Goal: Task Accomplishment & Management: Manage account settings

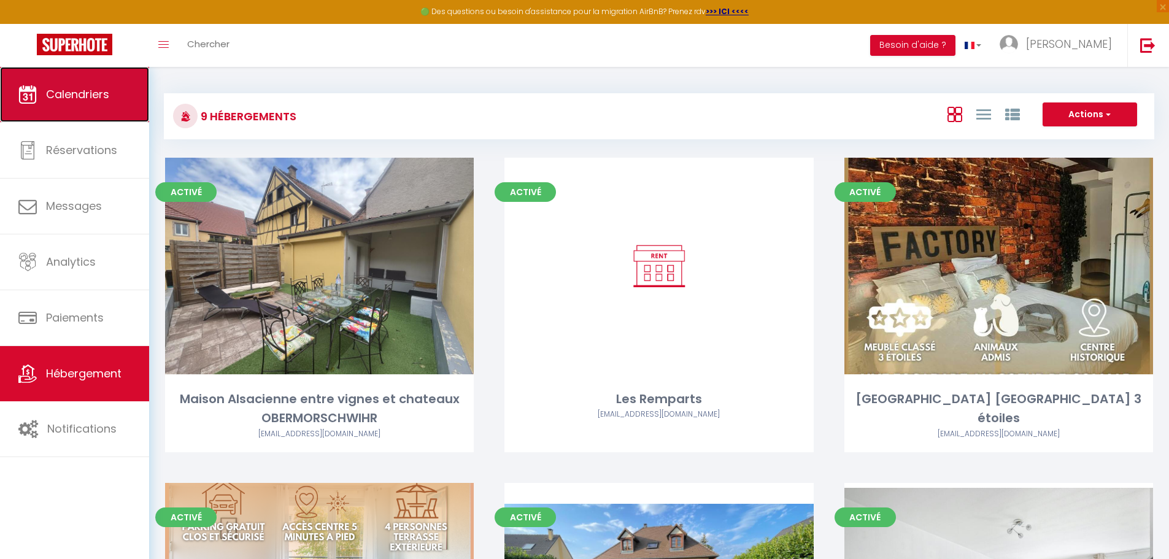
click at [82, 90] on span "Calendriers" at bounding box center [77, 93] width 63 height 15
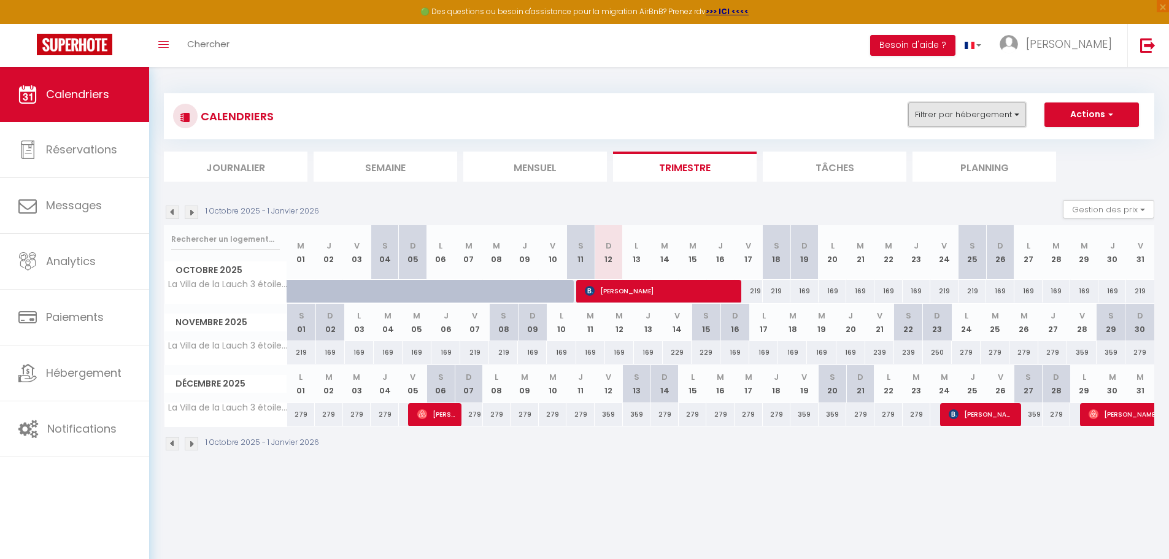
click at [984, 113] on button "Filtrer par hébergement" at bounding box center [967, 114] width 118 height 25
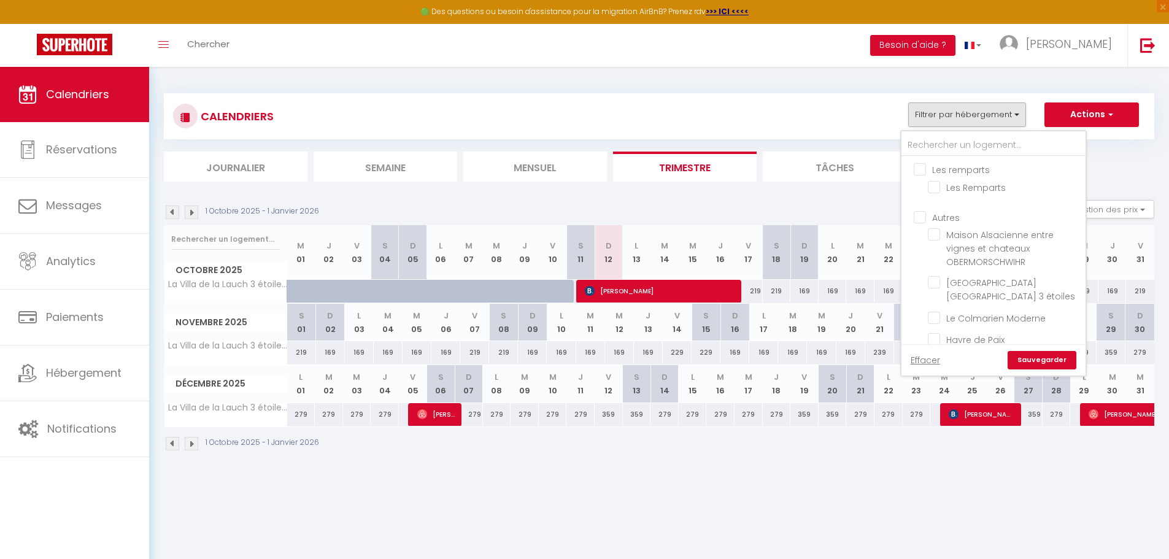
click at [921, 167] on input "Les remparts" at bounding box center [1005, 169] width 184 height 12
checkbox input "true"
checkbox input "false"
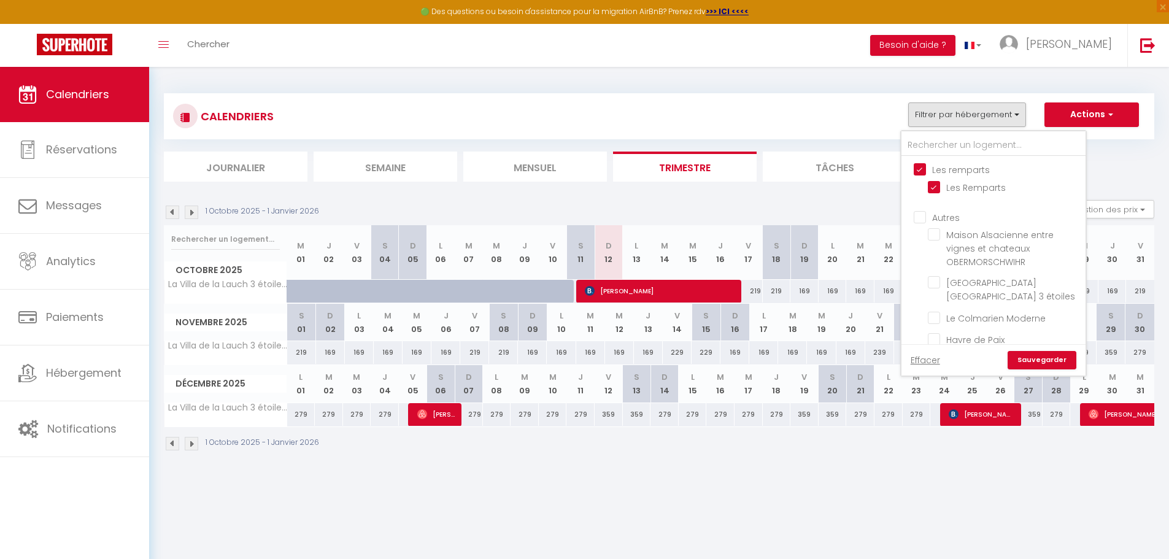
checkbox input "false"
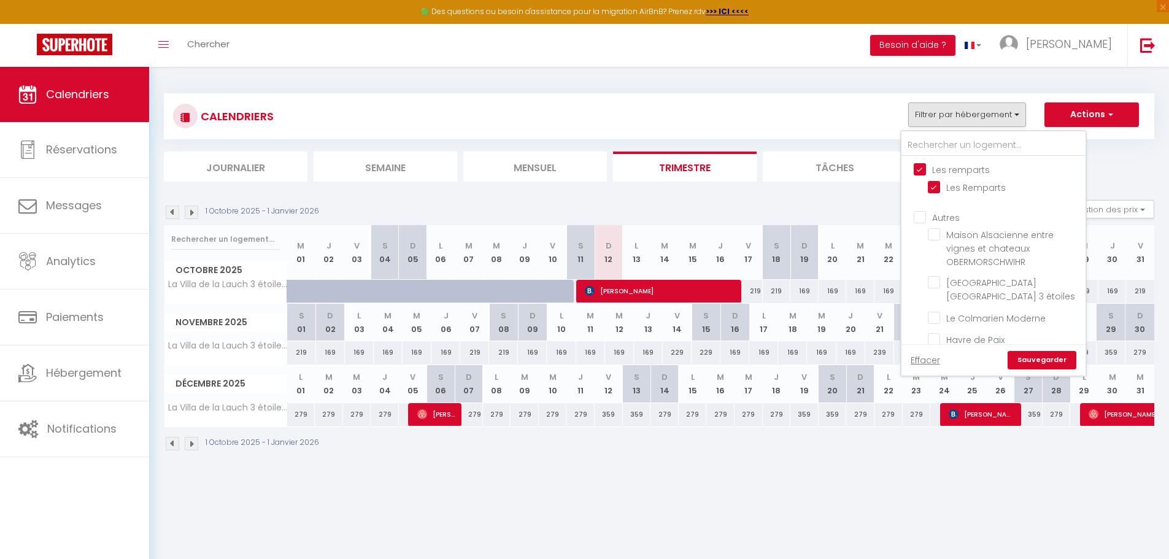
click at [921, 214] on input "Autres" at bounding box center [1005, 216] width 184 height 12
checkbox input "true"
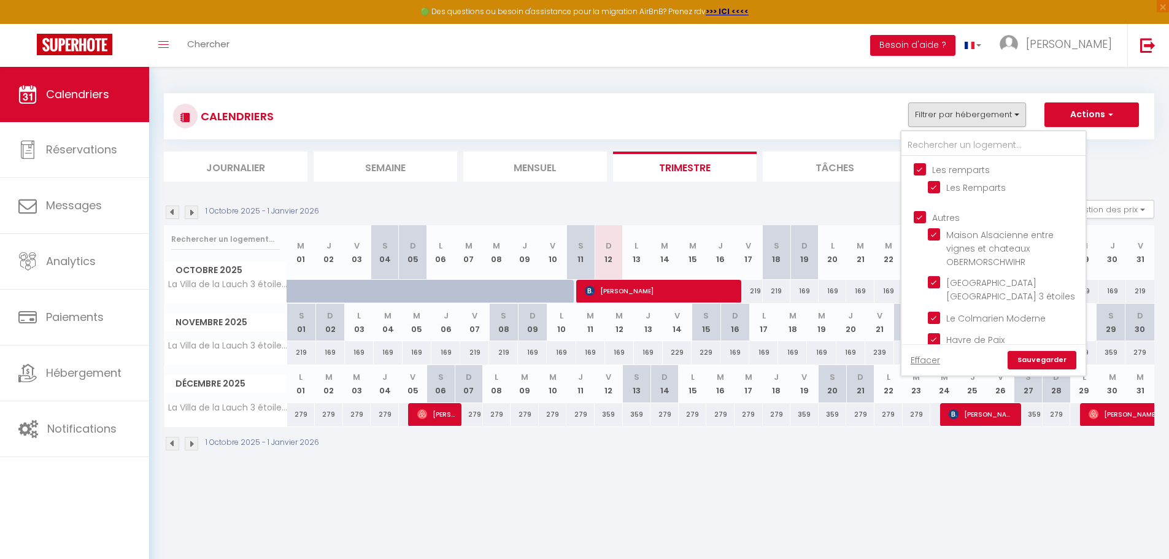
checkbox input "true"
click at [1032, 359] on link "Sauvegarder" at bounding box center [1041, 360] width 69 height 18
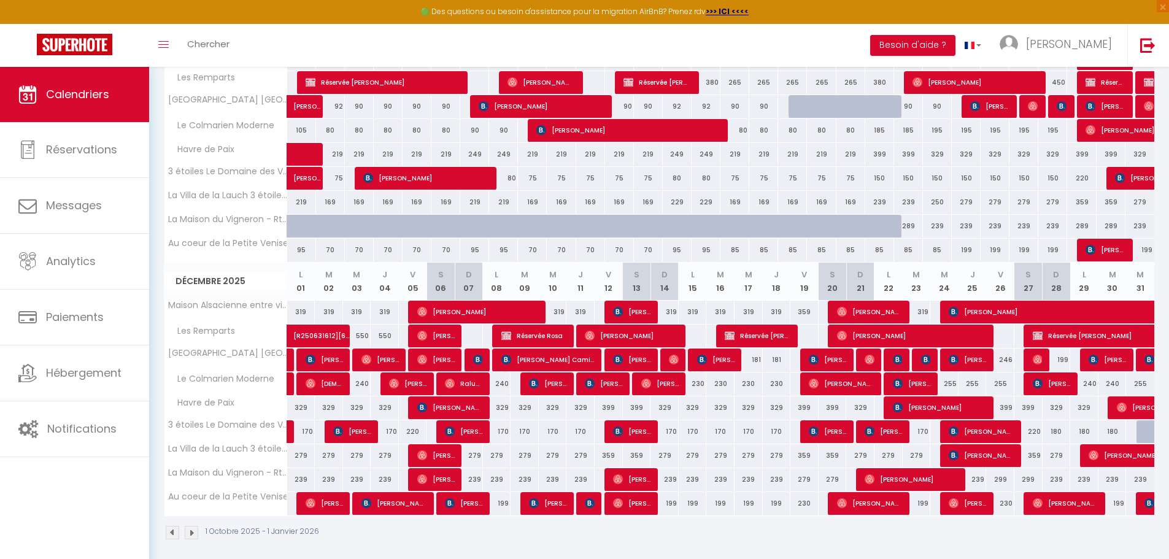
scroll to position [491, 0]
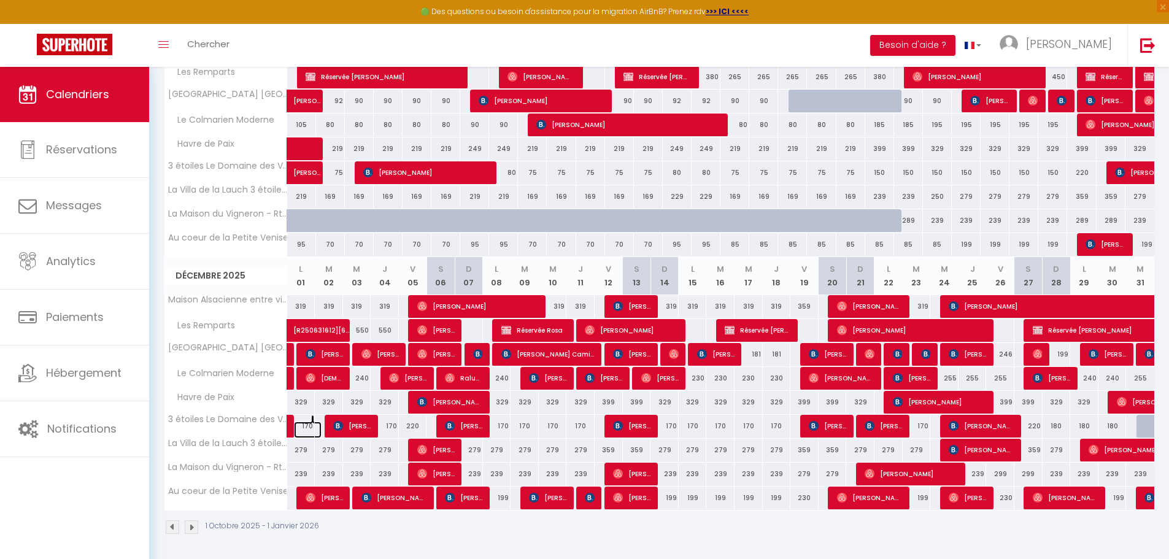
click at [310, 428] on link at bounding box center [308, 429] width 28 height 17
type input "170"
type input "Lun 01 Décembre 2025"
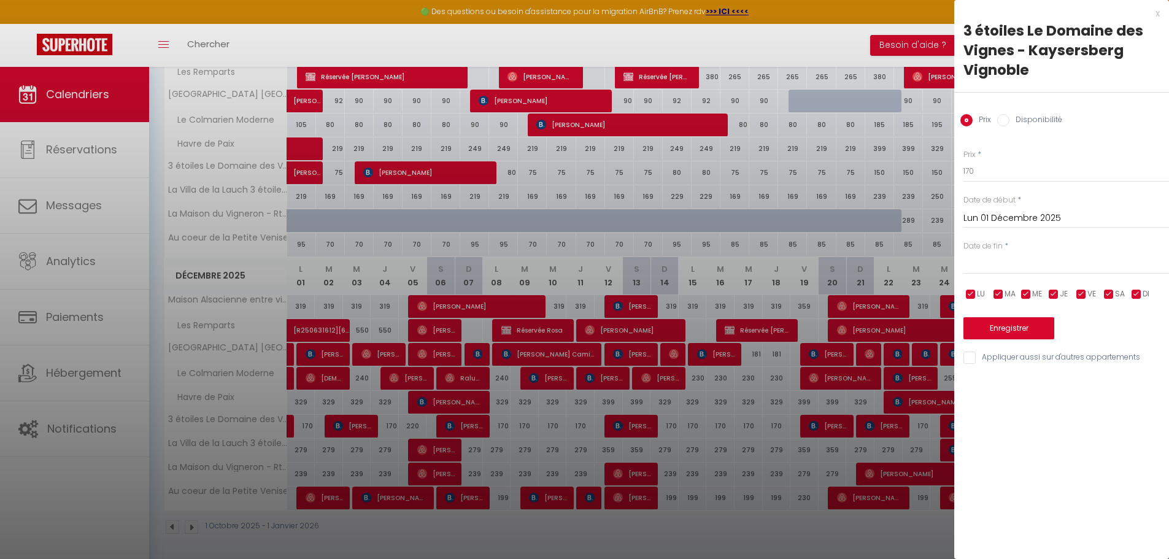
click at [1157, 13] on div "x" at bounding box center [1056, 13] width 205 height 15
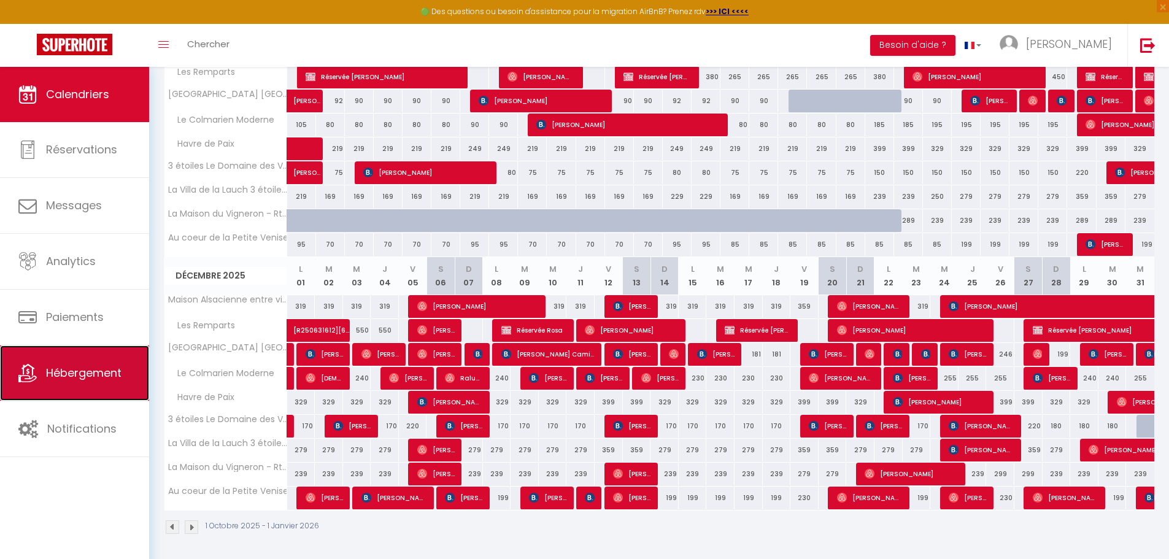
click at [76, 379] on span "Hébergement" at bounding box center [83, 372] width 75 height 15
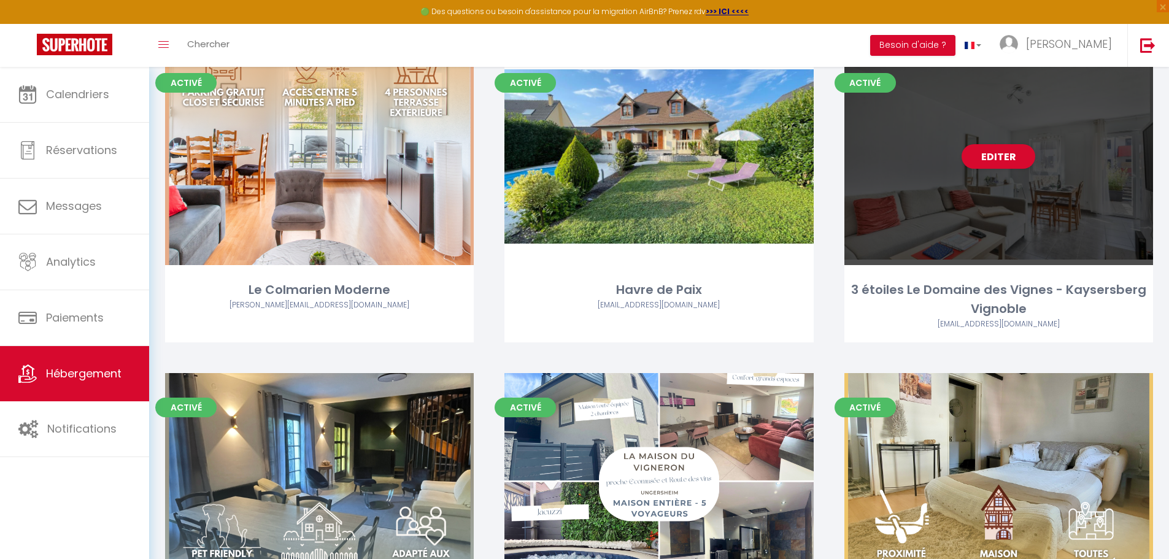
scroll to position [429, 0]
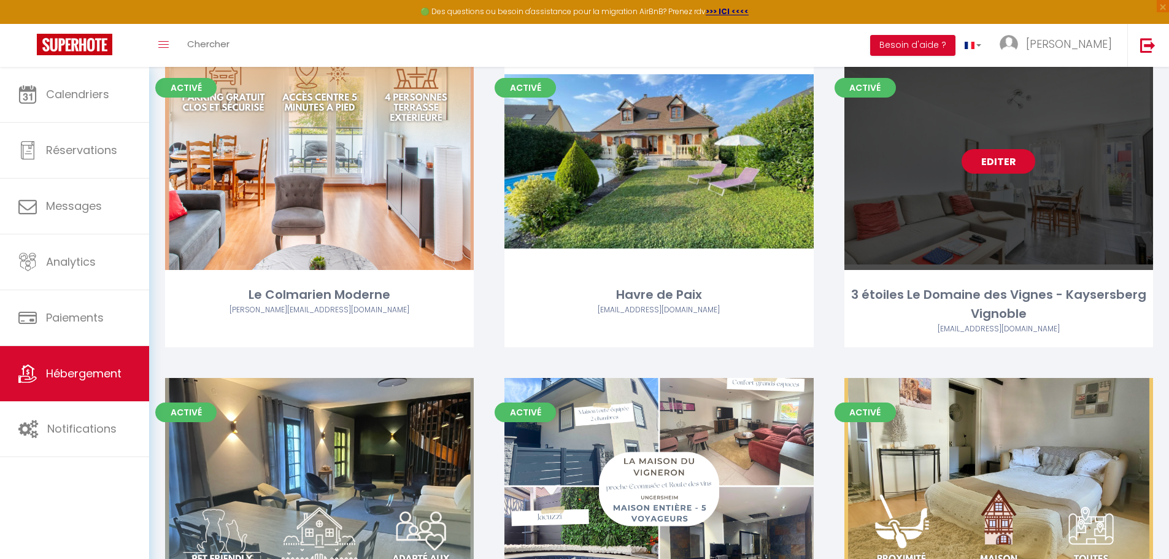
click at [1002, 164] on link "Editer" at bounding box center [998, 161] width 74 height 25
select select "3"
select select "2"
select select "1"
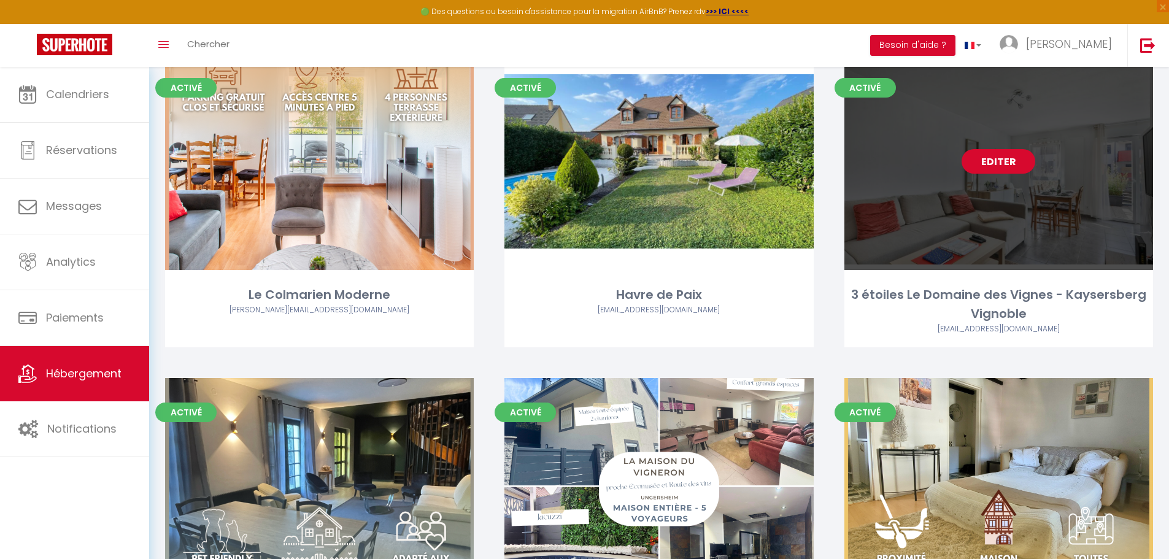
select select
select select "28"
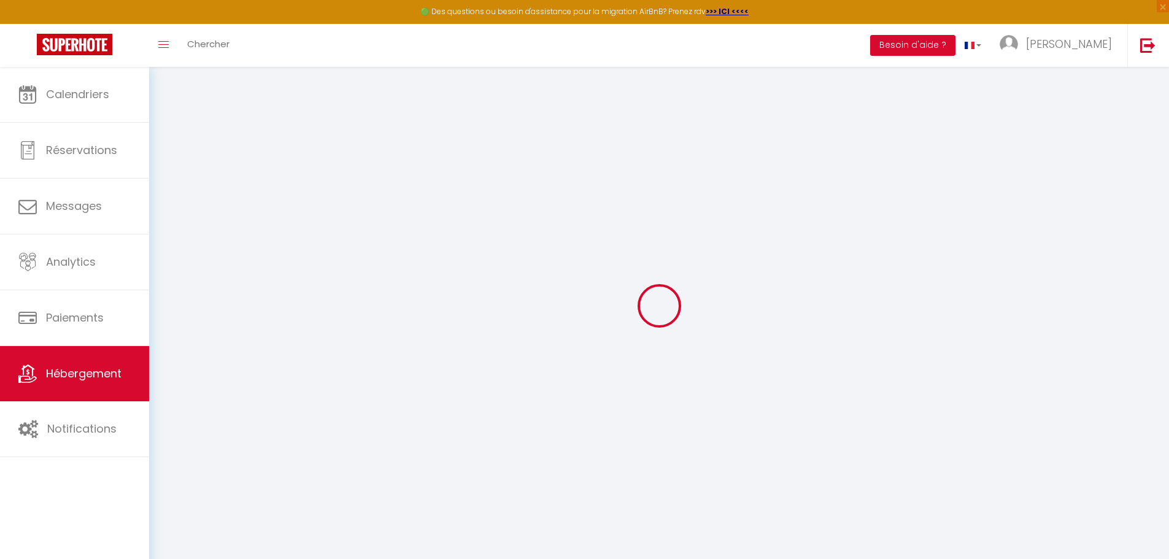
select select
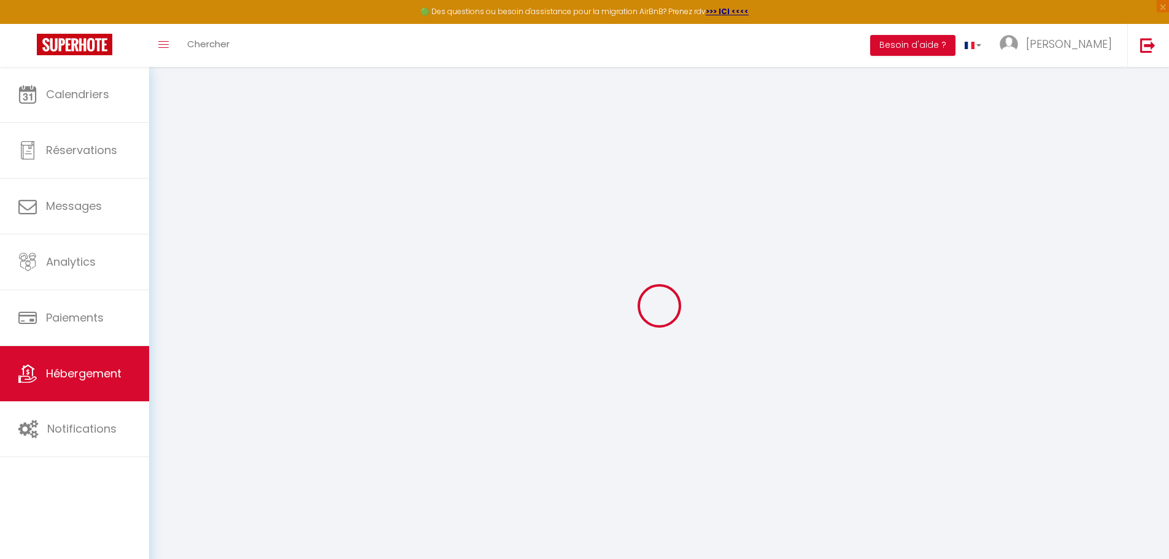
select select
checkbox input "false"
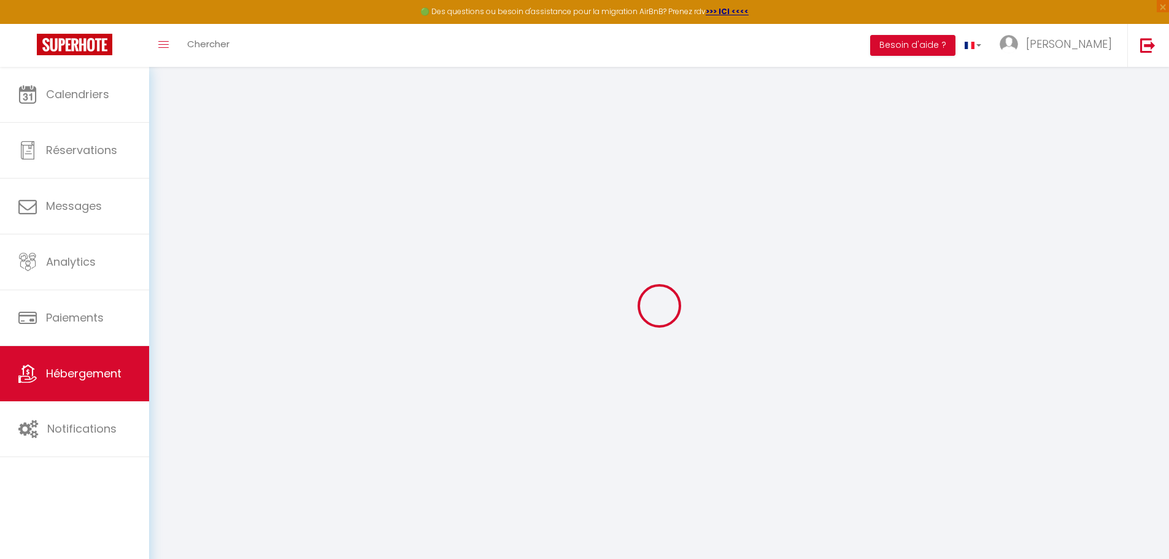
select select
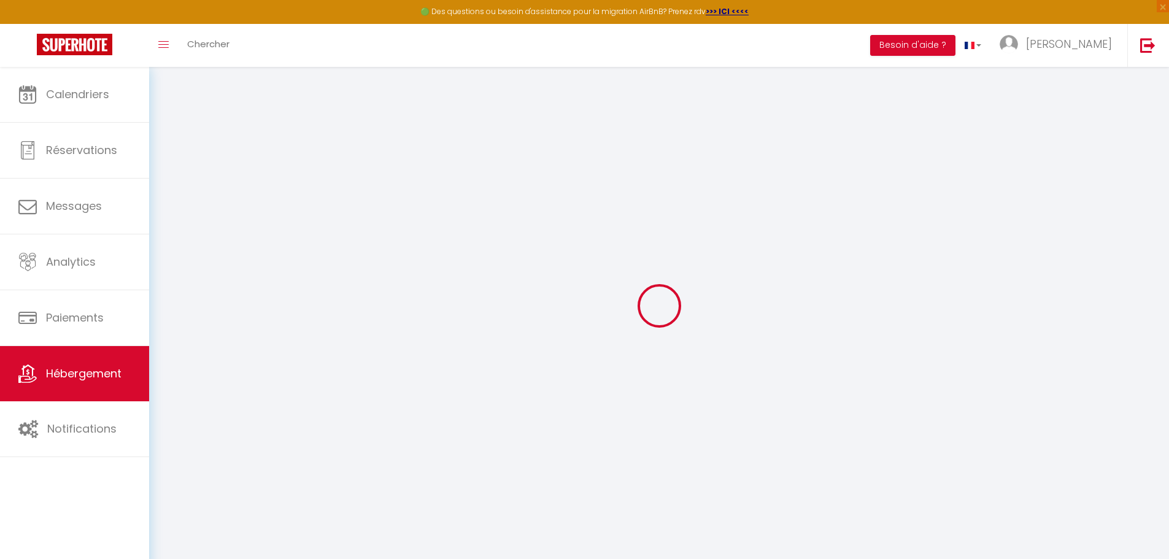
select select
checkbox input "false"
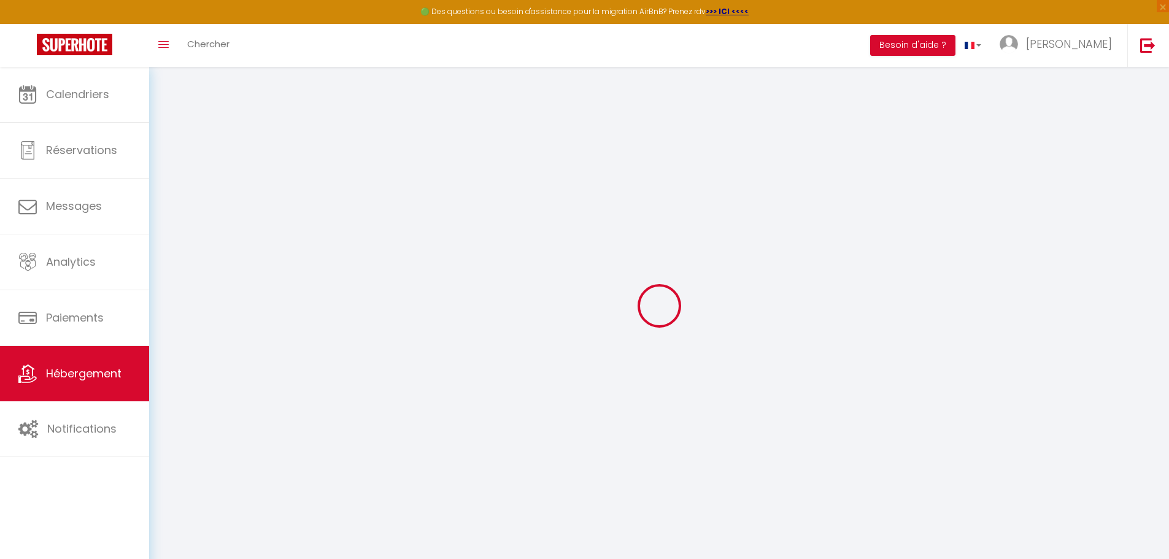
checkbox input "false"
select select
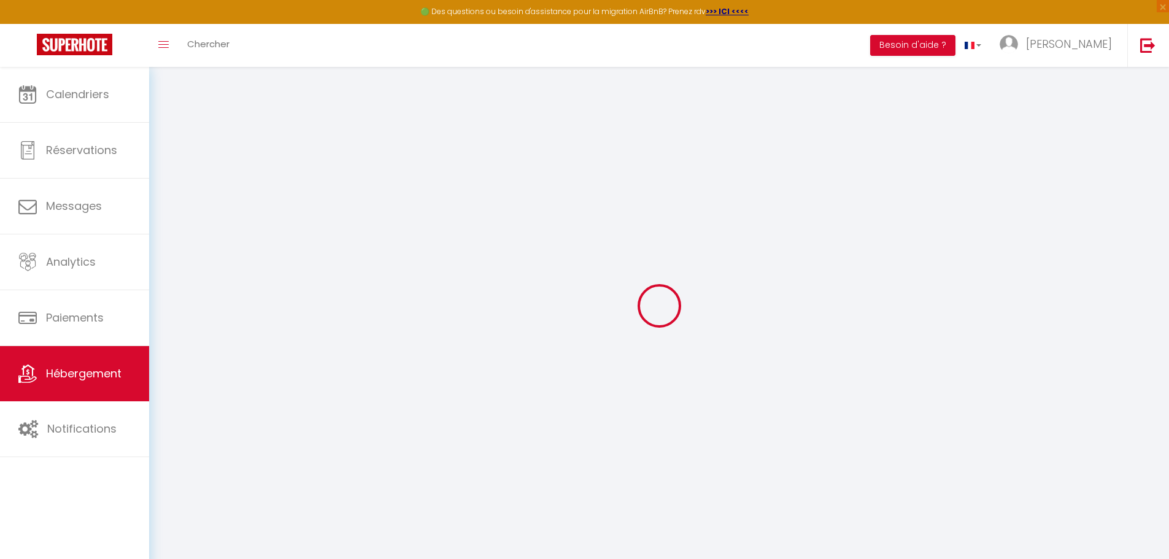
select select
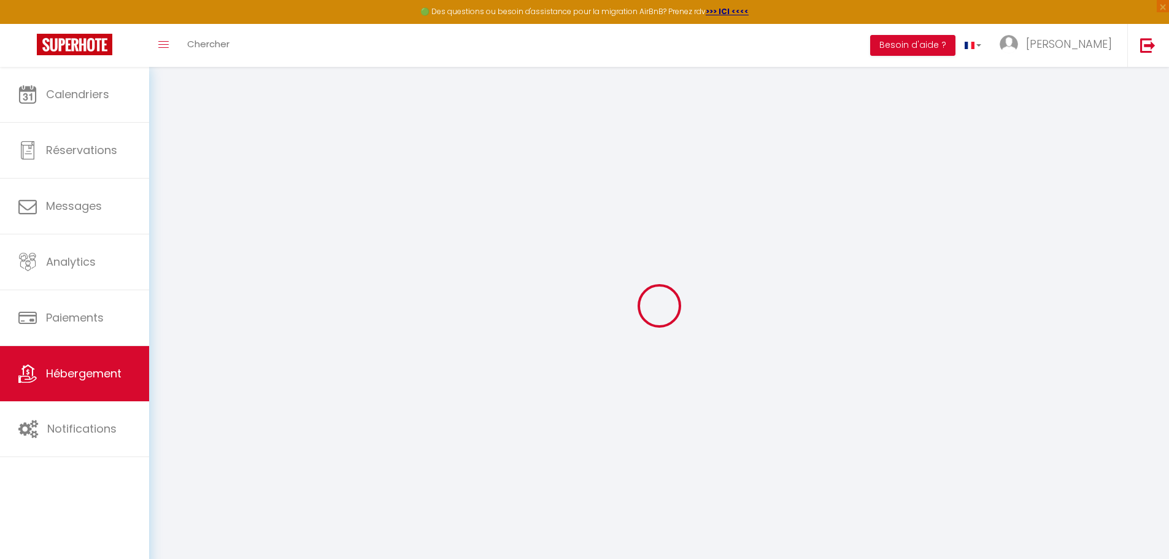
checkbox input "false"
select select
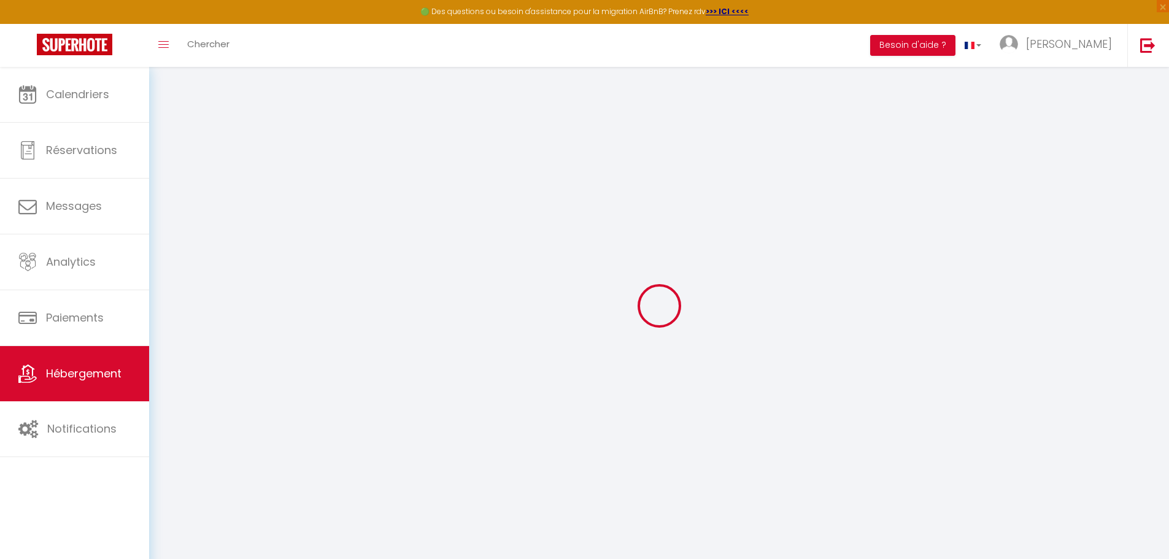
select select
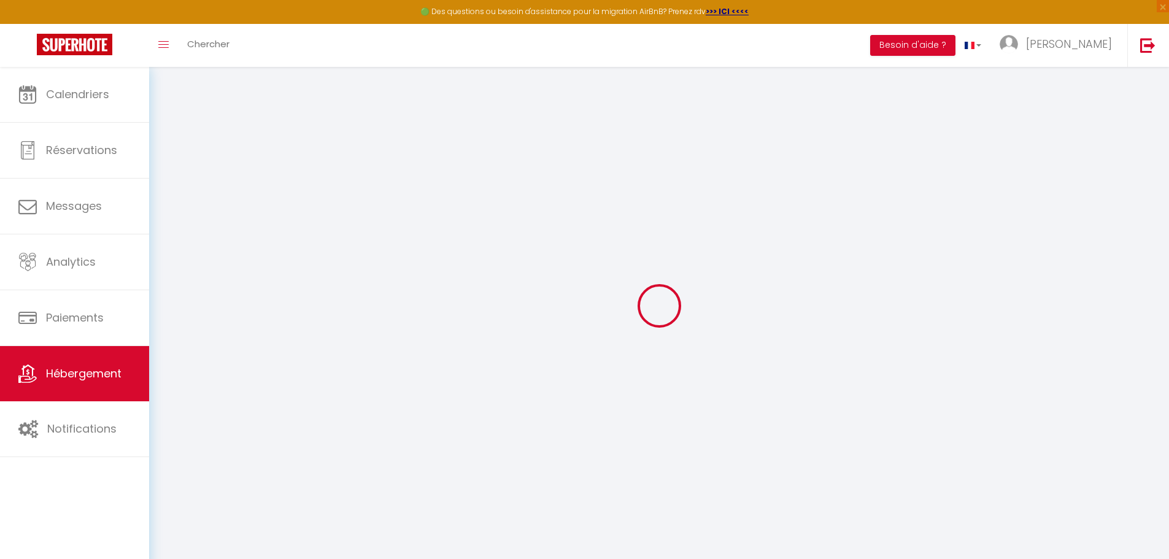
select select
checkbox input "false"
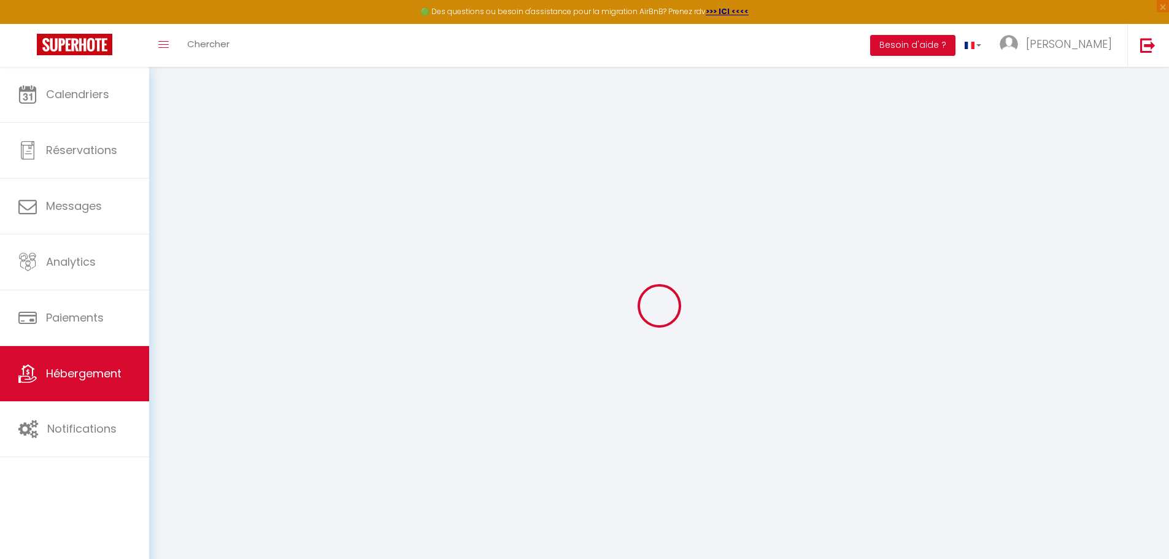
checkbox input "false"
select select
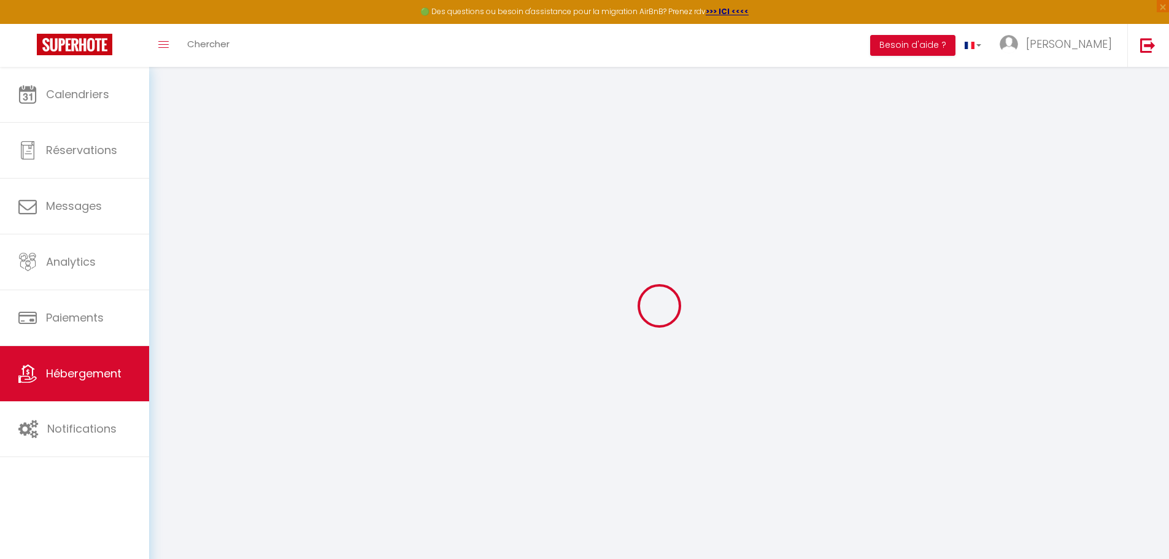
select select
checkbox input "false"
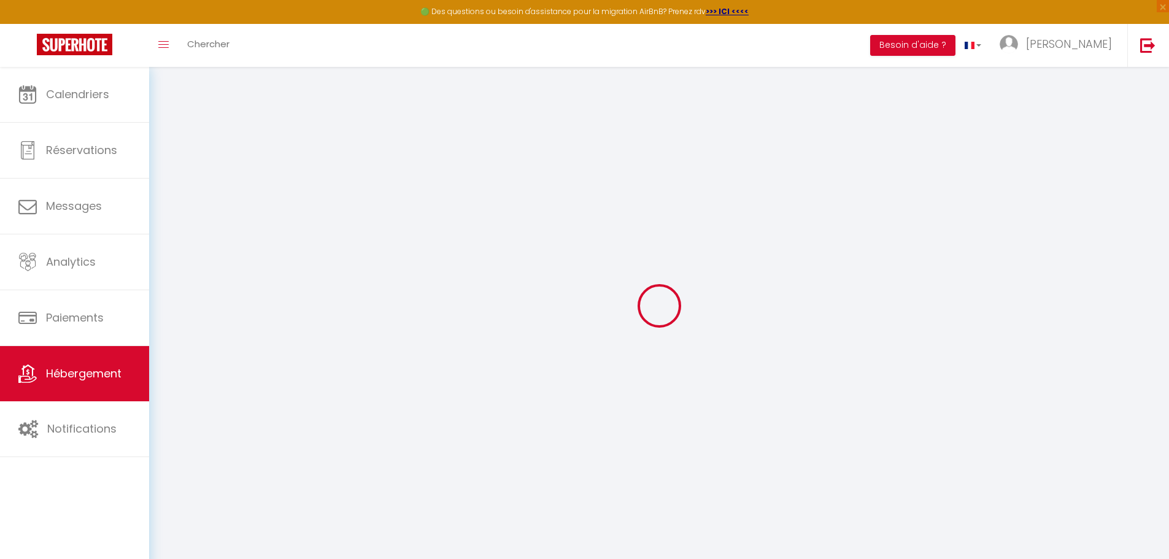
checkbox input "false"
select select
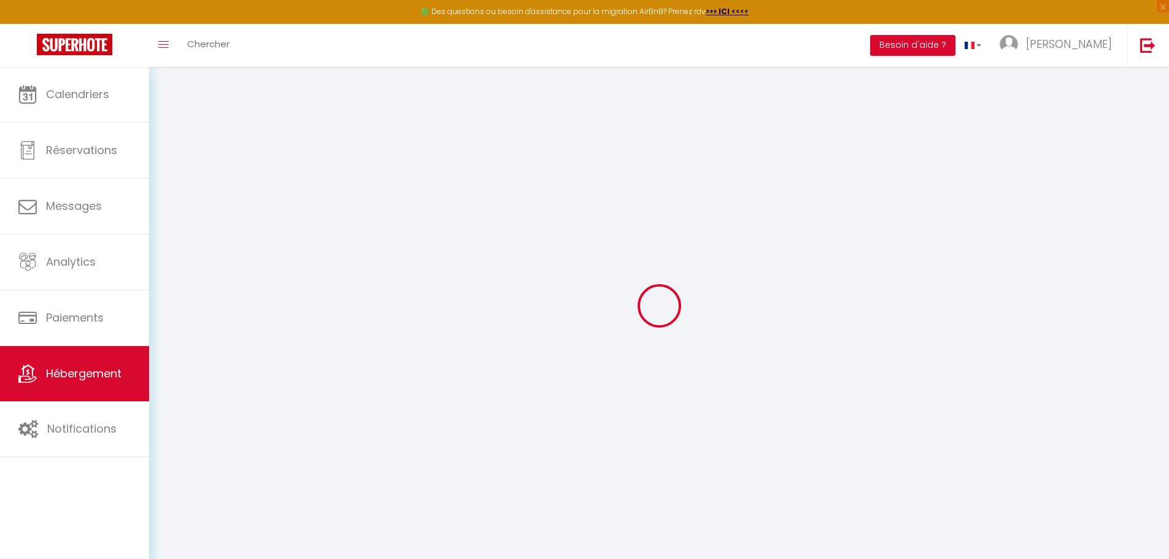
type input "3 étoiles Le Domaine des Vignes - Kaysersberg Vignoble"
type input "[PERSON_NAME]"
type input "[STREET_ADDRESS]"
type input "68127"
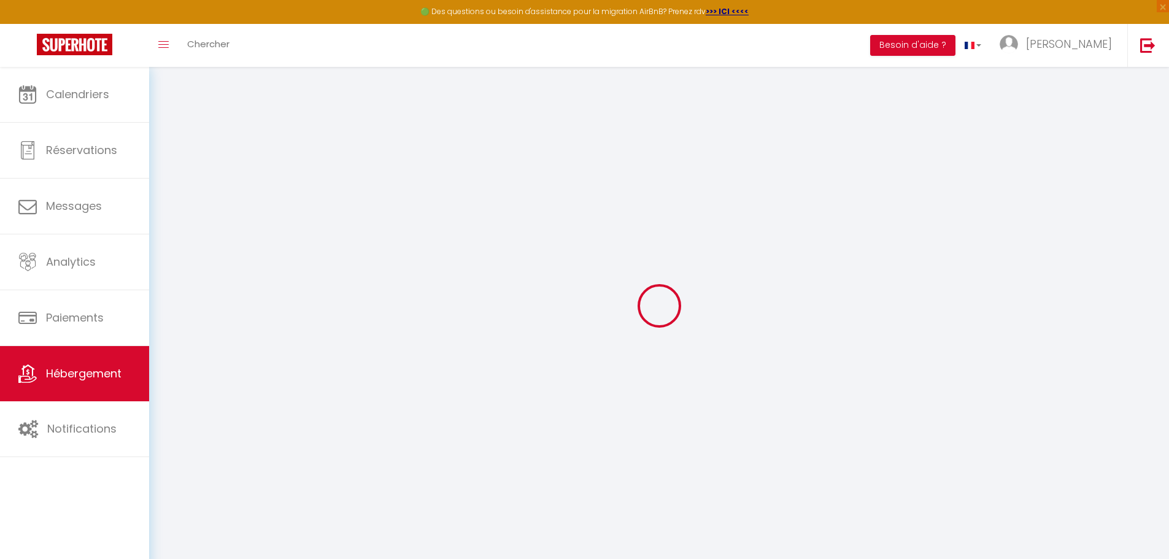
type input "Niederentzen"
type input "97"
type input "40"
select select
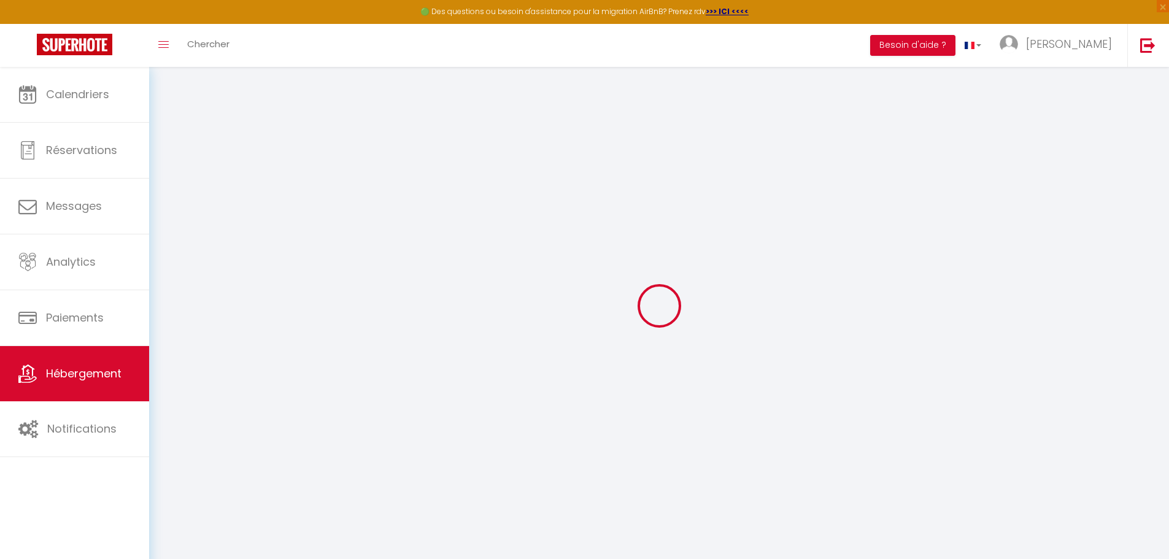
select select
type input "5 route des vins"
type input "68240"
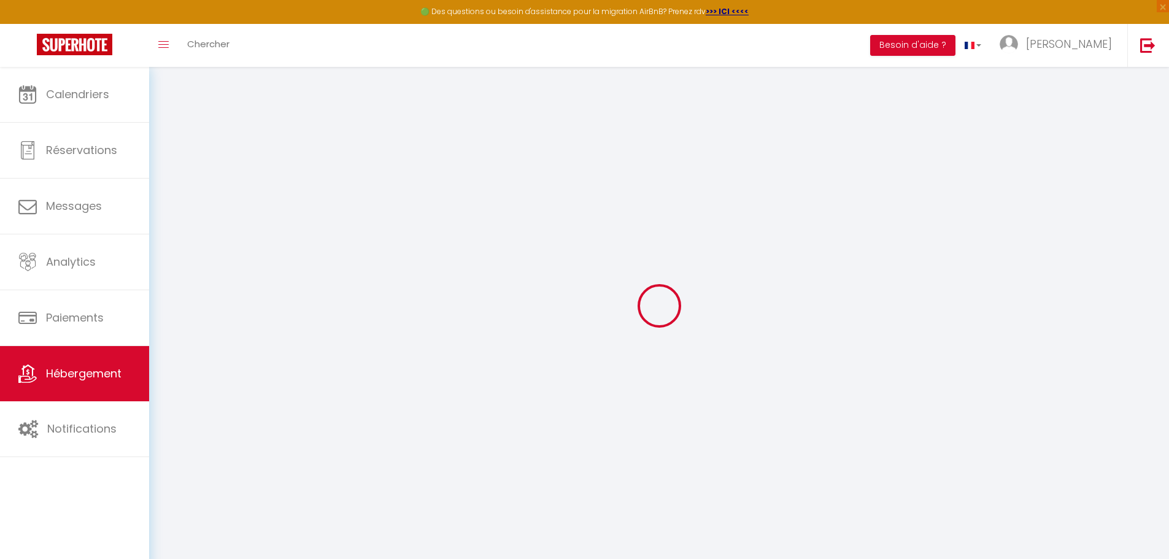
type input "Kaysersberg"
type input "[EMAIL_ADDRESS][DOMAIN_NAME]"
select select
checkbox input "false"
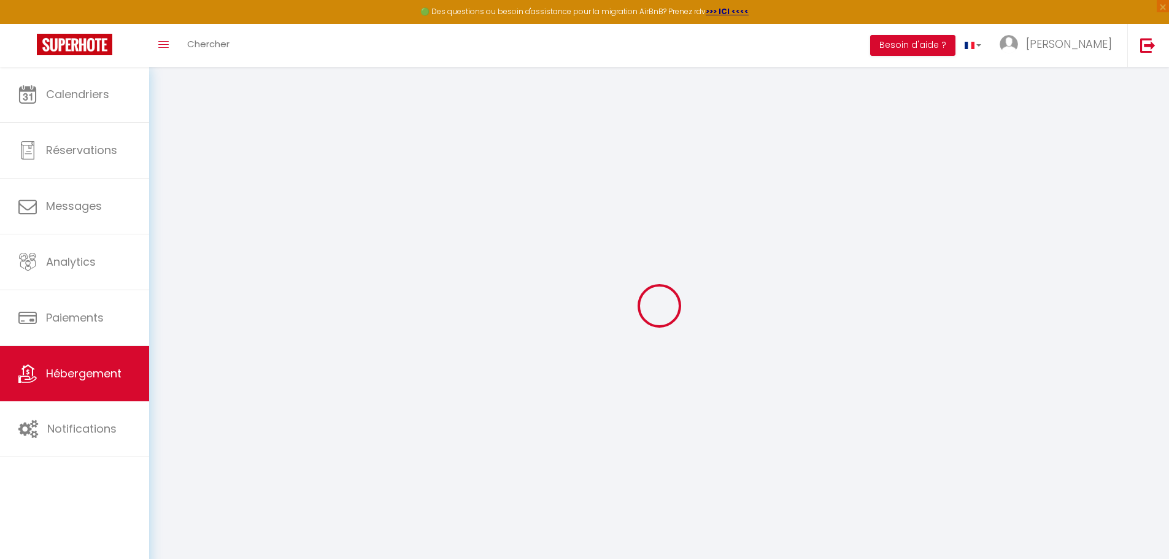
checkbox input "false"
type input "0"
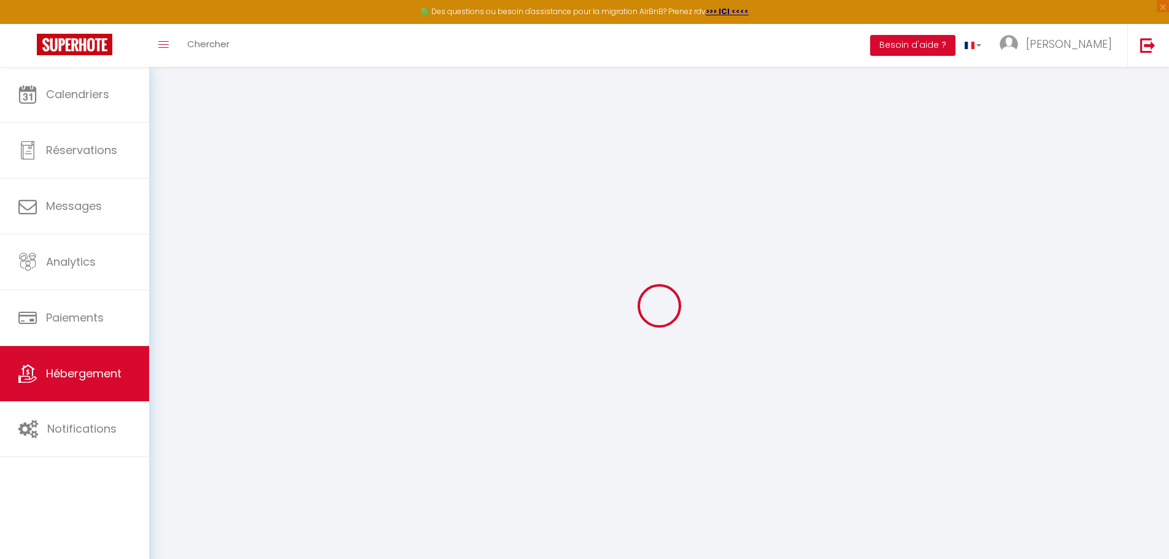
type input "0"
select select "1"
checkbox input "false"
select select
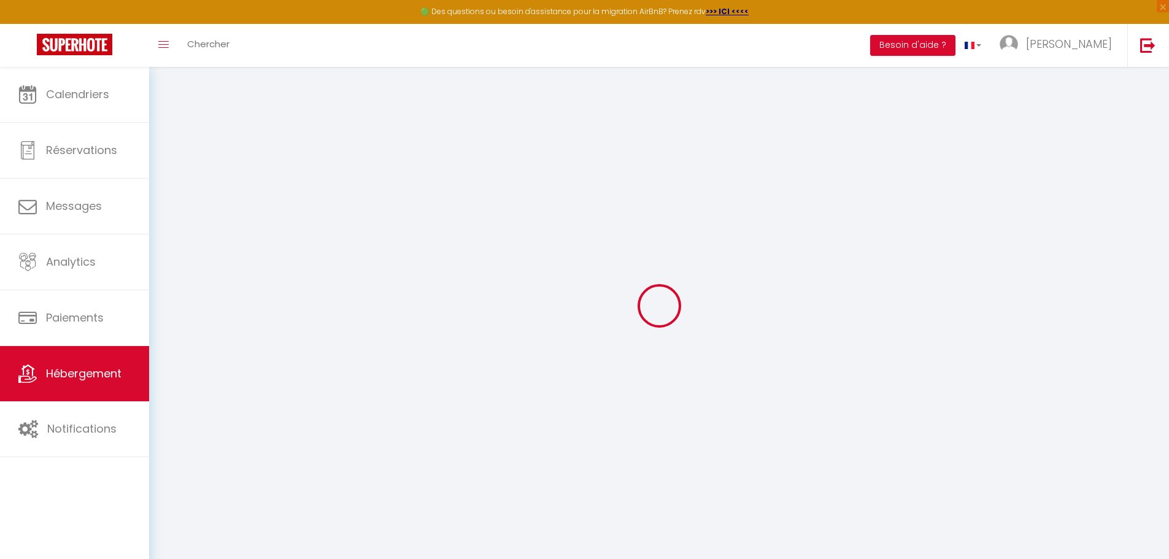
checkbox input "false"
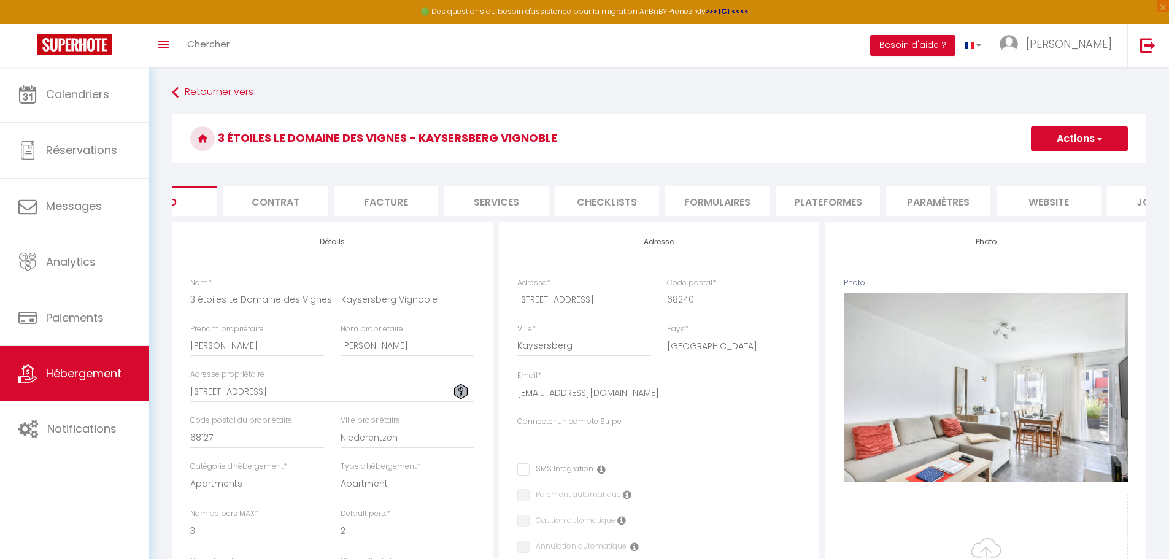
scroll to position [0, 81]
click at [923, 202] on li "Paramètres" at bounding box center [916, 201] width 104 height 30
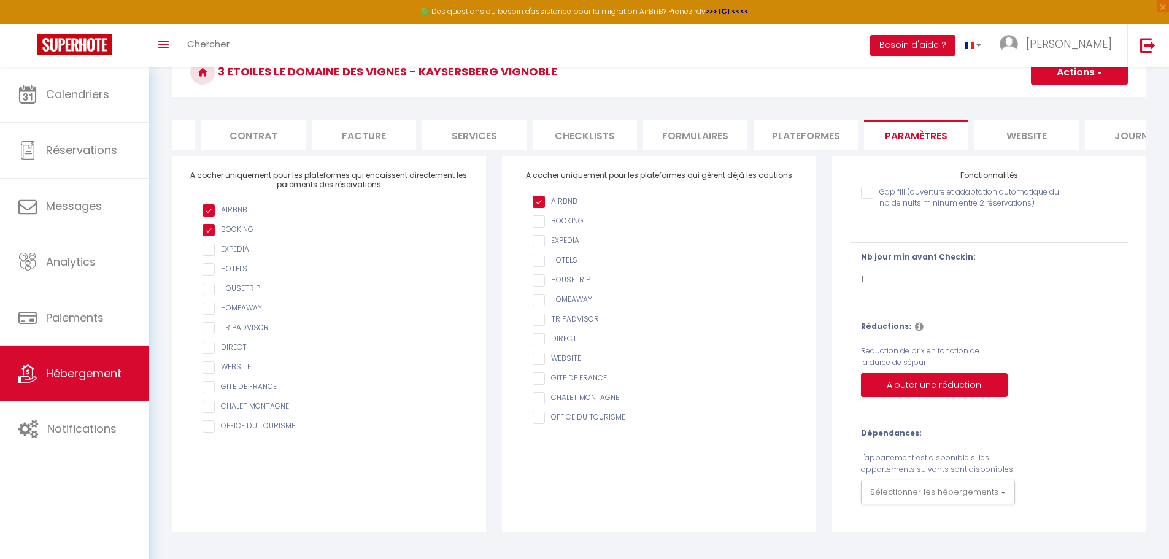
scroll to position [67, 0]
click at [902, 496] on button "Sélectionner les hébergements" at bounding box center [938, 491] width 154 height 25
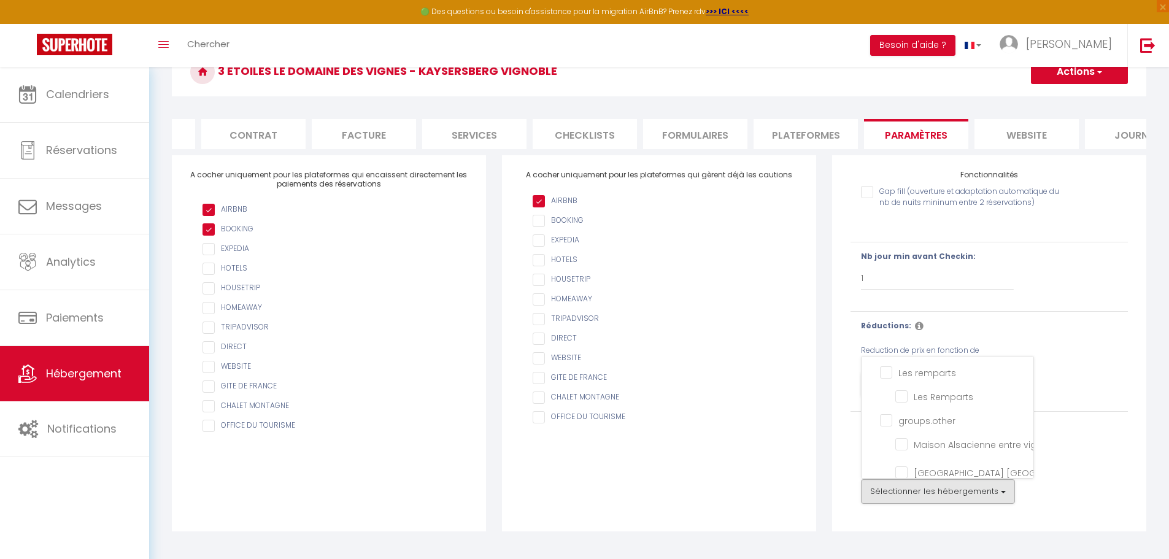
click at [830, 484] on div "Fonctionnalités Gap fill (ouverture et adaptation automatique du nb de nuits mi…" at bounding box center [989, 343] width 330 height 376
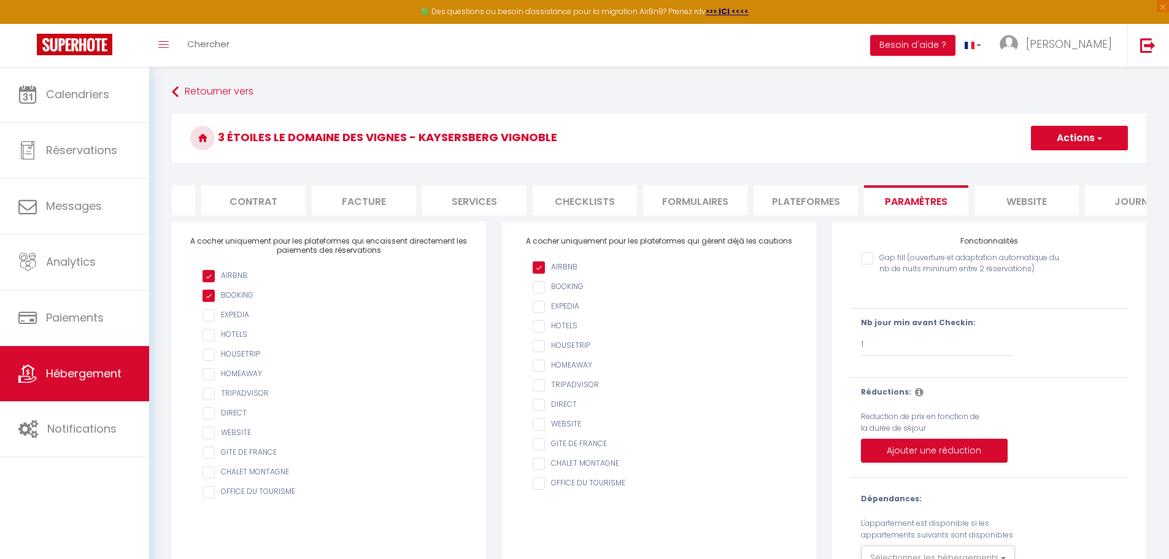
scroll to position [0, 0]
click at [918, 276] on label "Gap fill (ouverture et adaptation automatique du nb de nuits mininum entre 2 ré…" at bounding box center [971, 264] width 197 height 23
click at [918, 265] on input "Gap fill (ouverture et adaptation automatique du nb de nuits mininum entre 2 ré…" at bounding box center [965, 259] width 209 height 12
checkbox input "true"
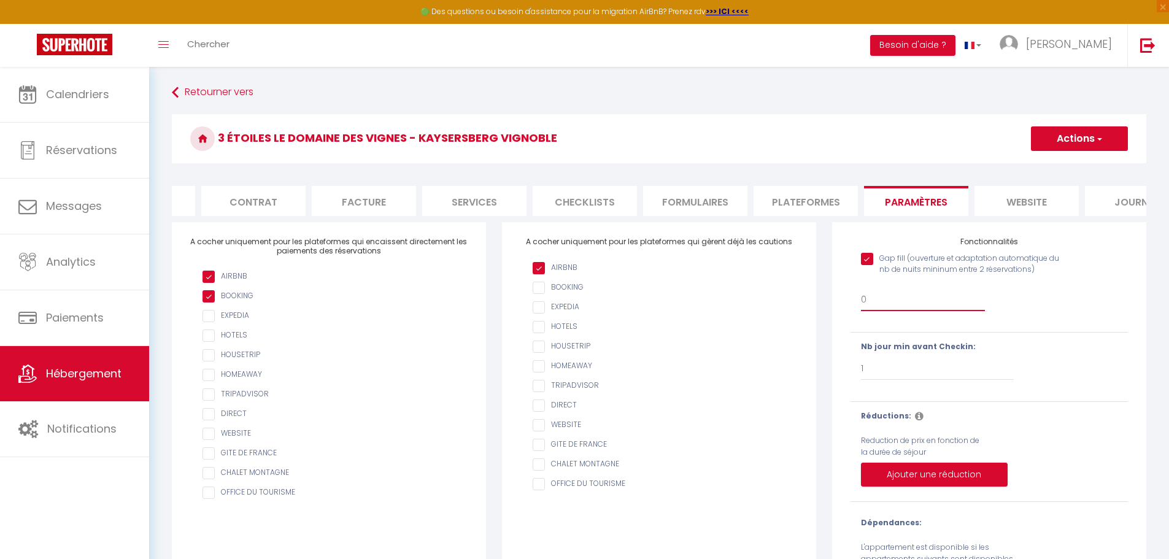
click at [899, 309] on select "0 + 1 % + 2 % + 3 % + 4 % + 5 % + 6 % + 7 % + 8 % + 9 % + 10 % + 11 % + 12 % + …" at bounding box center [923, 299] width 124 height 23
click at [1041, 305] on div "Gap fill (ouverture et adaptation automatique du nb de nuits mininum entre 2 ré…" at bounding box center [988, 285] width 293 height 77
click at [947, 311] on select "0 + 1 % + 2 % + 3 % + 4 % + 5 % + 6 % + 7 % + 8 % + 9 % + 10 % + 11 % + 12 % + …" at bounding box center [923, 299] width 124 height 23
select select "+ 20 %"
click at [861, 297] on select "0 + 1 % + 2 % + 3 % + 4 % + 5 % + 6 % + 7 % + 8 % + 9 % + 10 % + 11 % + 12 % + …" at bounding box center [923, 299] width 124 height 23
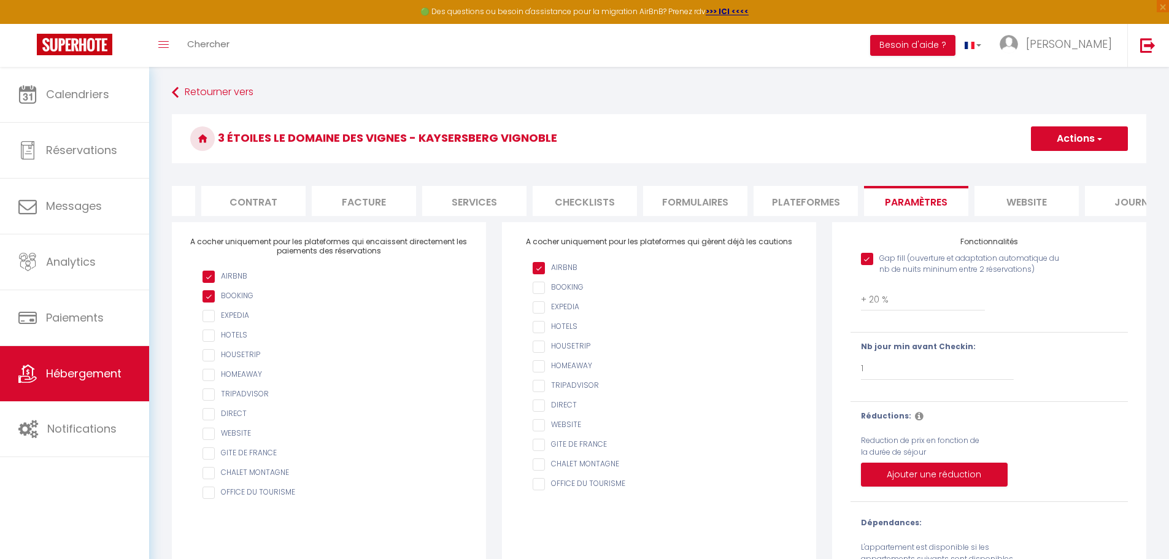
click at [1087, 302] on div "Gap fill (ouverture et adaptation automatique du nb de nuits mininum entre 2 ré…" at bounding box center [988, 285] width 293 height 77
click at [915, 421] on icon at bounding box center [919, 416] width 9 height 10
click at [1156, 443] on div "Retourner vers 3 étoiles Le Domaine des Vignes - Kaysersberg Vignoble Actions E…" at bounding box center [658, 351] width 1019 height 569
click at [916, 311] on select "0 + 1 % + 2 % + 3 % + 4 % + 5 % + 6 % + 7 % + 8 % + 9 % + 10 % + 11 % + 12 % + …" at bounding box center [923, 299] width 124 height 23
click at [1087, 324] on div "Gap fill (ouverture et adaptation automatique du nb de nuits mininum entre 2 ré…" at bounding box center [988, 285] width 293 height 77
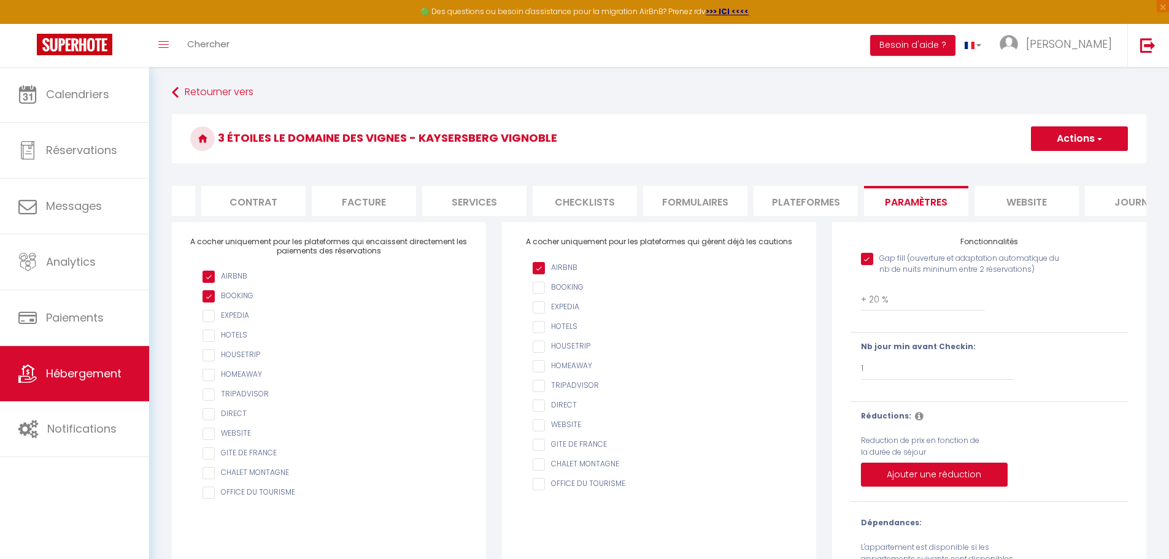
click at [864, 265] on input "Gap fill (ouverture et adaptation automatique du nb de nuits mininum entre 2 ré…" at bounding box center [965, 259] width 209 height 12
checkbox input "false"
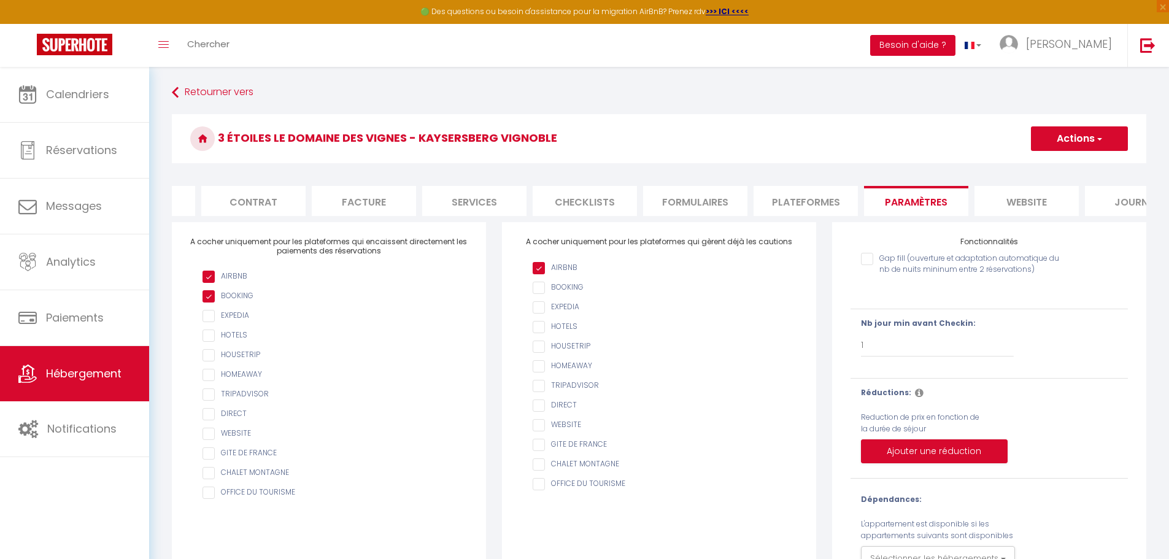
click at [955, 47] on button "Besoin d'aide ?" at bounding box center [912, 45] width 85 height 21
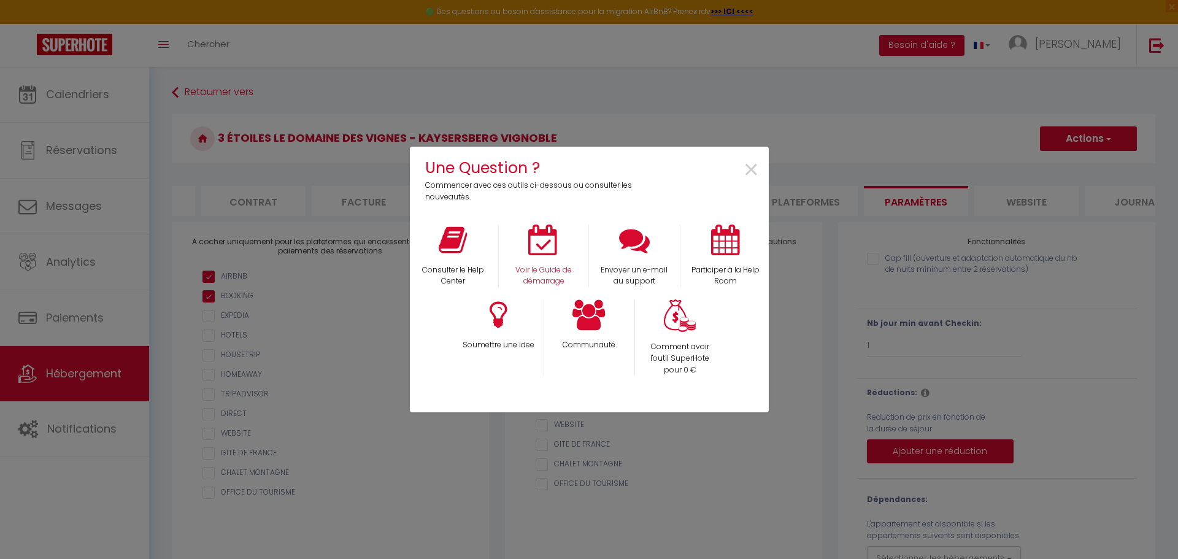
click at [537, 256] on div "Voir le Guide de démarrage" at bounding box center [543, 256] width 91 height 63
click at [450, 261] on div "Consulter le Help Center" at bounding box center [452, 256] width 91 height 63
click at [457, 237] on icon at bounding box center [453, 240] width 28 height 31
click at [271, 106] on div "Une Question ? Commencer avec ces outils ci-dessous ou consulter les nouveautés…" at bounding box center [589, 279] width 1178 height 559
click at [90, 89] on div "Une Question ? Commencer avec ces outils ci-dessous ou consulter les nouveautés…" at bounding box center [589, 279] width 1178 height 559
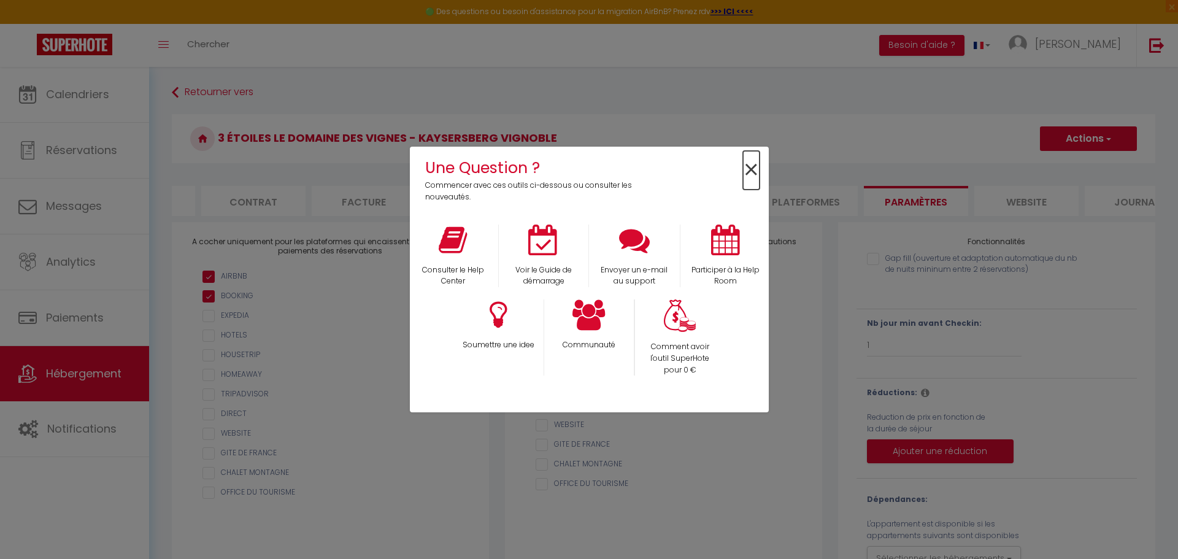
click at [754, 167] on span "×" at bounding box center [751, 170] width 17 height 39
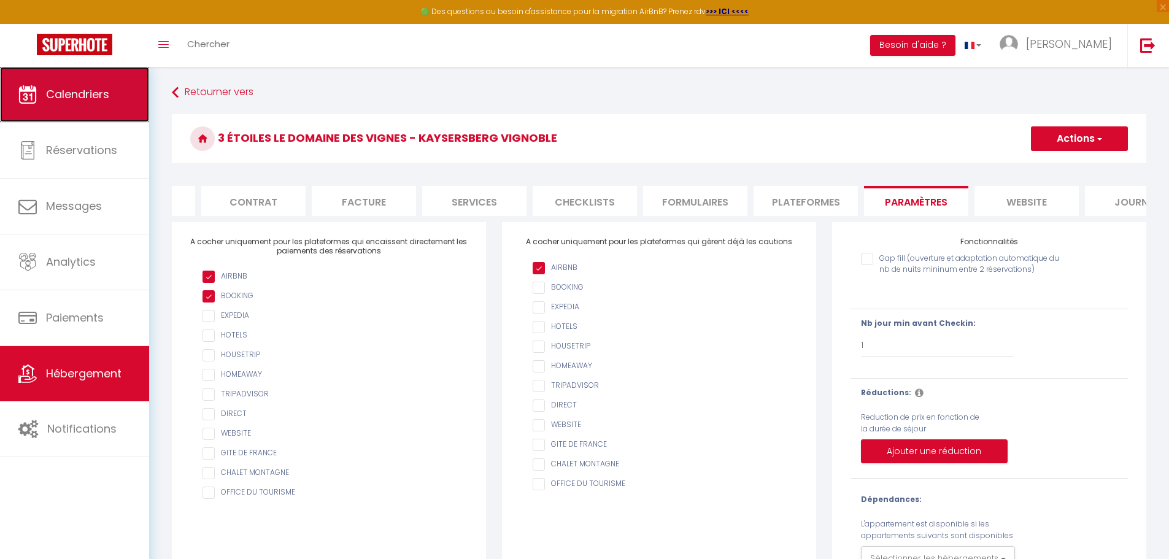
click at [75, 80] on link "Calendriers" at bounding box center [74, 94] width 149 height 55
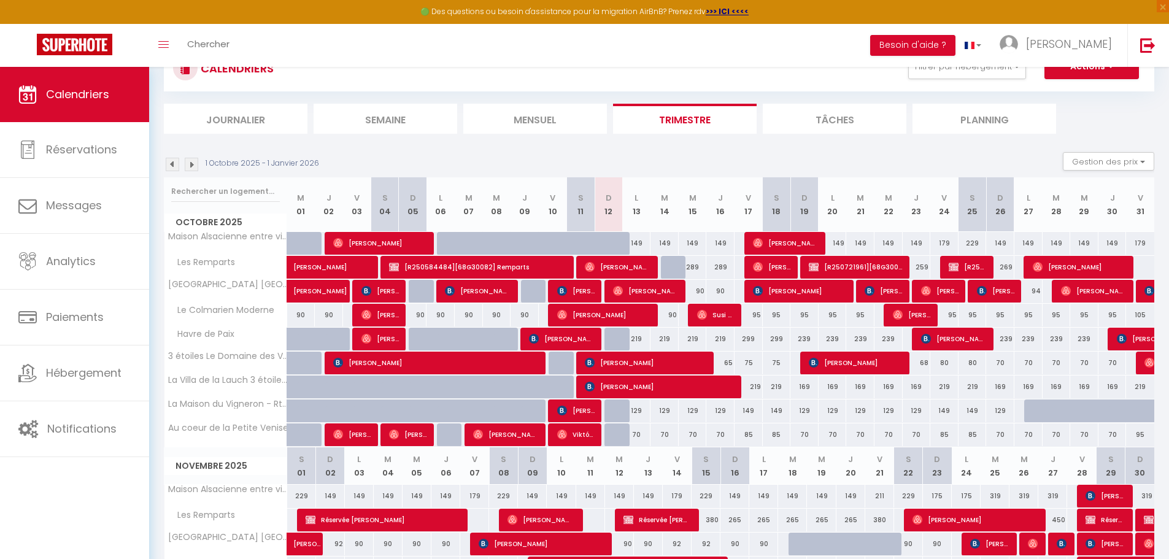
scroll to position [61, 0]
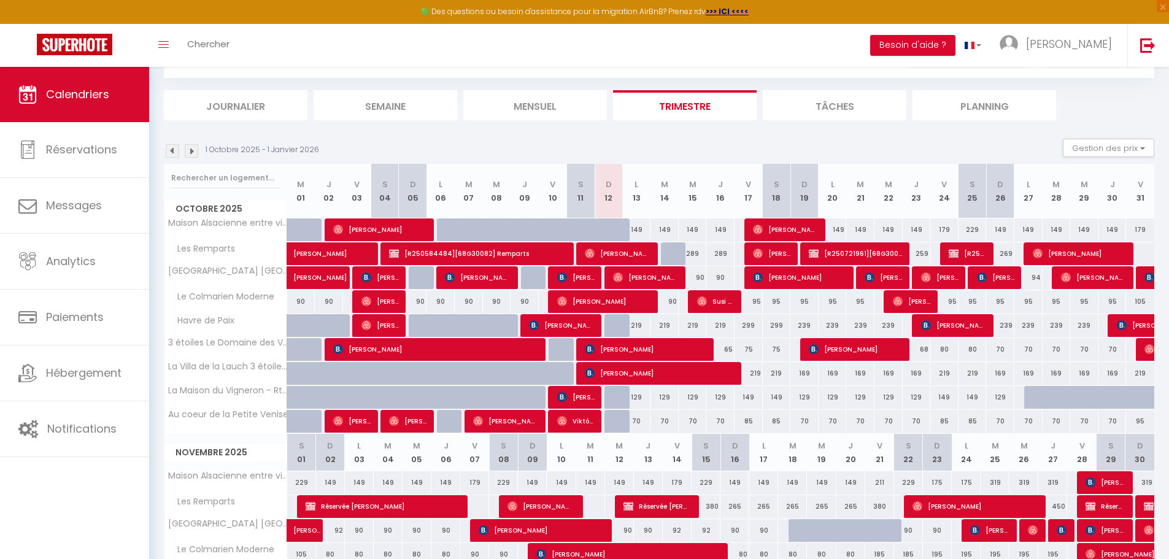
click at [556, 107] on li "Mensuel" at bounding box center [535, 105] width 144 height 30
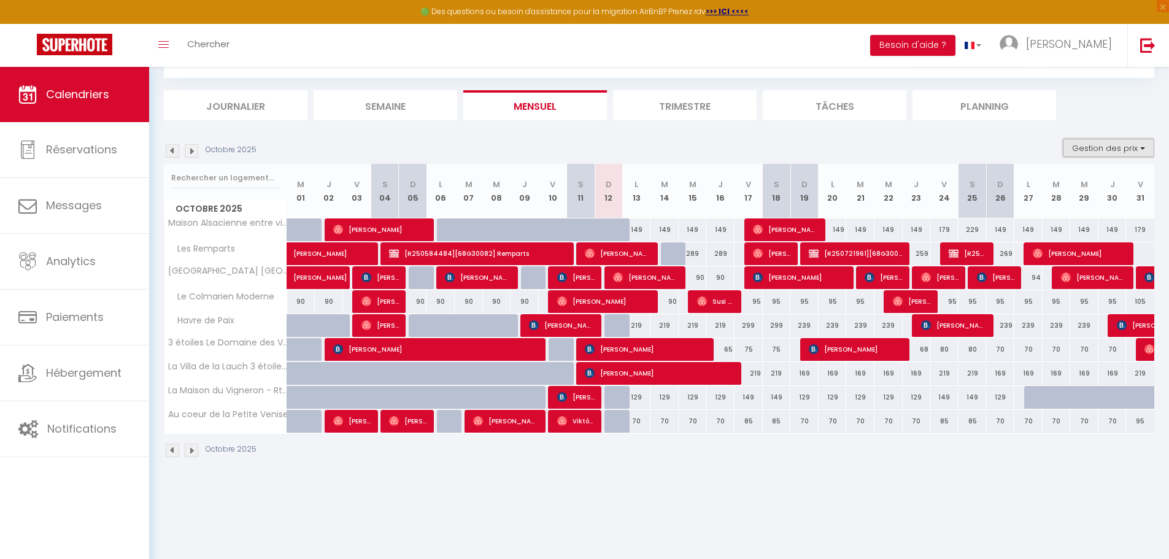
click at [1080, 150] on button "Gestion des prix" at bounding box center [1107, 148] width 91 height 18
click at [1071, 104] on ul "Journalier Semaine Mensuel Trimestre Tâches Planning" at bounding box center [659, 105] width 990 height 30
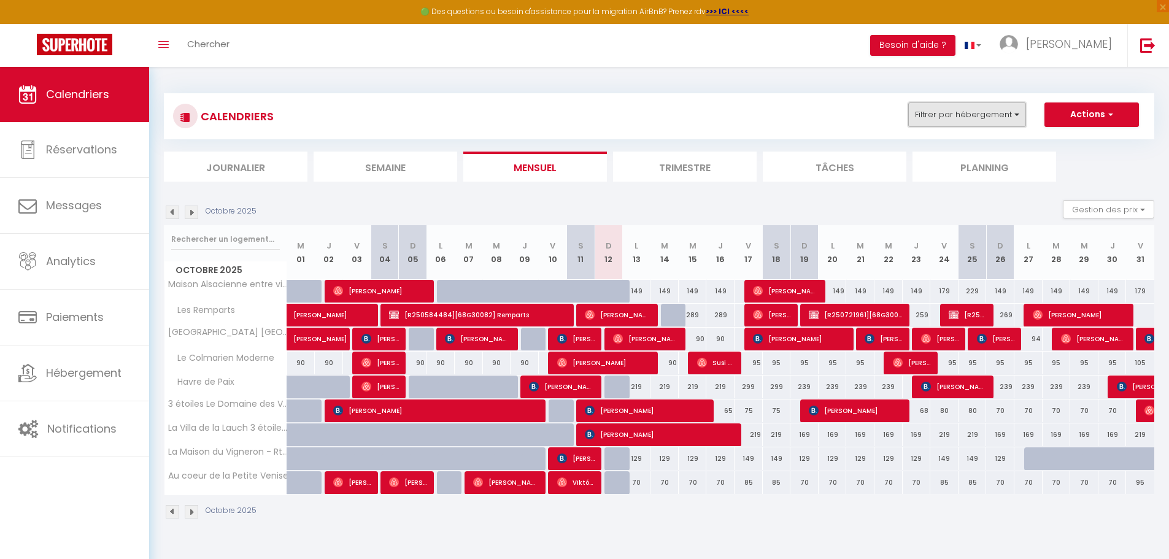
click at [1004, 121] on button "Filtrer par hébergement" at bounding box center [967, 114] width 118 height 25
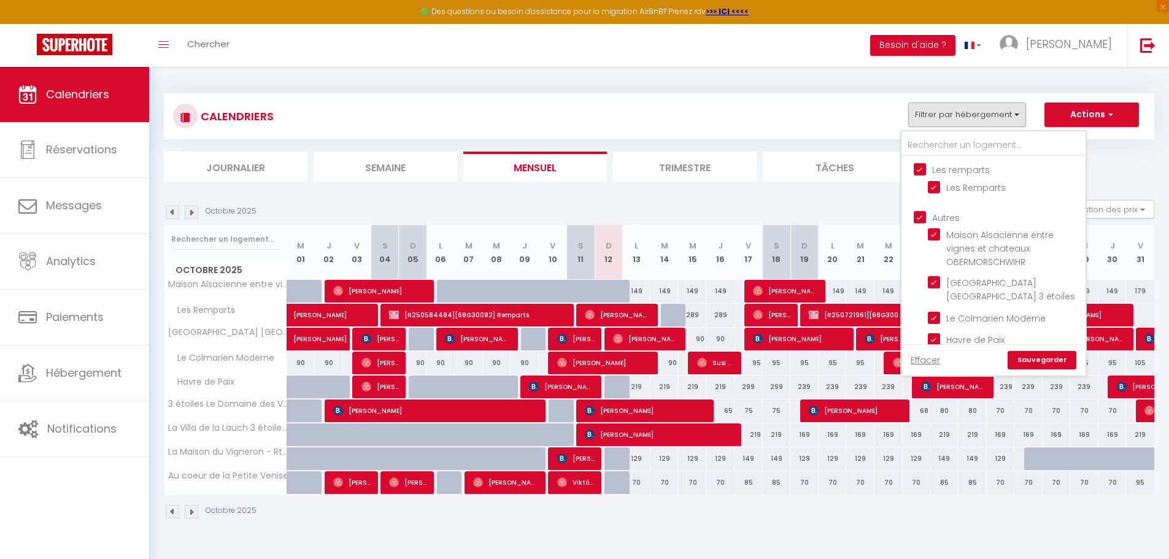
click at [924, 168] on input "Les remparts" at bounding box center [1005, 169] width 184 height 12
checkbox input "false"
click at [921, 209] on ul "Autres Maison Alsacienne entre vignes et chateaux OBERMORSCHWIHR Hyper centre C…" at bounding box center [993, 356] width 184 height 304
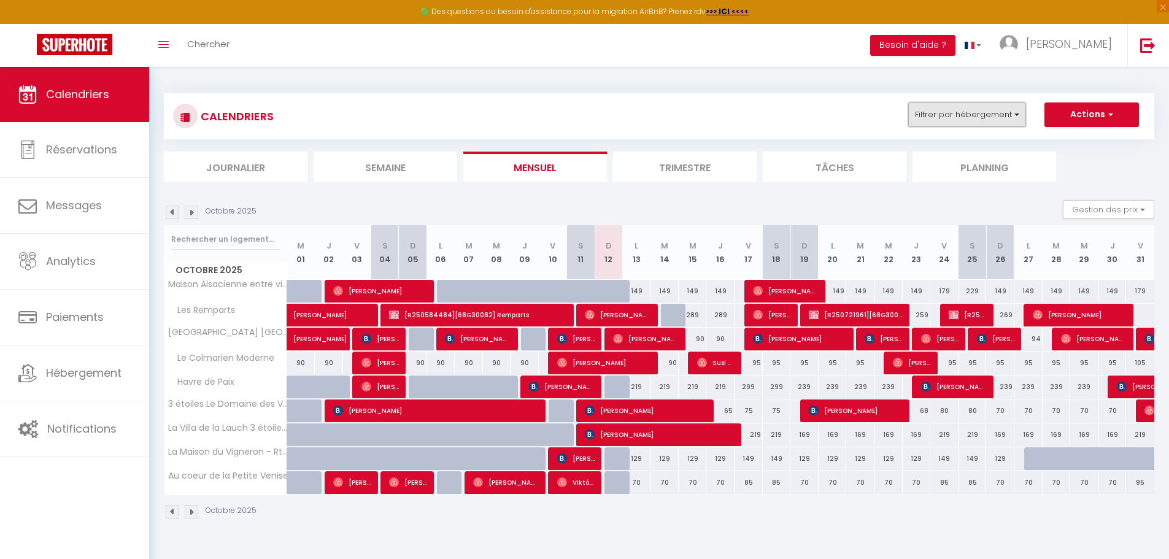
click at [950, 113] on button "Filtrer par hébergement" at bounding box center [967, 114] width 118 height 25
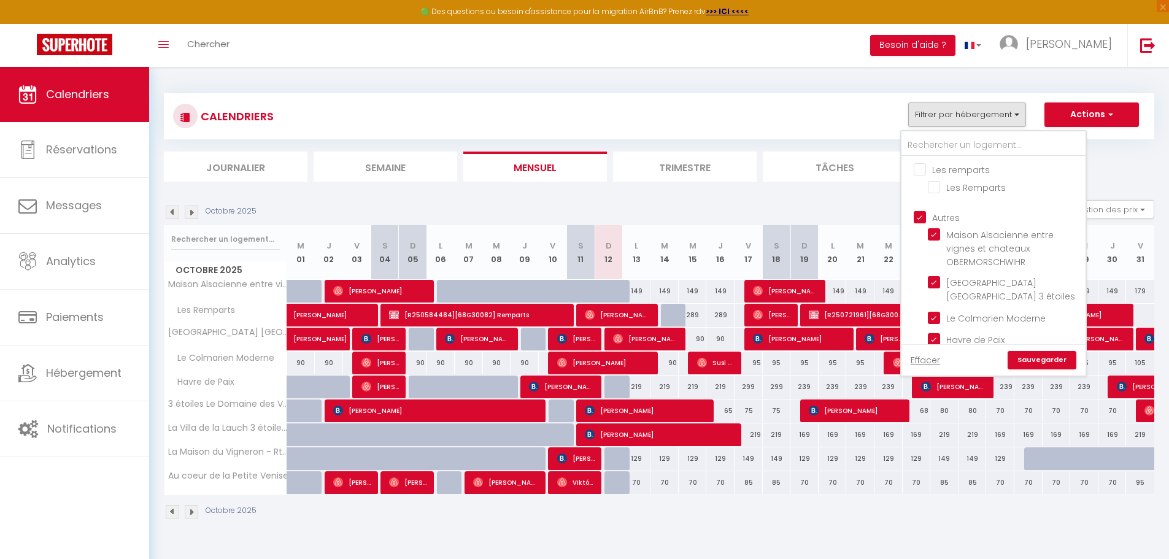
click at [919, 215] on input "Autres" at bounding box center [1005, 216] width 184 height 12
checkbox input "false"
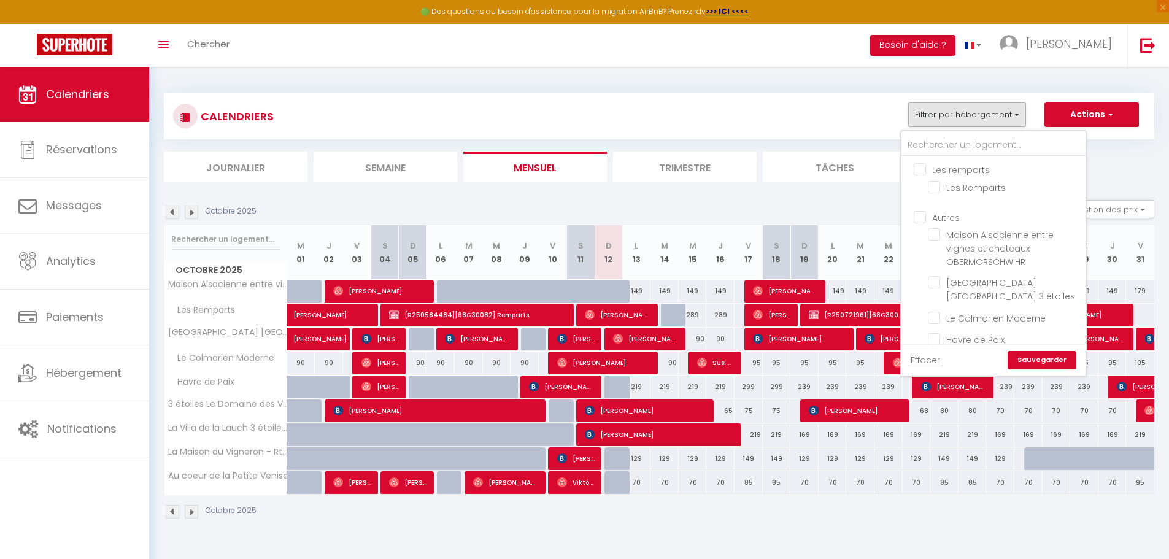
checkbox input "false"
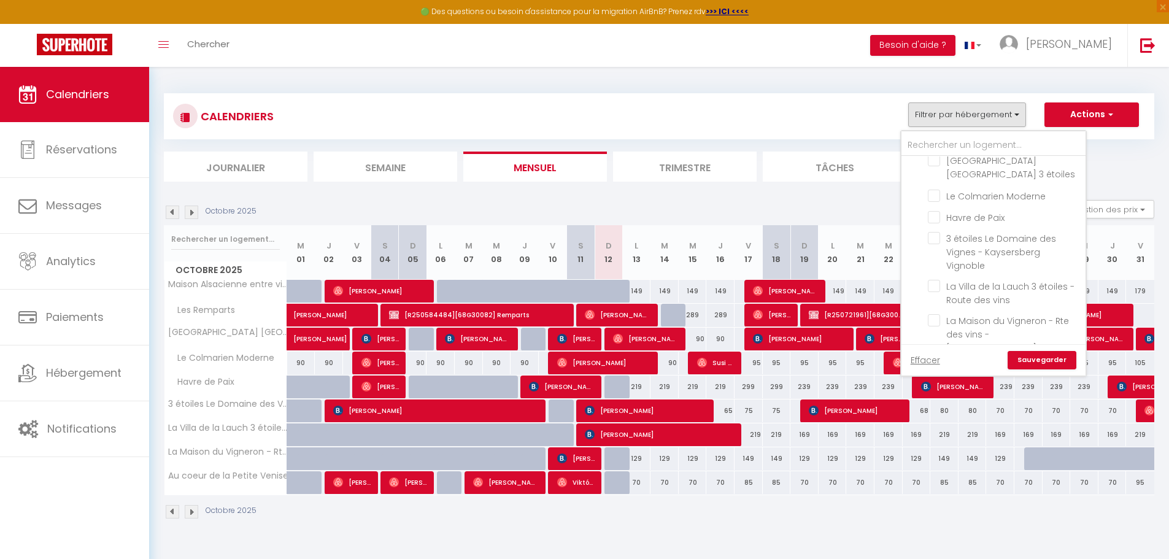
scroll to position [123, 0]
click at [938, 242] on input "3 étoiles Le Domaine des Vignes - Kaysersberg Vignoble" at bounding box center [1003, 237] width 153 height 12
checkbox input "true"
click at [1032, 361] on link "Sauvegarder" at bounding box center [1041, 360] width 69 height 18
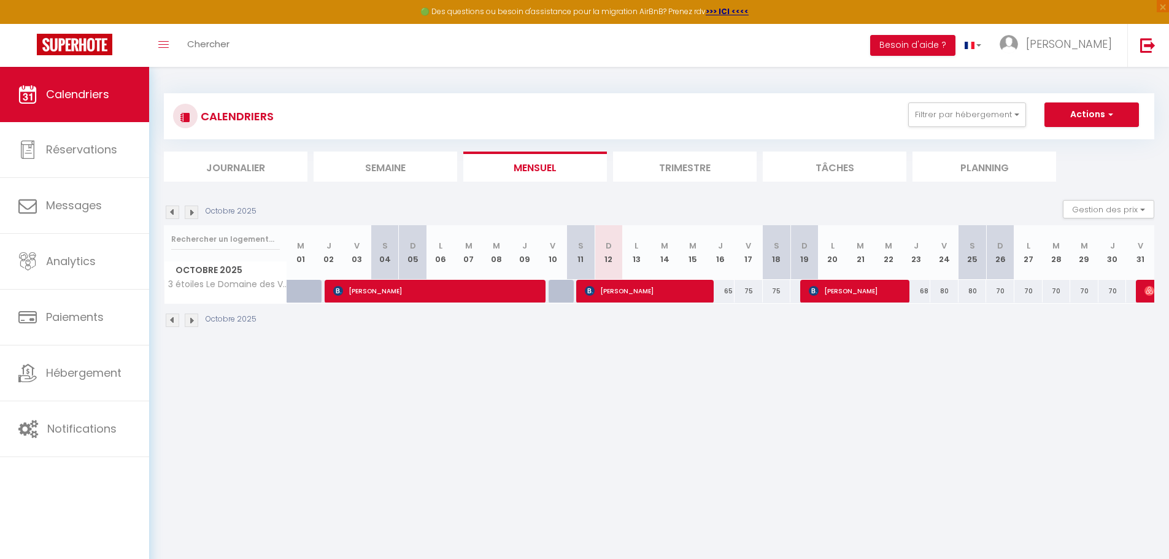
click at [197, 318] on img at bounding box center [191, 319] width 13 height 13
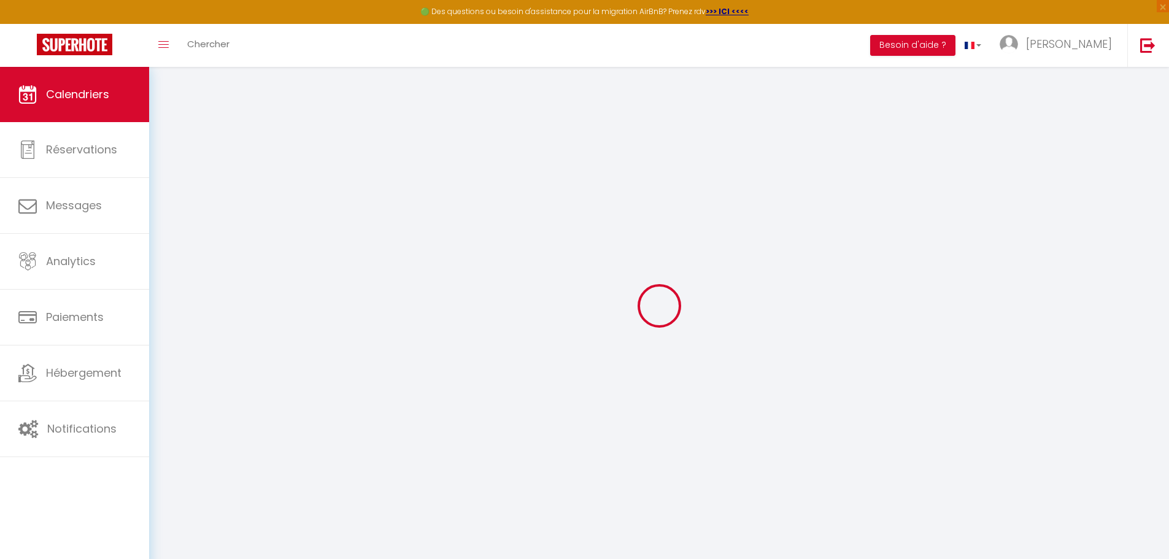
select select
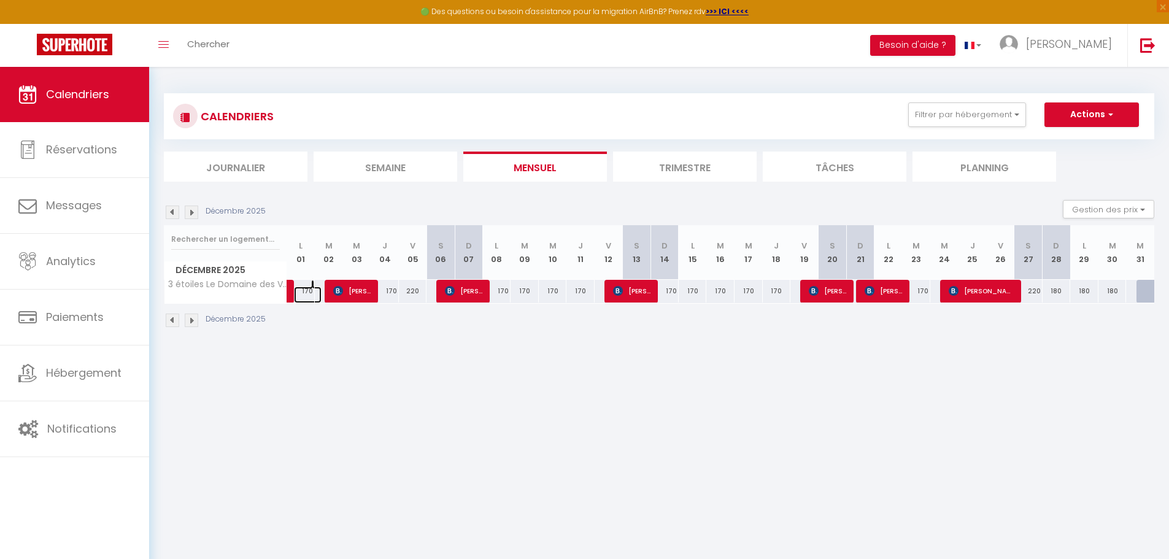
click at [298, 289] on link at bounding box center [308, 294] width 28 height 17
type input "170"
select select "1"
type input "Lun 01 Décembre 2025"
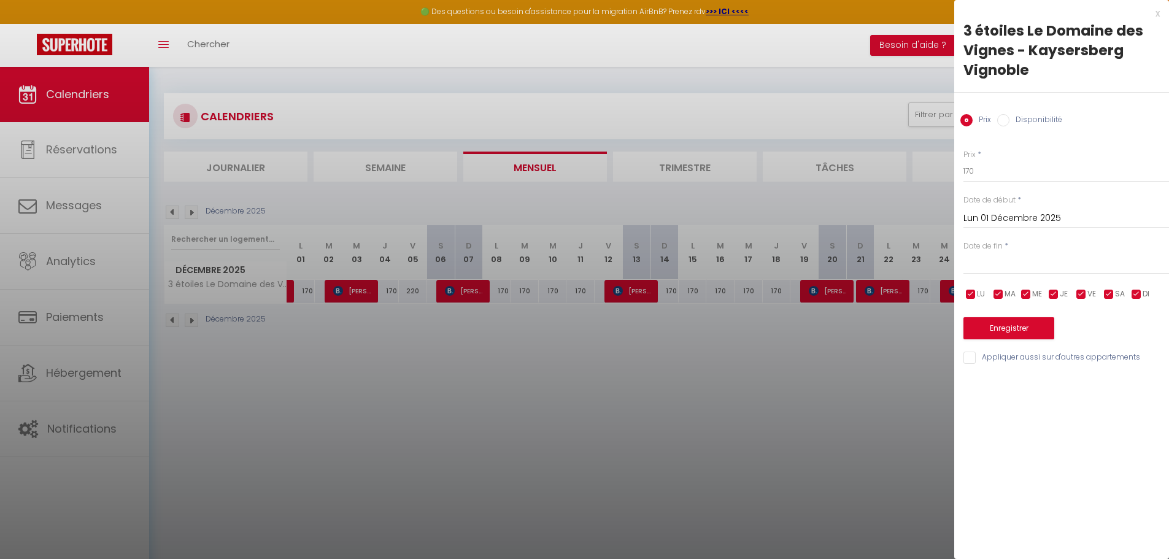
click at [1014, 121] on label "Disponibilité" at bounding box center [1035, 120] width 53 height 13
click at [1009, 121] on input "Disponibilité" at bounding box center [1003, 120] width 12 height 12
radio input "true"
radio input "false"
click at [1012, 171] on select "Disponible Indisponible" at bounding box center [1065, 171] width 205 height 23
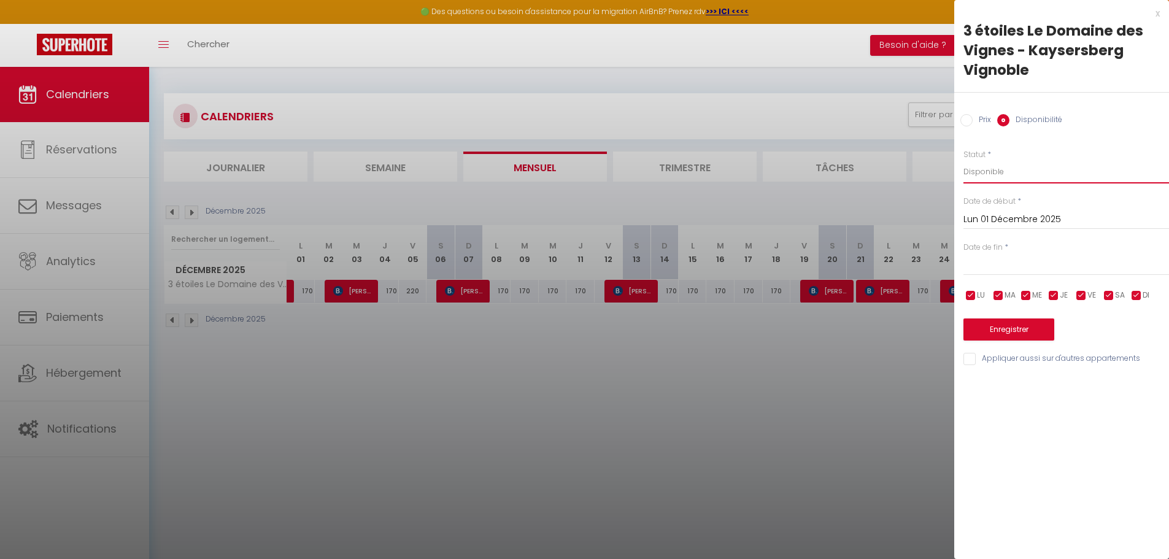
click at [963, 160] on select "Disponible Indisponible" at bounding box center [1065, 171] width 205 height 23
click at [1011, 335] on button "Enregistrer" at bounding box center [1008, 329] width 91 height 22
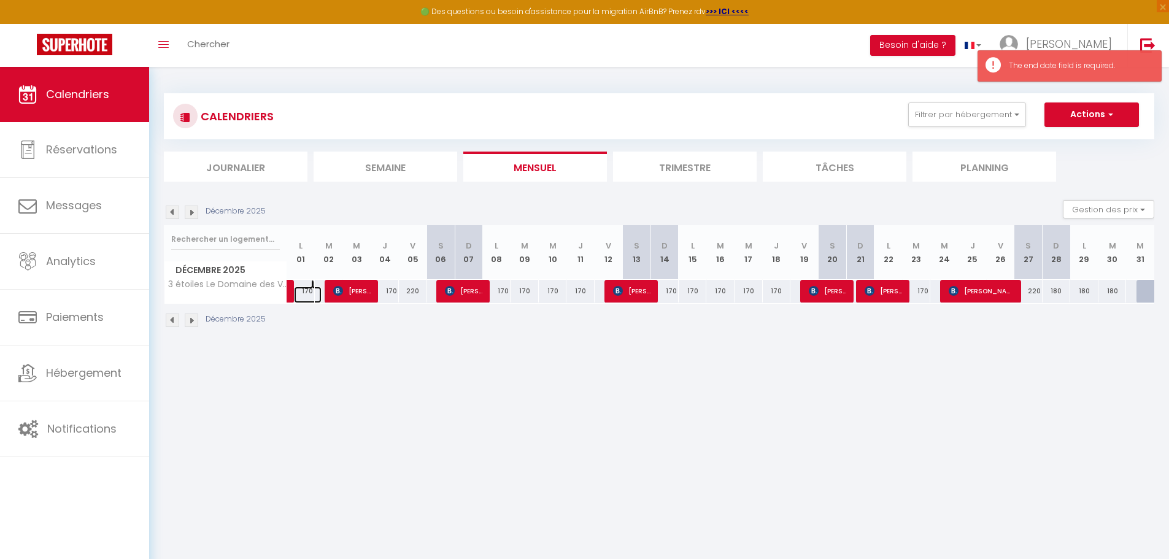
click at [309, 292] on link at bounding box center [308, 294] width 28 height 17
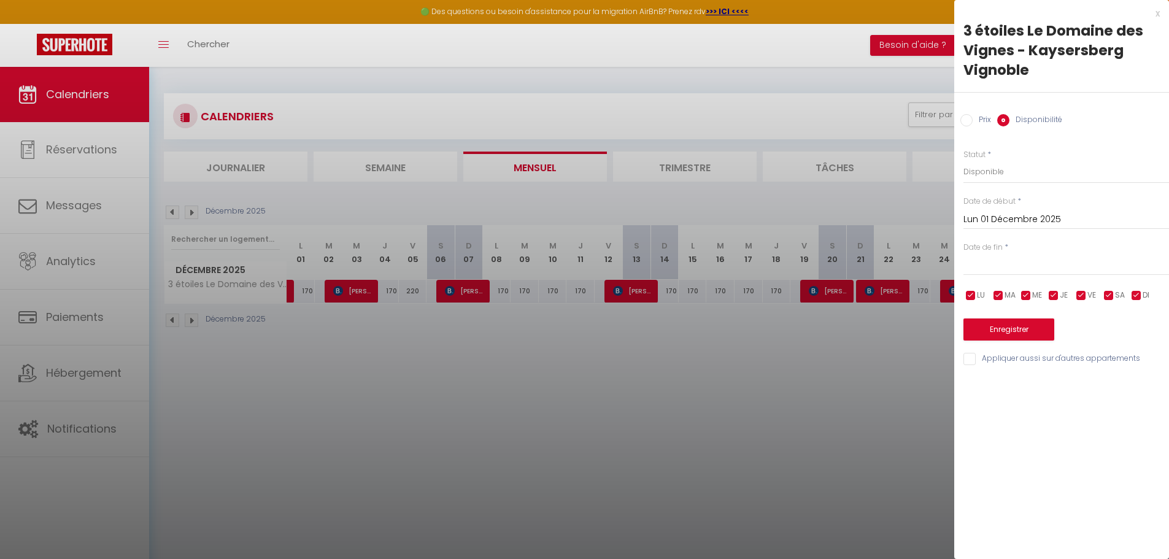
click at [1156, 14] on div "x" at bounding box center [1056, 13] width 205 height 15
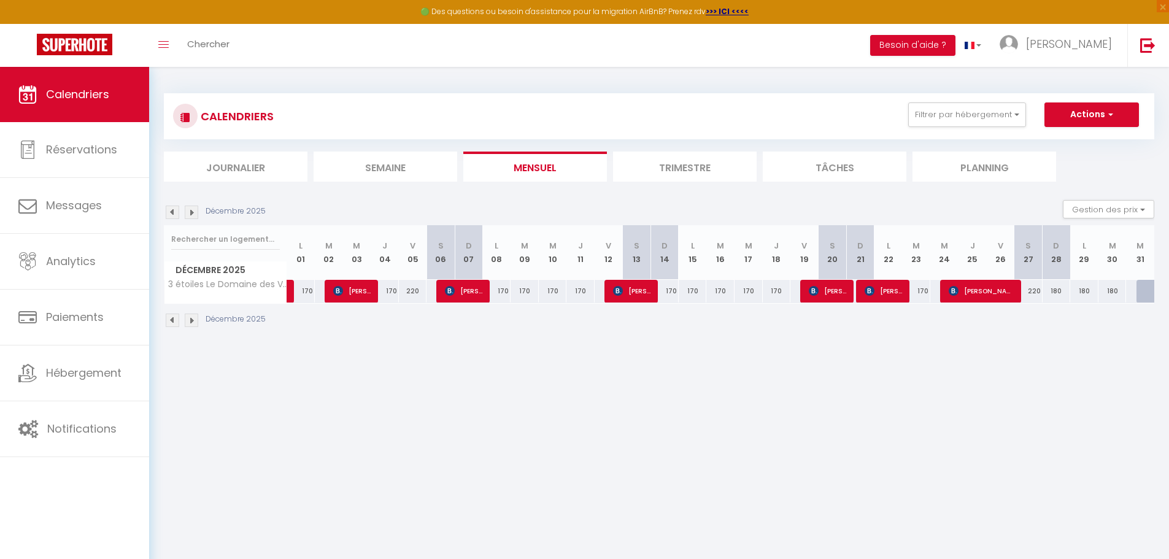
click at [1074, 197] on section "Décembre 2025 Gestion des prix Nb Nuits minimum Règles Disponibilité Décembre 2…" at bounding box center [659, 264] width 990 height 152
click at [1077, 201] on button "Gestion des prix" at bounding box center [1107, 209] width 91 height 18
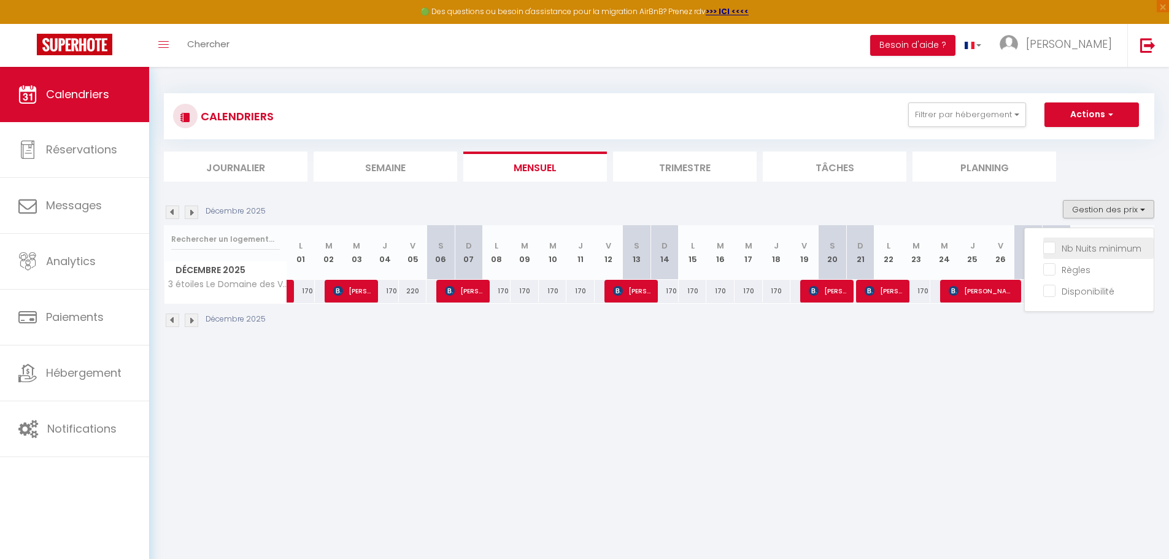
click at [1091, 251] on input "Nb Nuits minimum" at bounding box center [1098, 247] width 110 height 12
checkbox input "true"
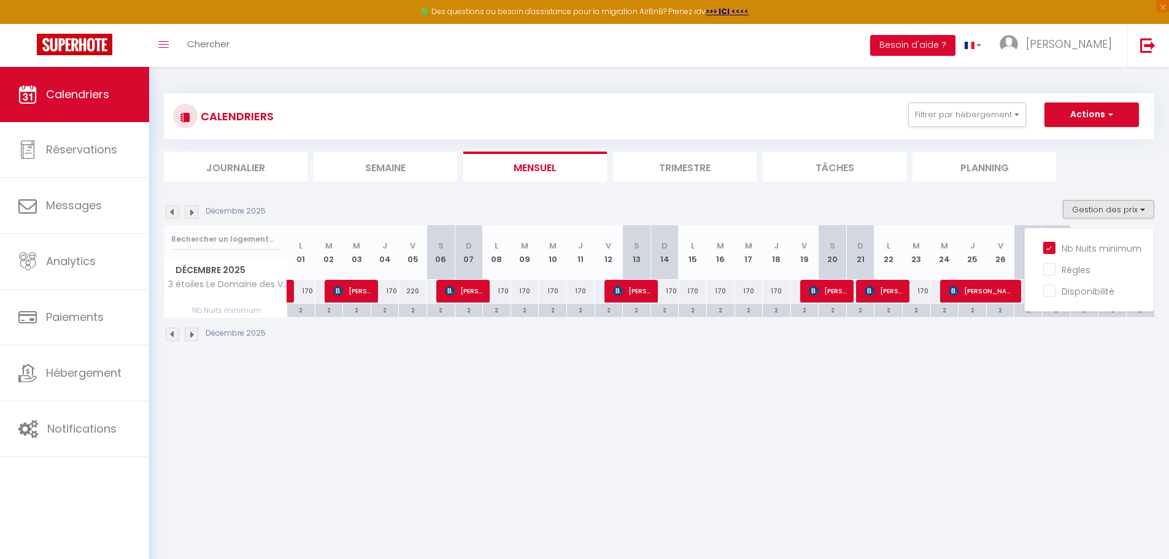
drag, startPoint x: 582, startPoint y: 412, endPoint x: 504, endPoint y: 391, distance: 81.4
click at [581, 412] on body "🟢 Des questions ou besoin d'assistance pour la migration AirBnB? Prenez rdv >>>…" at bounding box center [584, 346] width 1169 height 559
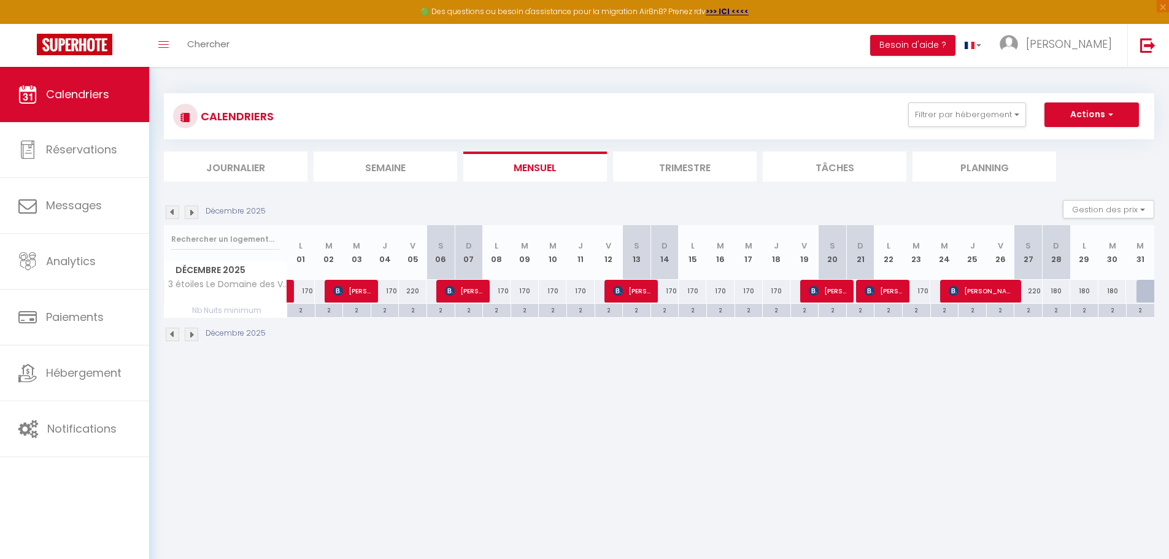
click at [307, 309] on div "2" at bounding box center [301, 310] width 28 height 12
type input "2"
type input "Lun 01 Décembre 2025"
type input "[DATE] Décembre 2025"
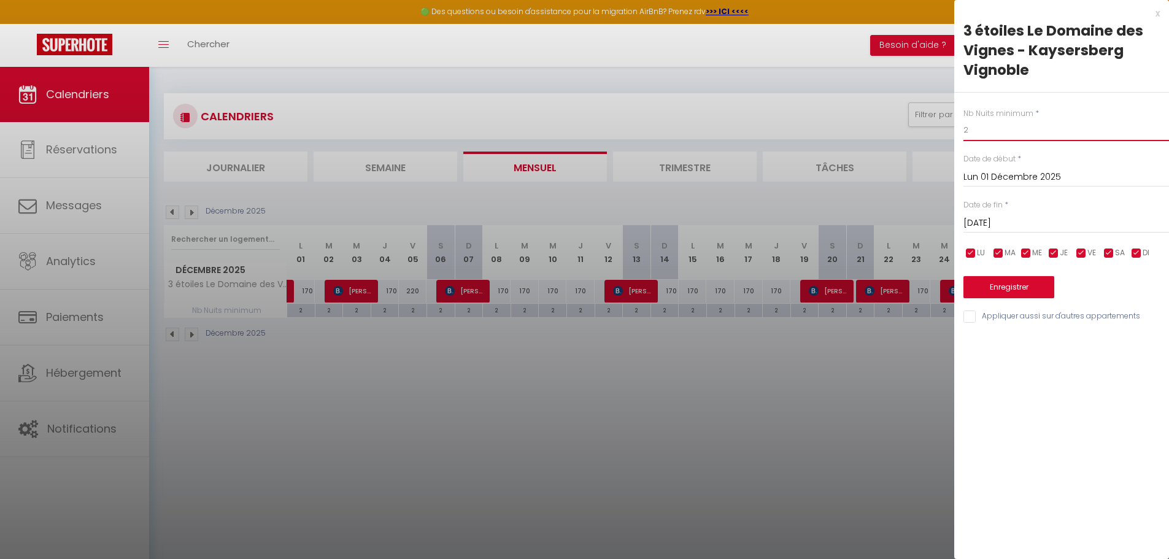
drag, startPoint x: 977, startPoint y: 127, endPoint x: 954, endPoint y: 127, distance: 23.3
click at [954, 127] on div "Nb Nuits minimum * 2 Date de début * Lun 01 Décembre 2025 < Déc 2025 > Dim Lun …" at bounding box center [1061, 209] width 215 height 232
type input "1"
click at [992, 285] on button "Enregistrer" at bounding box center [1008, 287] width 91 height 22
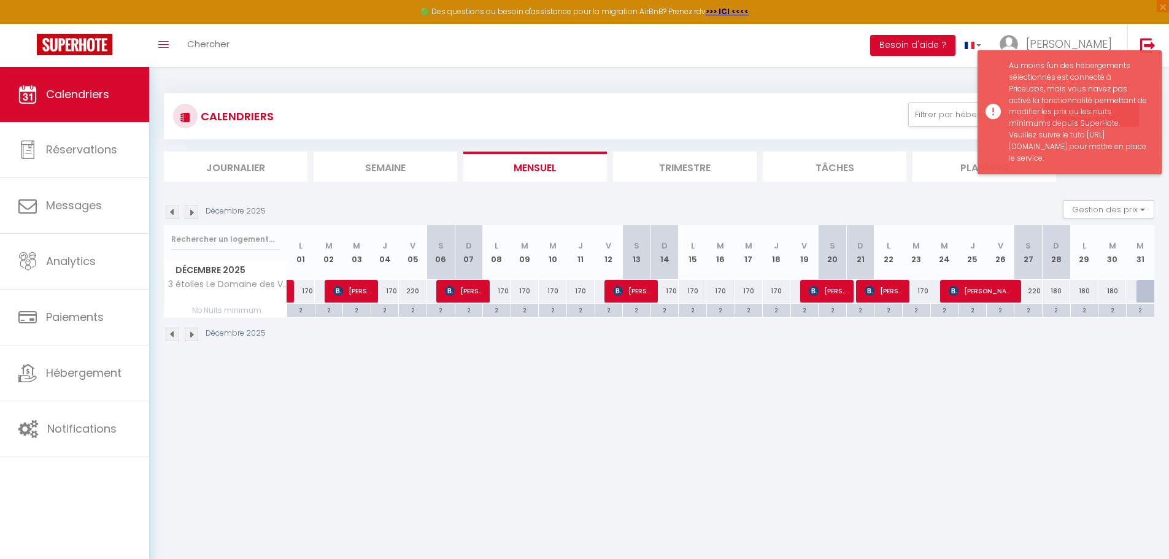
click at [1062, 164] on div "Au moins l'un des hébergements sélectionnés est connecté à PriceLabs, mais vous…" at bounding box center [1078, 112] width 140 height 104
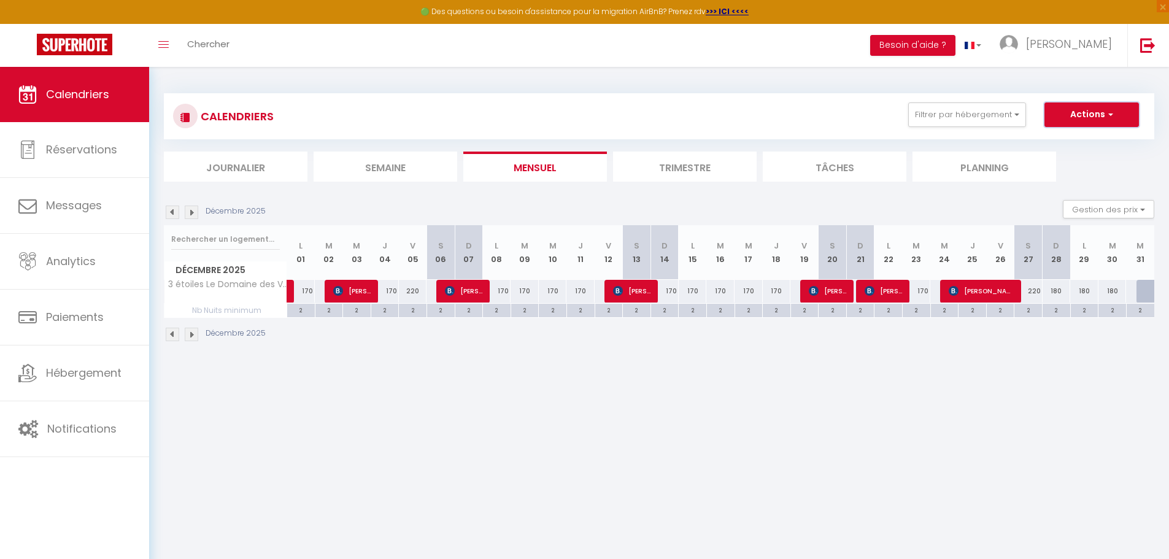
click at [1100, 109] on button "Actions" at bounding box center [1091, 114] width 94 height 25
click at [860, 79] on div "CALENDRIERS Filtrer par hébergement Les remparts Les Remparts Autres Maison Als…" at bounding box center [658, 218] width 1019 height 302
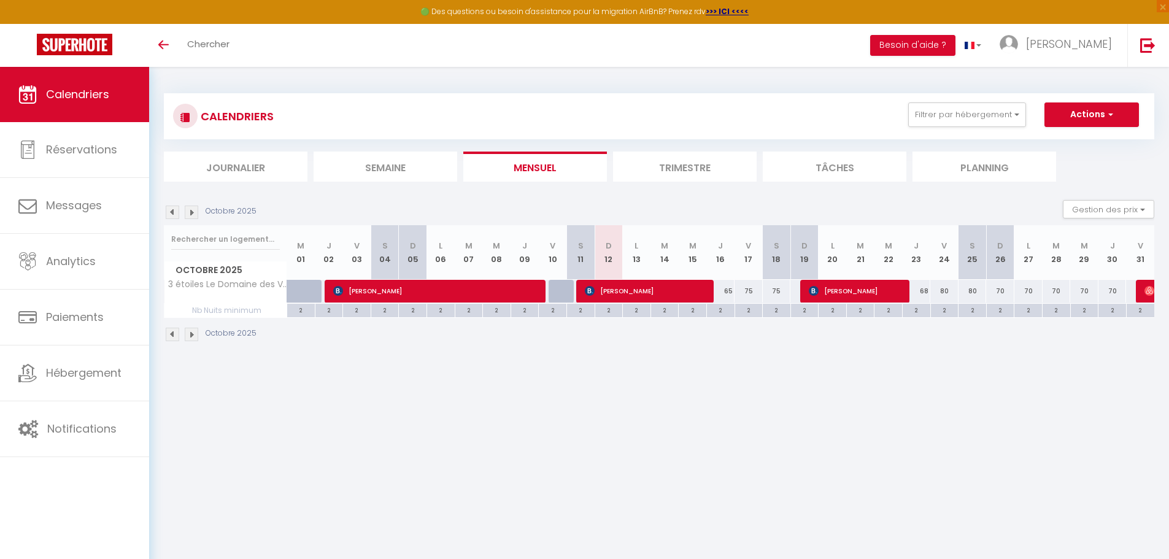
click at [193, 213] on img at bounding box center [191, 211] width 13 height 13
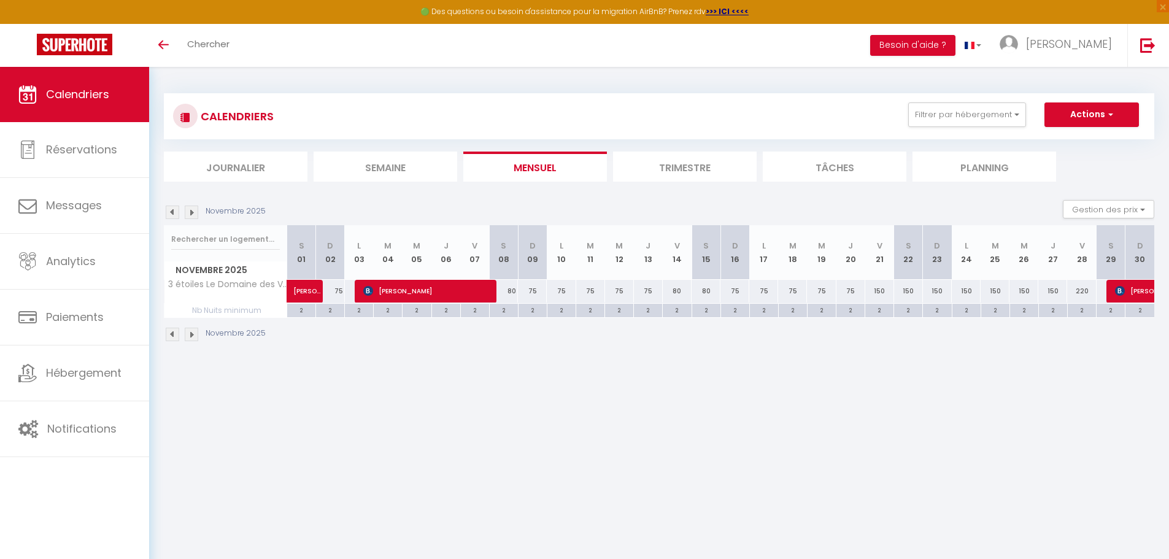
click at [193, 213] on img at bounding box center [191, 211] width 13 height 13
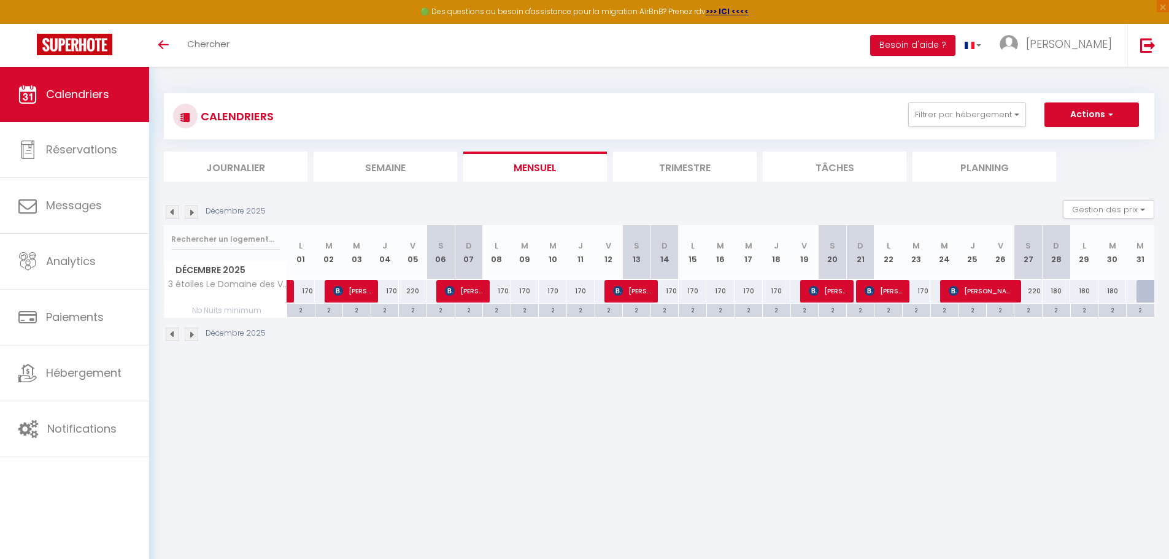
click at [299, 310] on div "2" at bounding box center [301, 310] width 28 height 12
type input "2"
type input "Lun 01 Décembre 2025"
type input "[DATE] Décembre 2025"
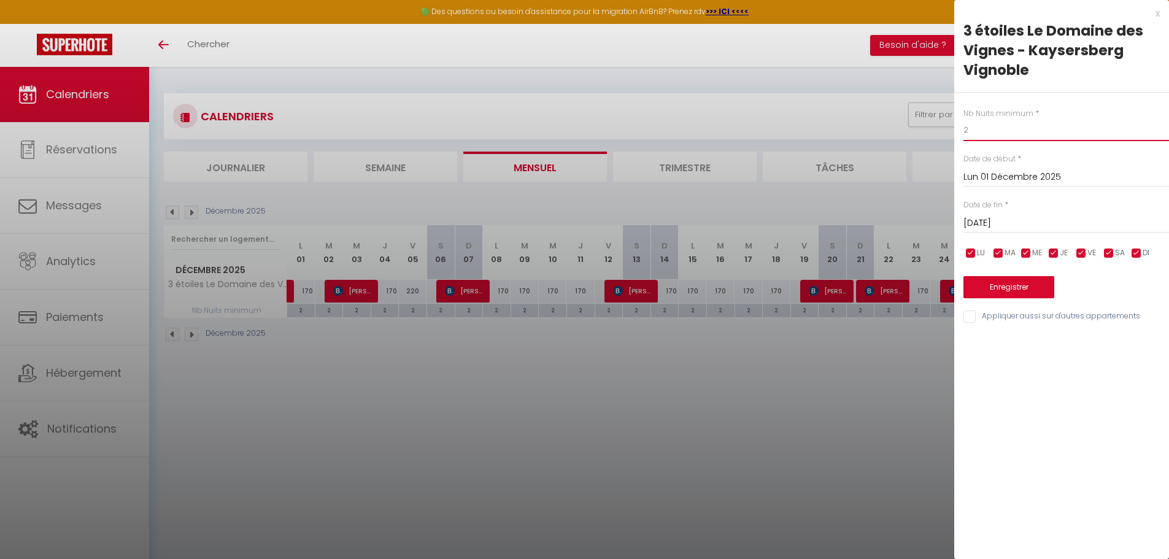
drag, startPoint x: 992, startPoint y: 129, endPoint x: 950, endPoint y: 126, distance: 42.4
click at [950, 126] on body "🟢 Des questions ou besoin d'assistance pour la migration AirBnB? Prenez rdv >>>…" at bounding box center [584, 346] width 1169 height 559
type input "1"
click at [1013, 287] on button "Enregistrer" at bounding box center [1008, 287] width 91 height 22
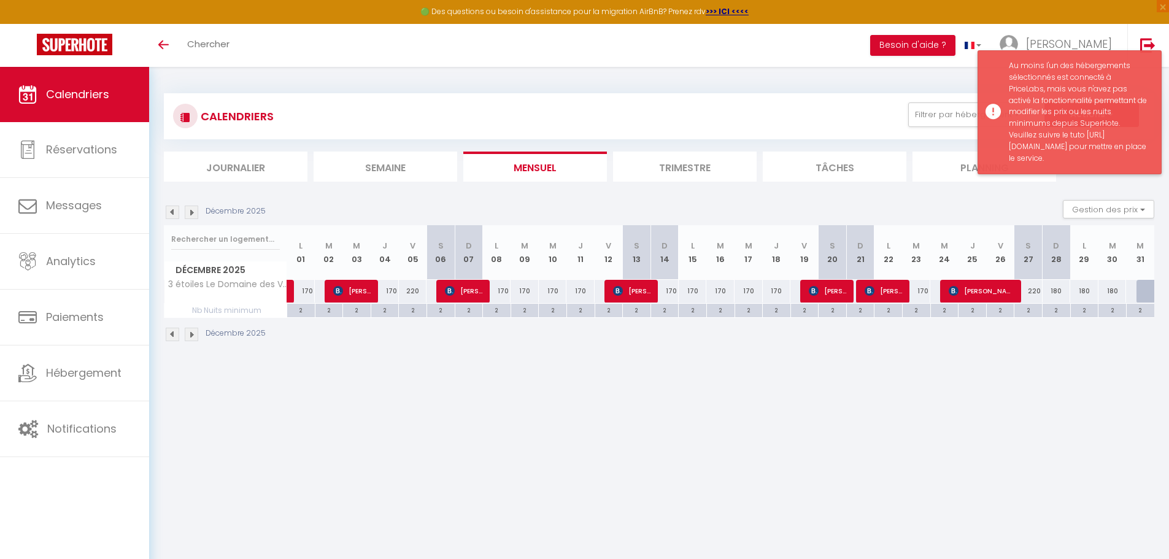
click at [1056, 152] on div "Au moins l'un des hébergements sélectionnés est connecté à PriceLabs, mais vous…" at bounding box center [1078, 112] width 140 height 104
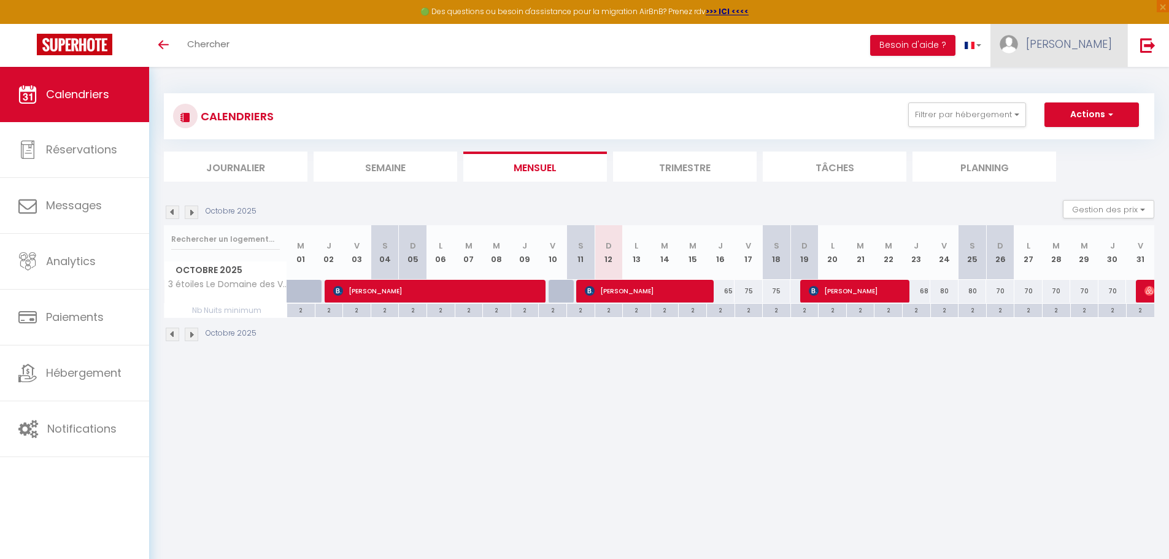
click at [1074, 50] on span "[PERSON_NAME]" at bounding box center [1069, 43] width 86 height 15
click at [1077, 88] on link "Paramètres" at bounding box center [1077, 85] width 91 height 21
select select "28"
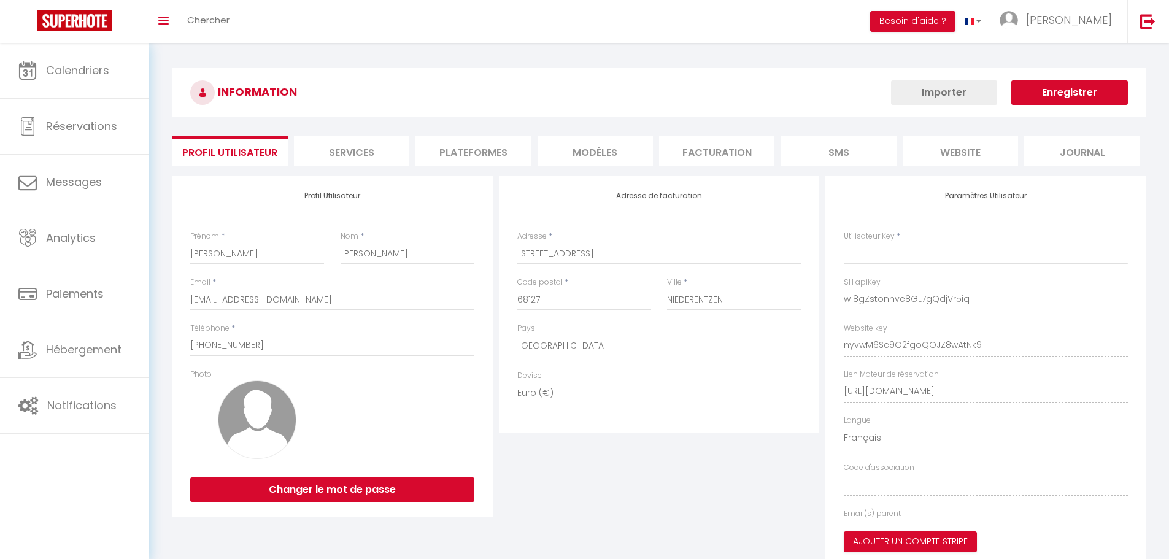
select select "fr"
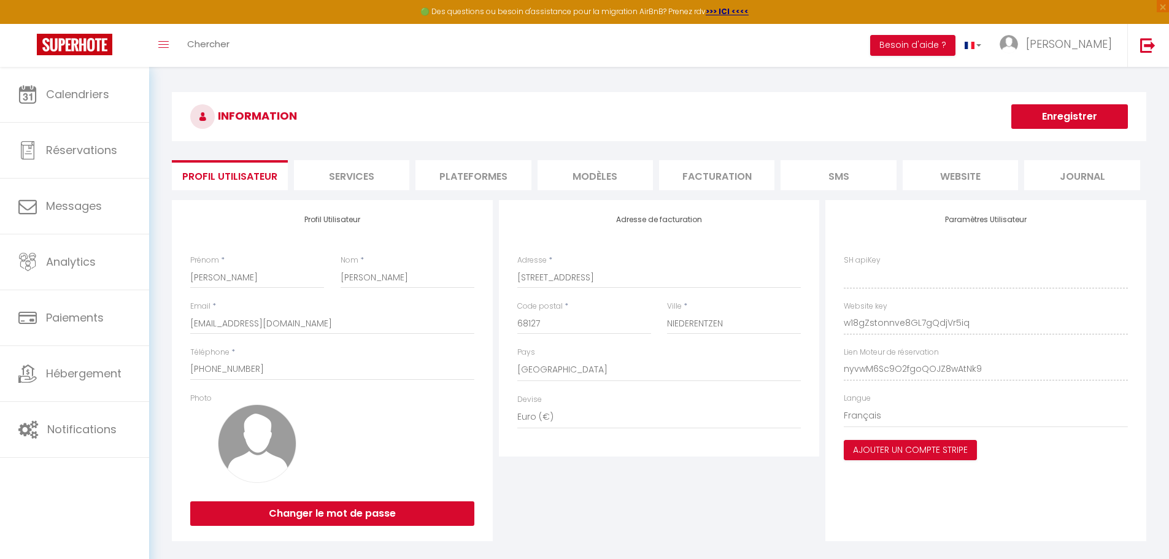
type input "w18gZstonnve8GL7gQdjVr5iq"
type input "nyvwM6Sc9O2fgoQOJZ8wAtNk9"
type input "[URL][DOMAIN_NAME]"
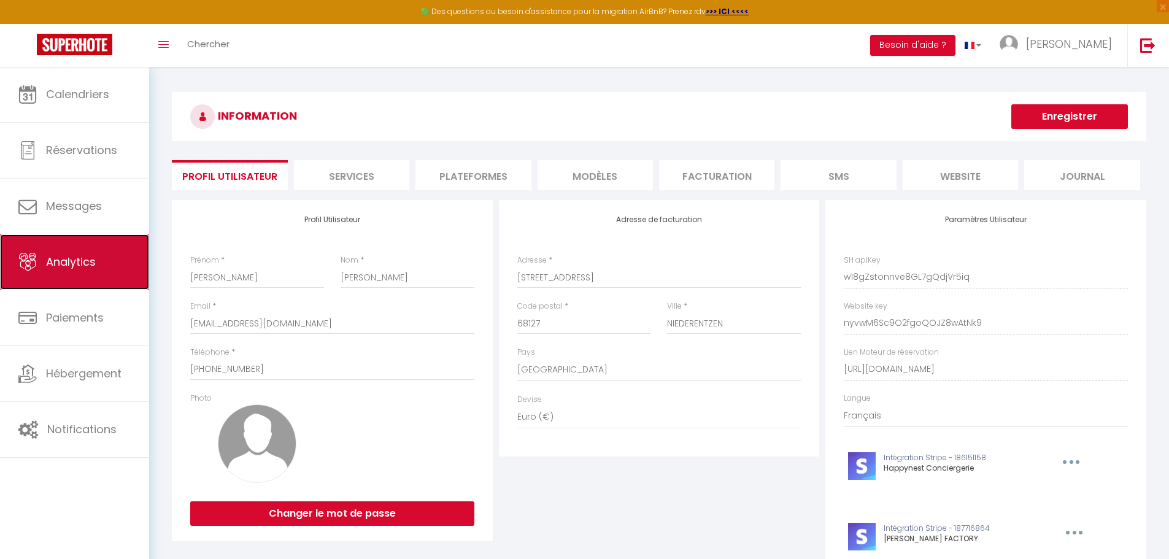
click at [71, 261] on span "Analytics" at bounding box center [71, 261] width 50 height 15
select select "2025"
select select "10"
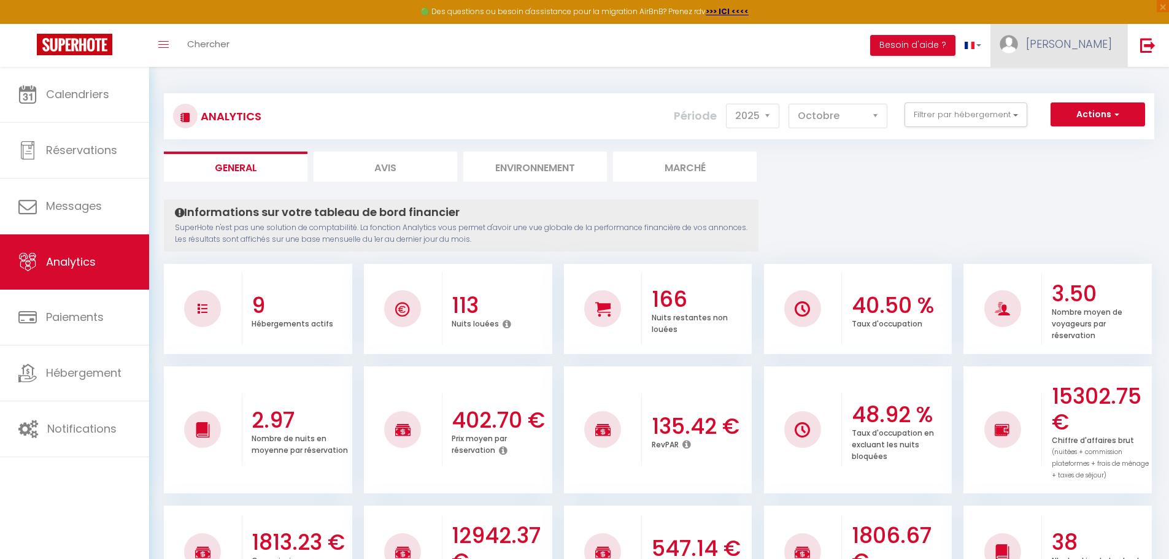
click at [1087, 38] on span "[PERSON_NAME]" at bounding box center [1069, 43] width 86 height 15
click at [1083, 83] on link "Paramètres" at bounding box center [1077, 85] width 91 height 21
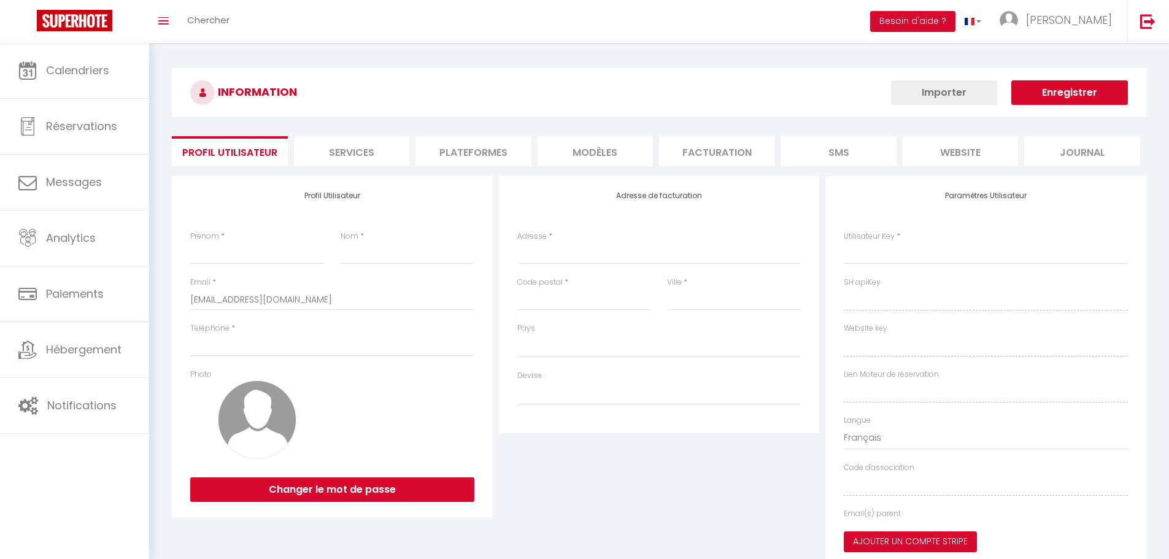
type input "[PERSON_NAME]"
type input "[PHONE_NUMBER]"
type input "[STREET_ADDRESS]"
type input "68127"
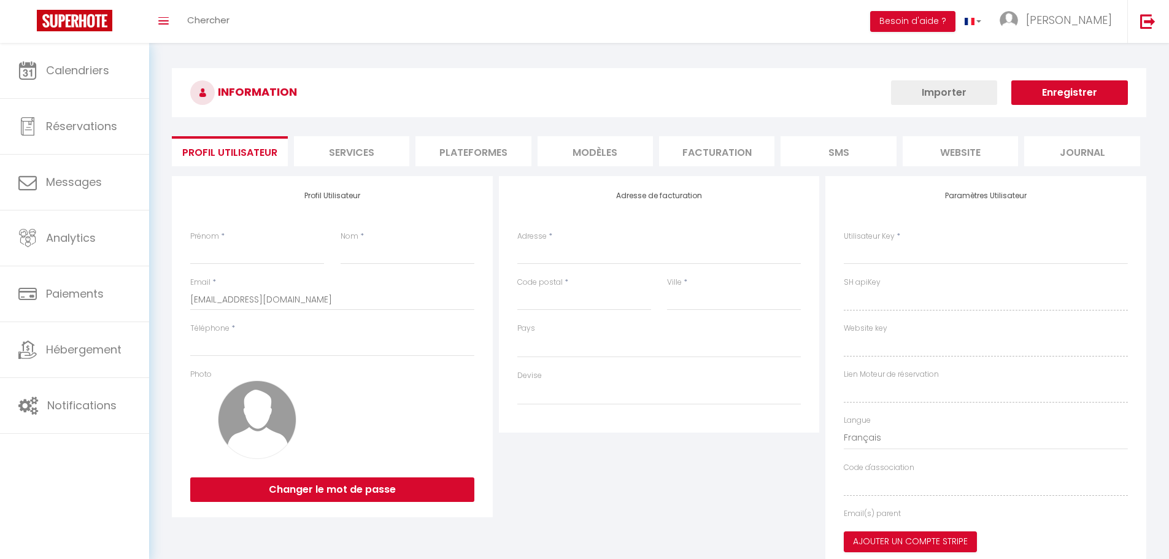
type input "NIEDERENTZEN"
type input "w18gZstonnve8GL7gQdjVr5iq"
type input "nyvwM6Sc9O2fgoQOJZ8wAtNk9"
select select "28"
select select "fr"
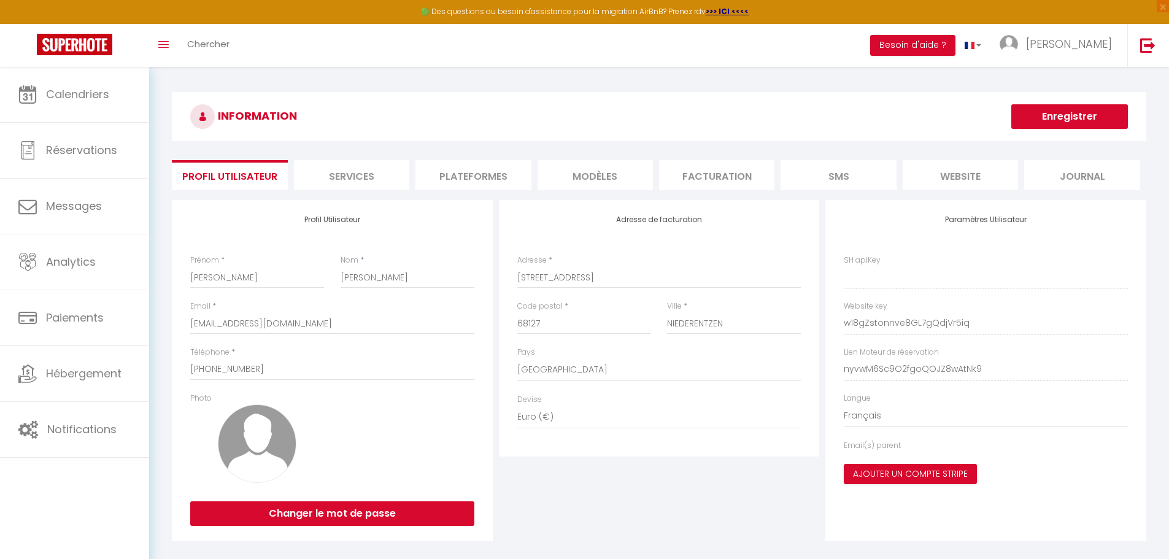
type input "w18gZstonnve8GL7gQdjVr5iq"
type input "nyvwM6Sc9O2fgoQOJZ8wAtNk9"
type input "[URL][DOMAIN_NAME]"
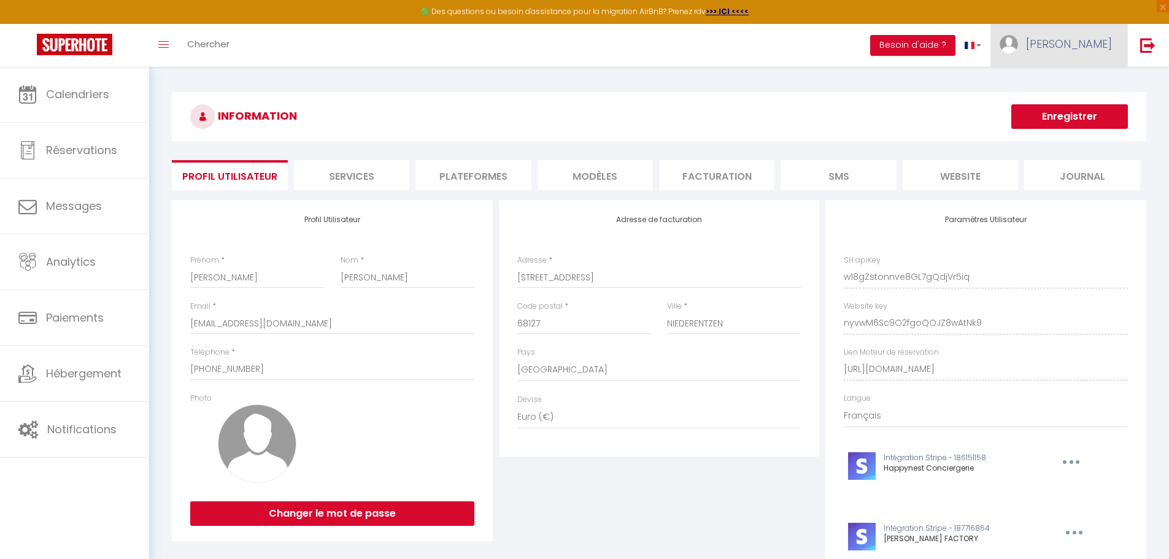
click at [1070, 40] on link "[PERSON_NAME]" at bounding box center [1058, 45] width 137 height 43
click at [1059, 102] on link "Équipe" at bounding box center [1077, 107] width 91 height 21
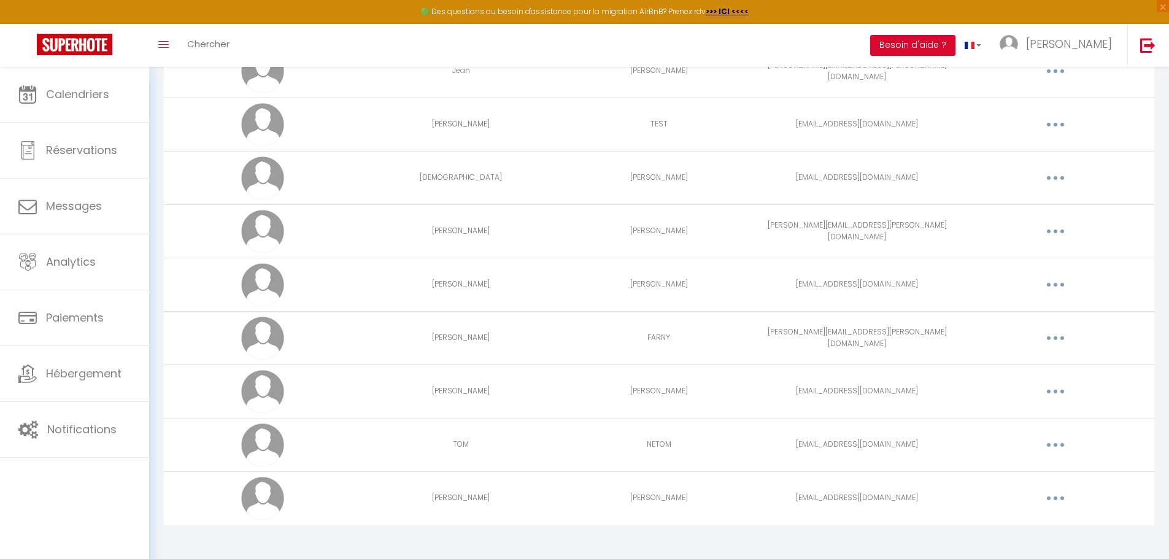
scroll to position [123, 0]
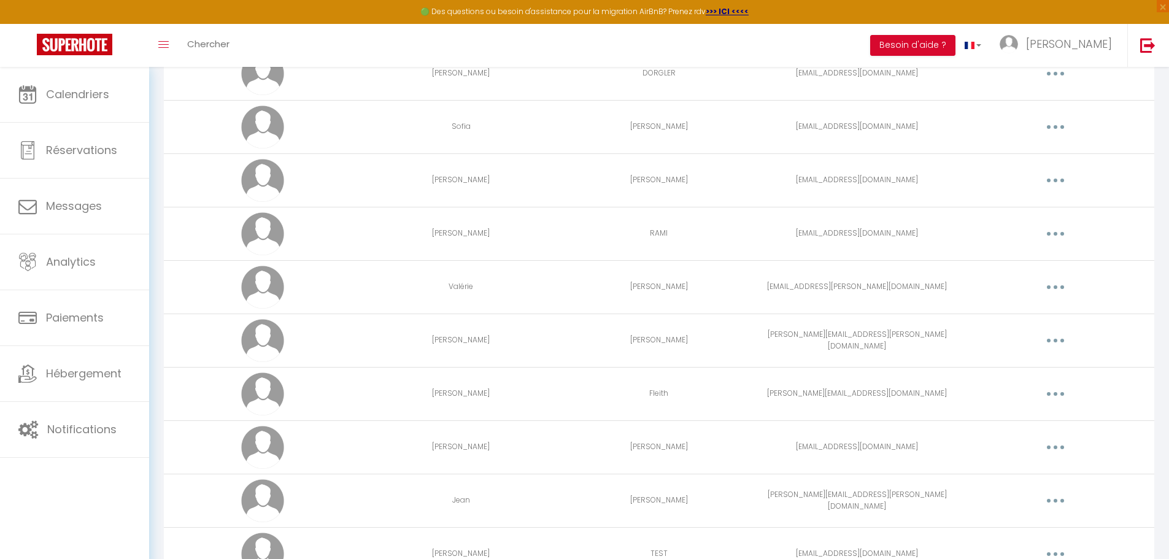
click at [1059, 183] on button "button" at bounding box center [1055, 181] width 34 height 20
click at [1021, 207] on link "Editer" at bounding box center [1023, 208] width 91 height 21
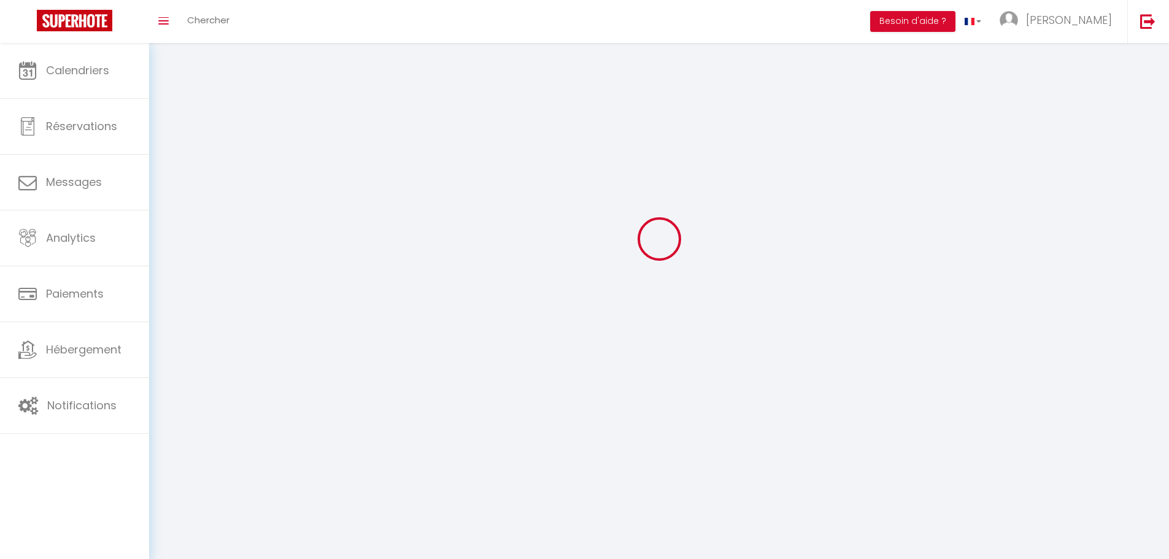
type input "[PERSON_NAME]"
type input "[EMAIL_ADDRESS][DOMAIN_NAME]"
type textarea "[URL][DOMAIN_NAME]"
checkbox input "true"
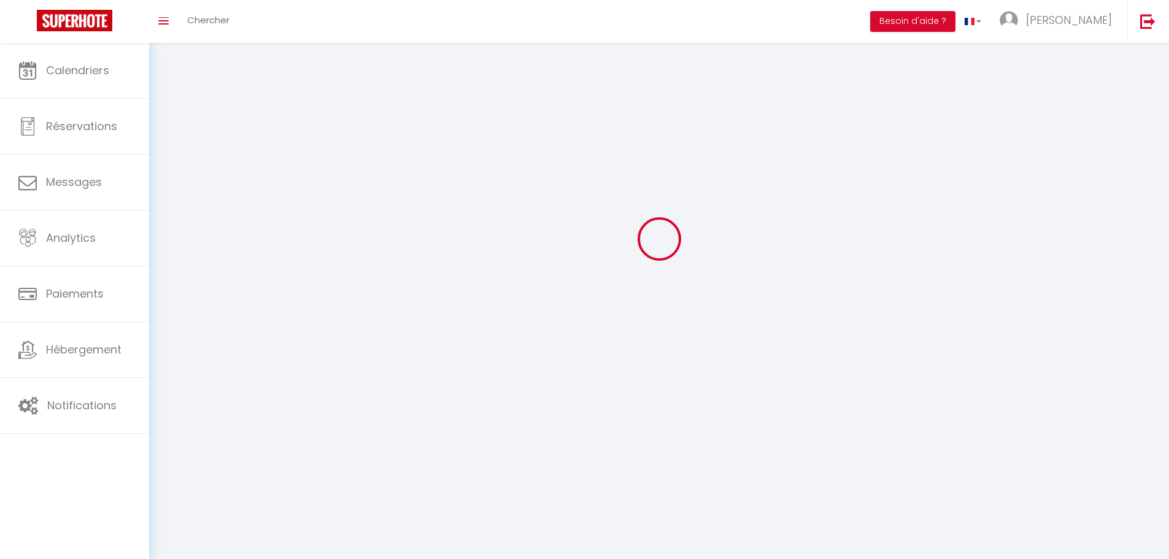
checkbox input "true"
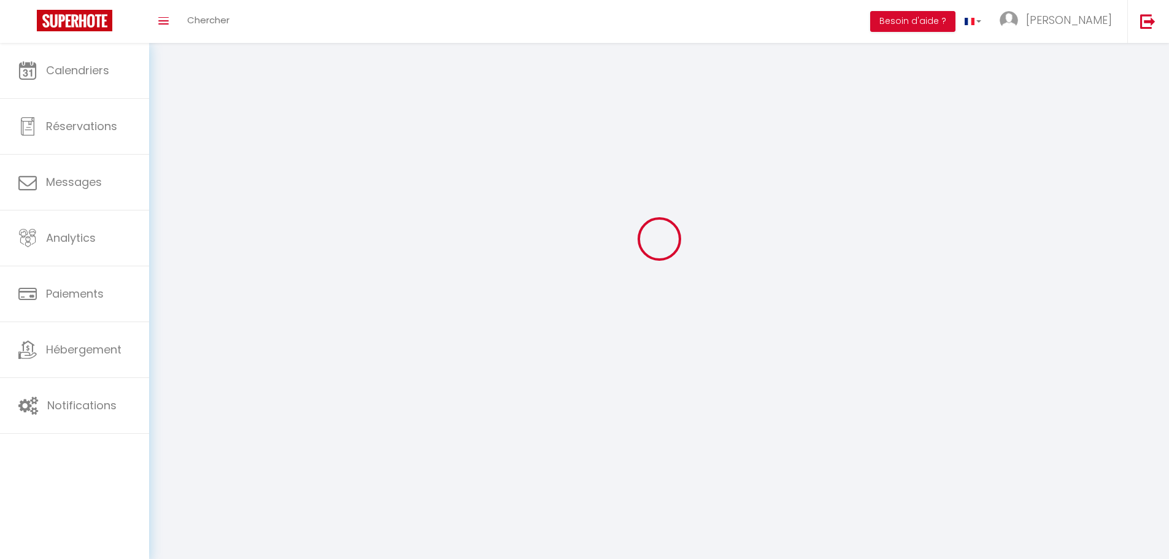
checkbox input "true"
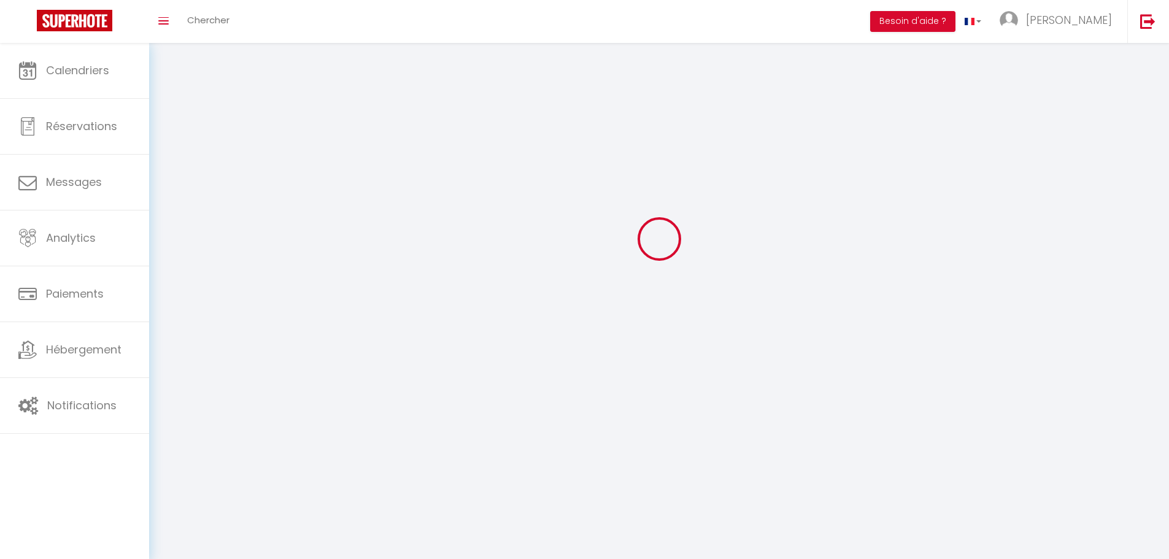
checkbox input "true"
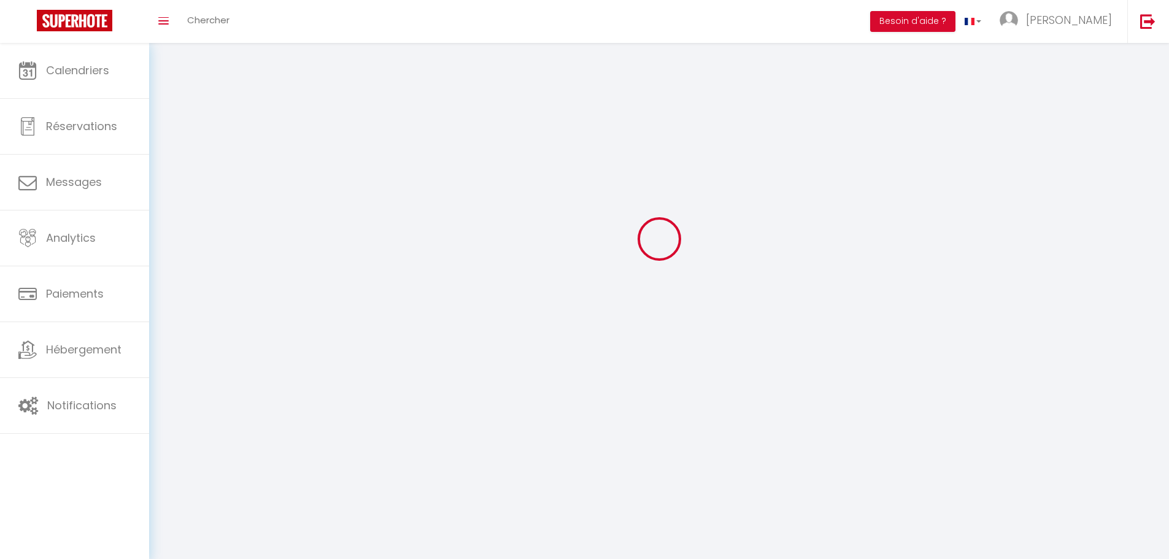
checkbox input "true"
select select
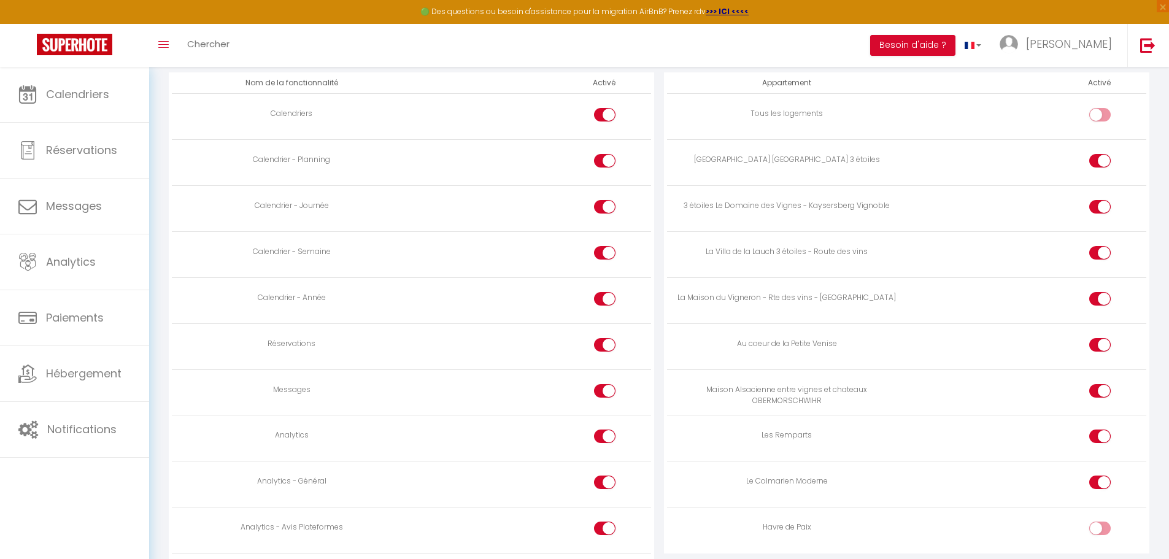
scroll to position [823, 0]
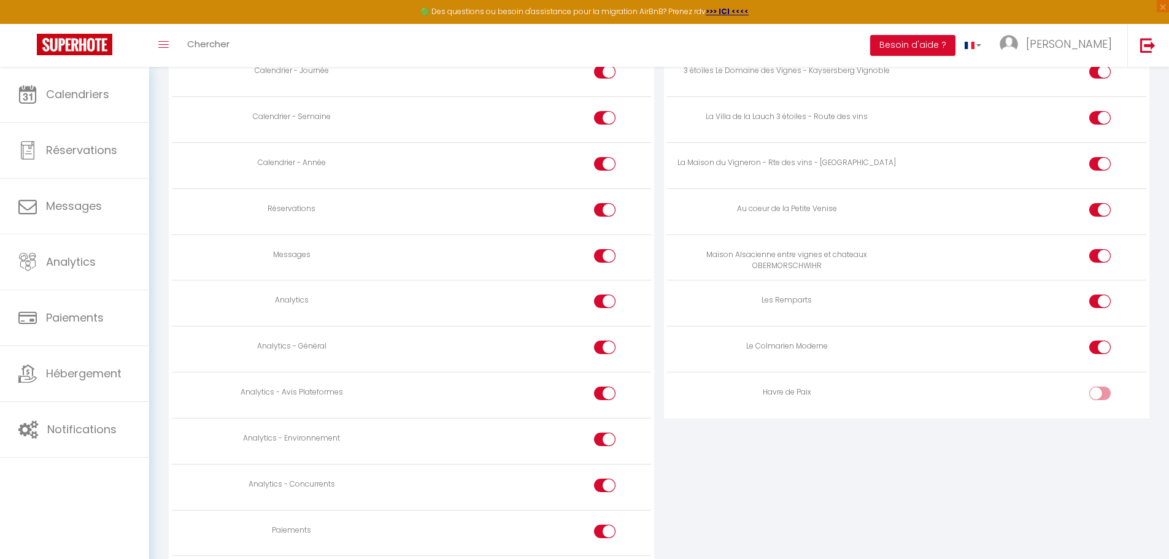
click at [1100, 387] on td at bounding box center [1026, 395] width 239 height 46
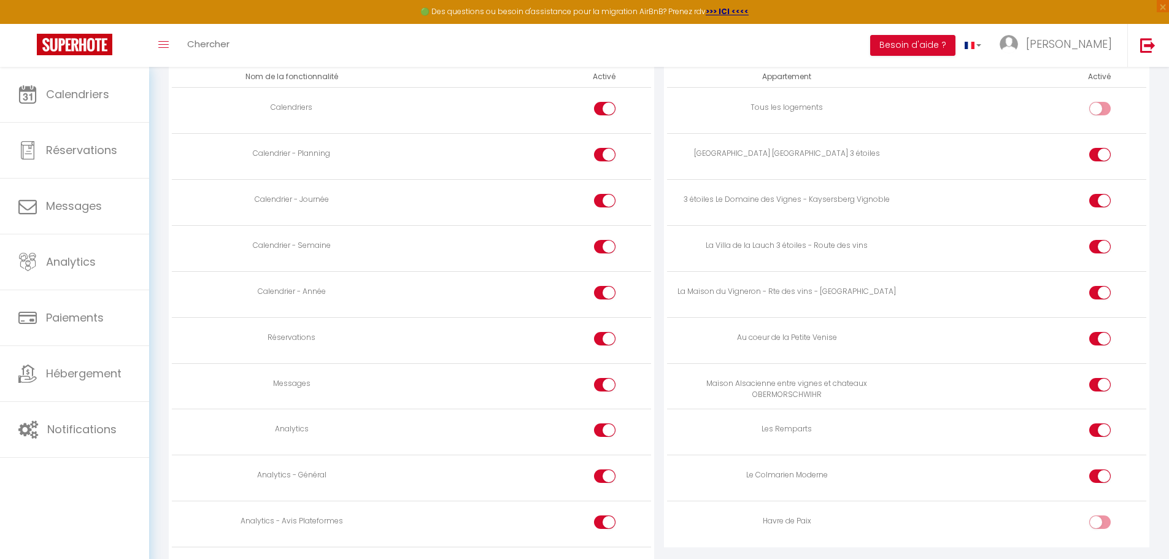
scroll to position [762, 0]
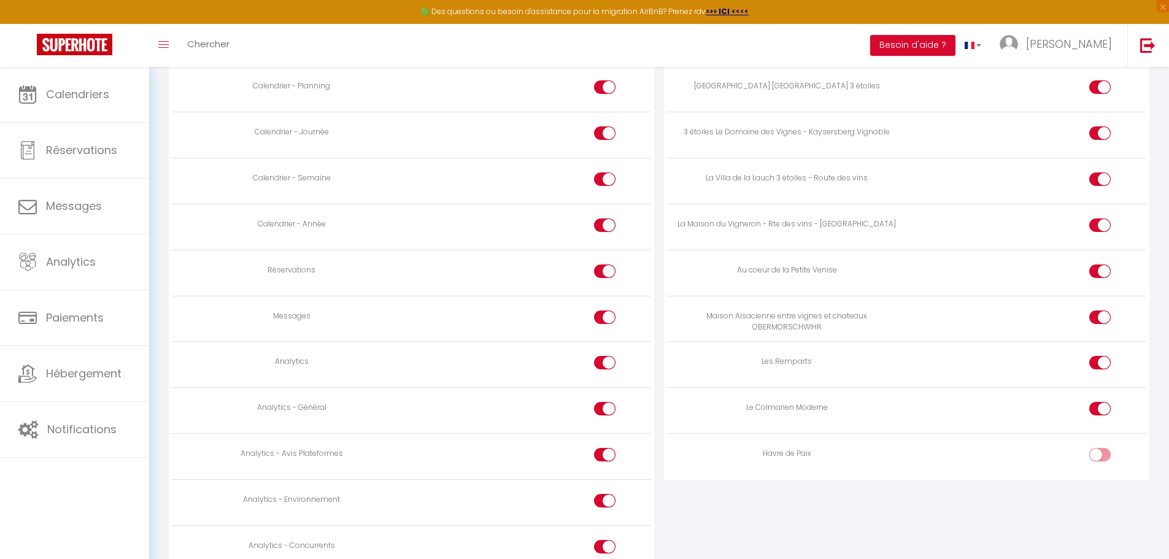
click at [1103, 456] on input "checkbox" at bounding box center [1109, 457] width 21 height 18
checkbox input "true"
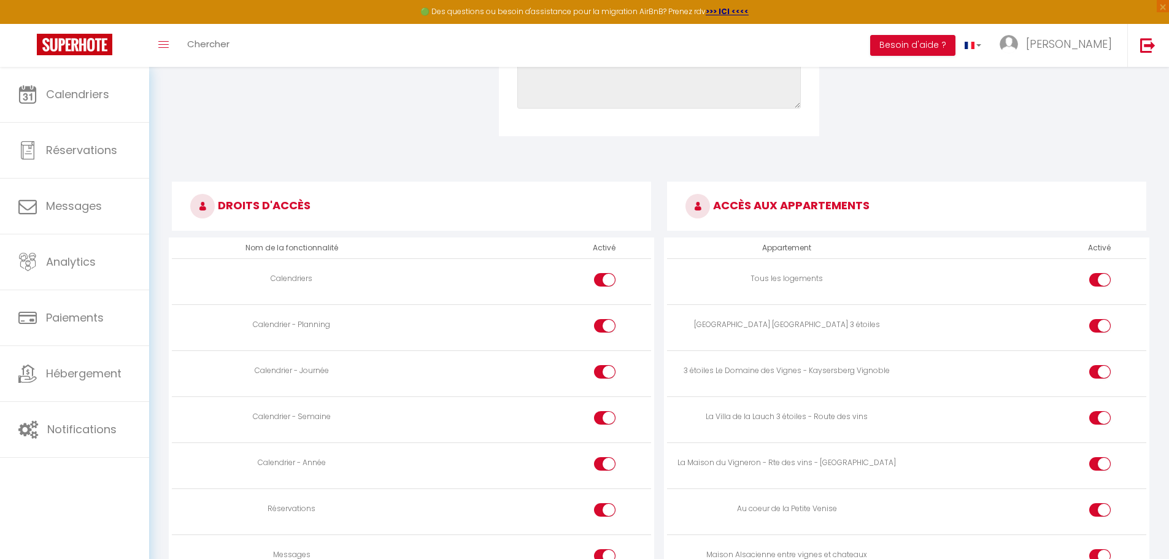
scroll to position [516, 0]
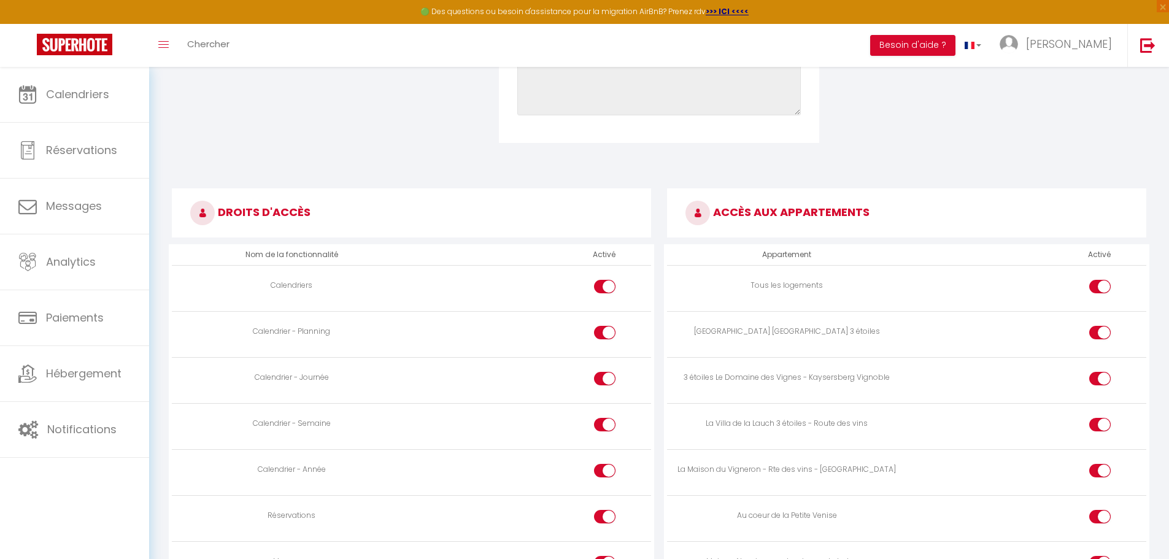
click at [1099, 284] on input "checkbox" at bounding box center [1109, 289] width 21 height 18
checkbox input "false"
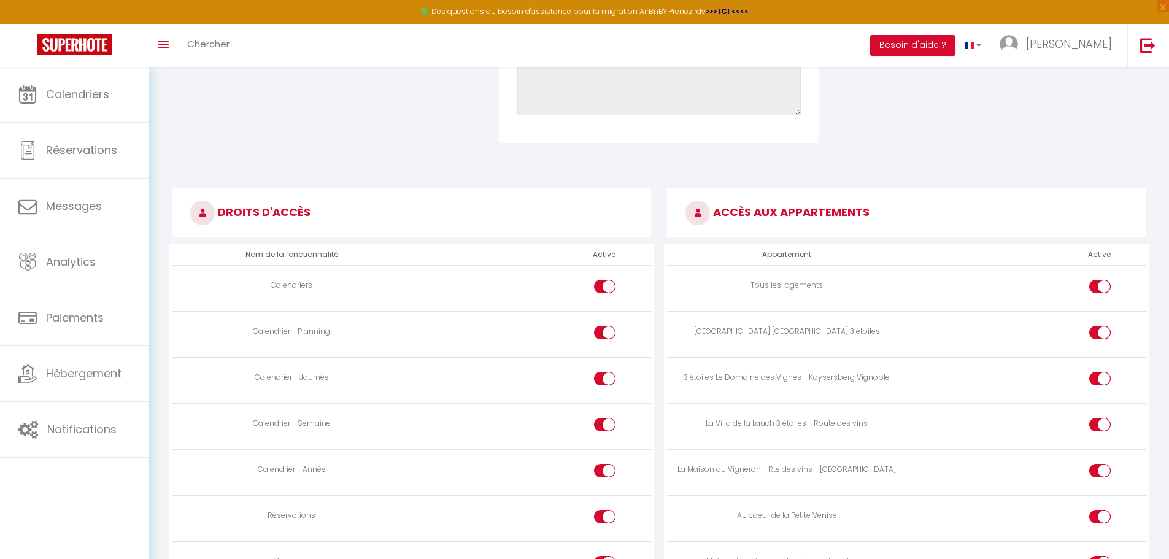
checkbox input "false"
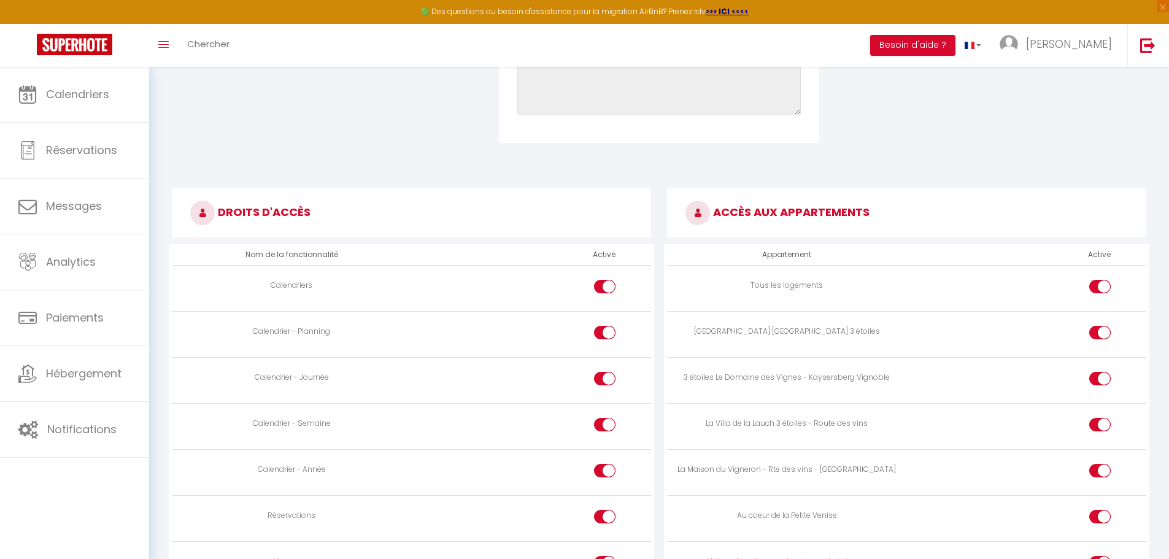
checkbox input "false"
click at [1099, 284] on input "checkbox" at bounding box center [1109, 289] width 21 height 18
checkbox input "true"
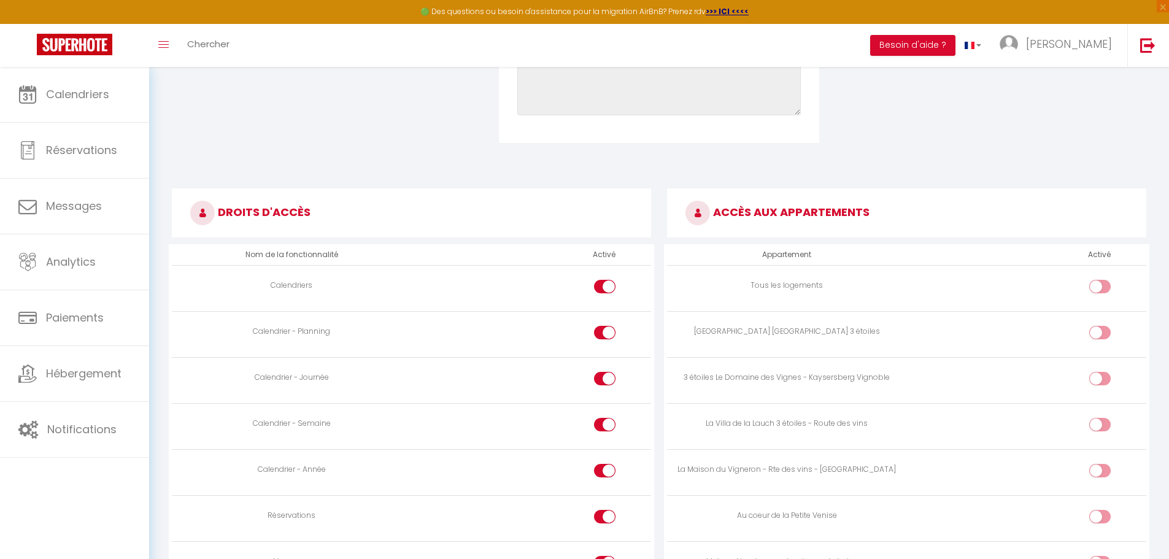
checkbox input "true"
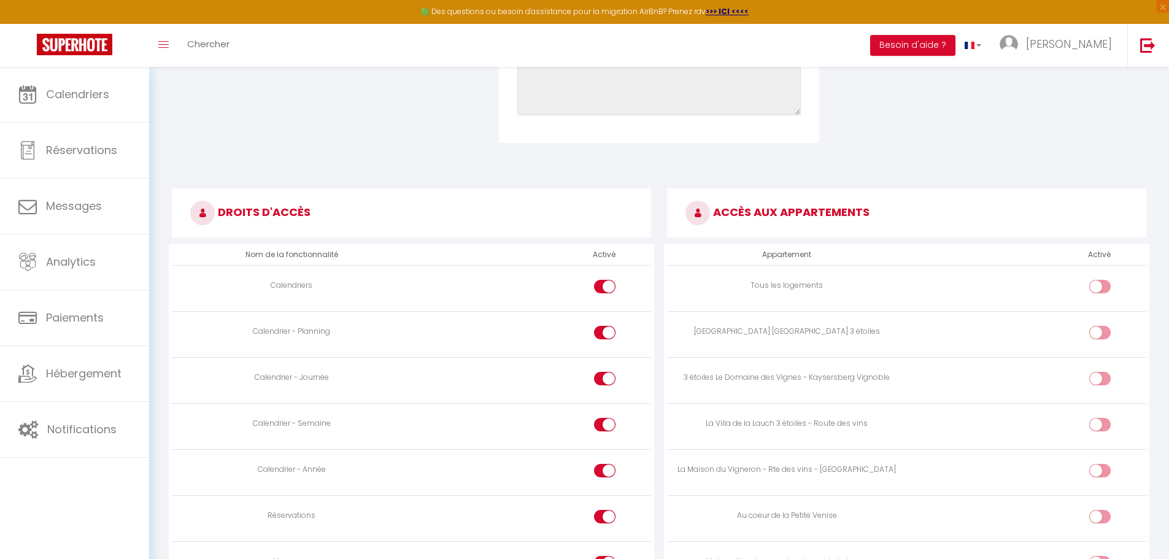
checkbox input "true"
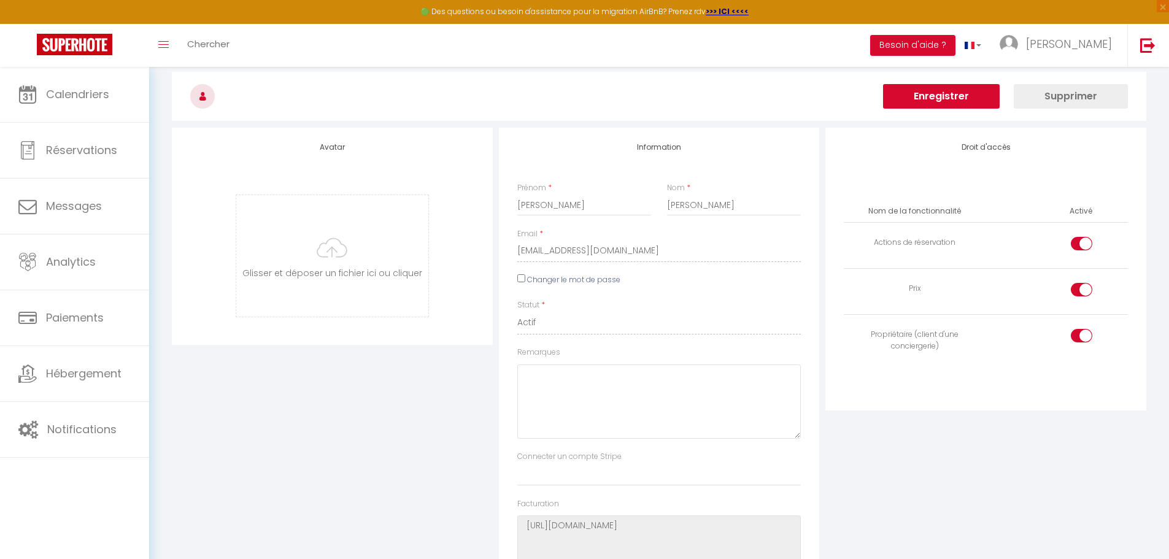
scroll to position [0, 0]
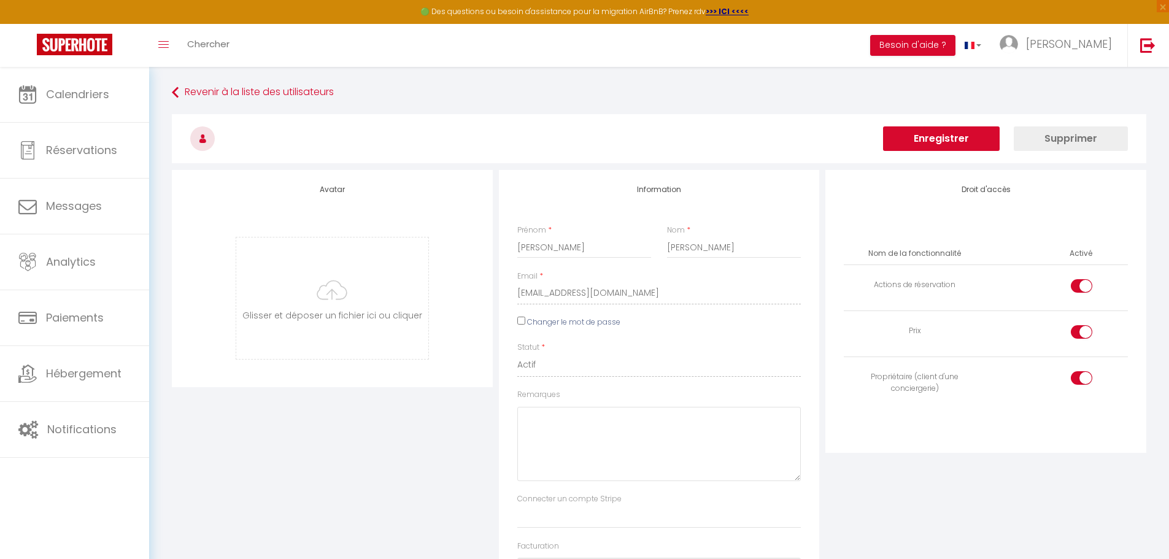
click at [964, 140] on button "Enregistrer" at bounding box center [941, 138] width 117 height 25
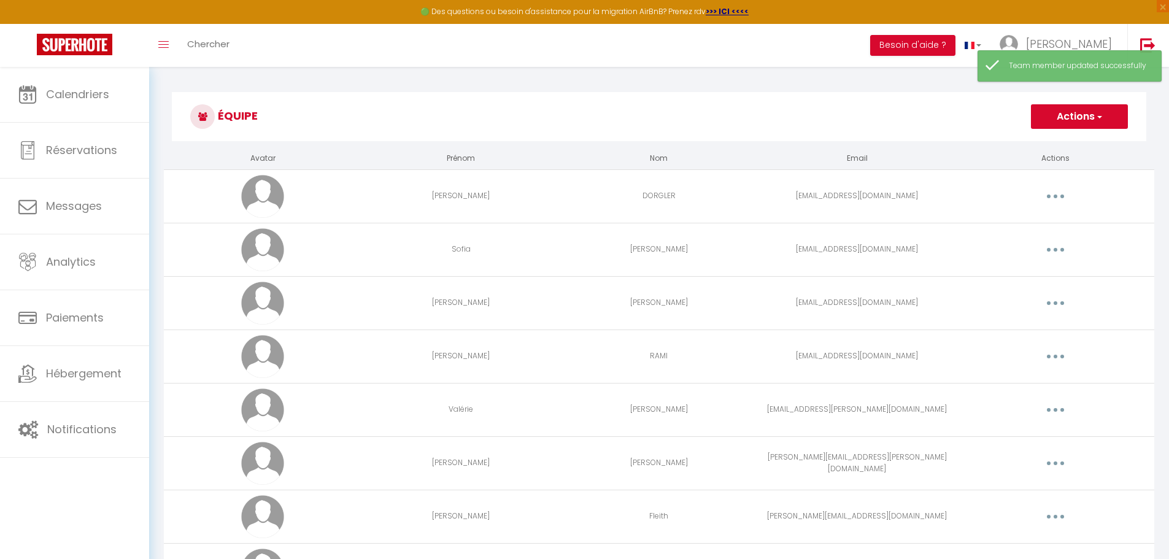
click at [1062, 111] on button "Actions" at bounding box center [1078, 116] width 97 height 25
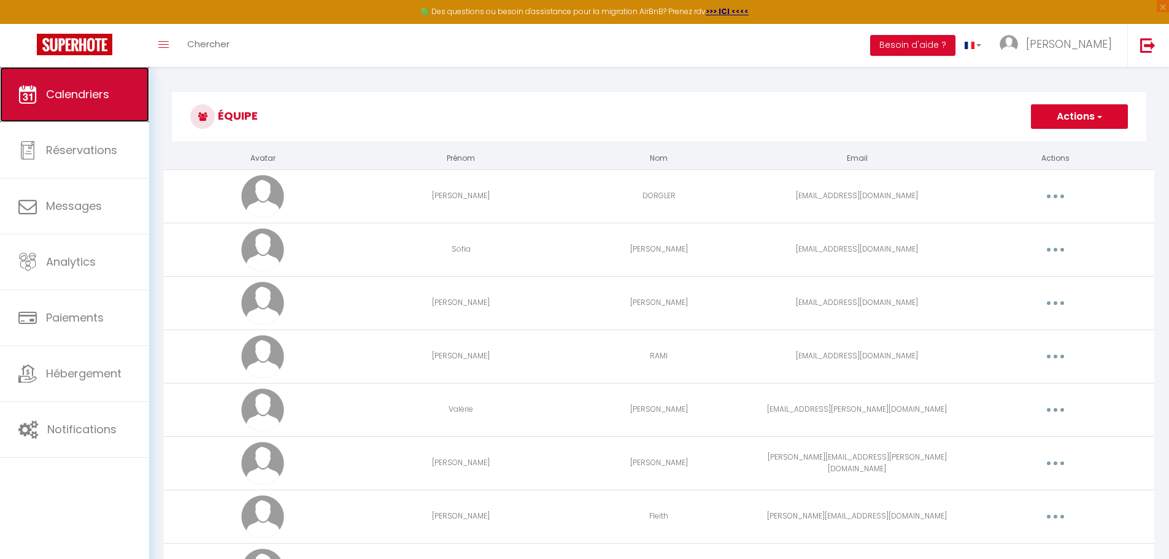
click at [71, 83] on link "Calendriers" at bounding box center [74, 94] width 149 height 55
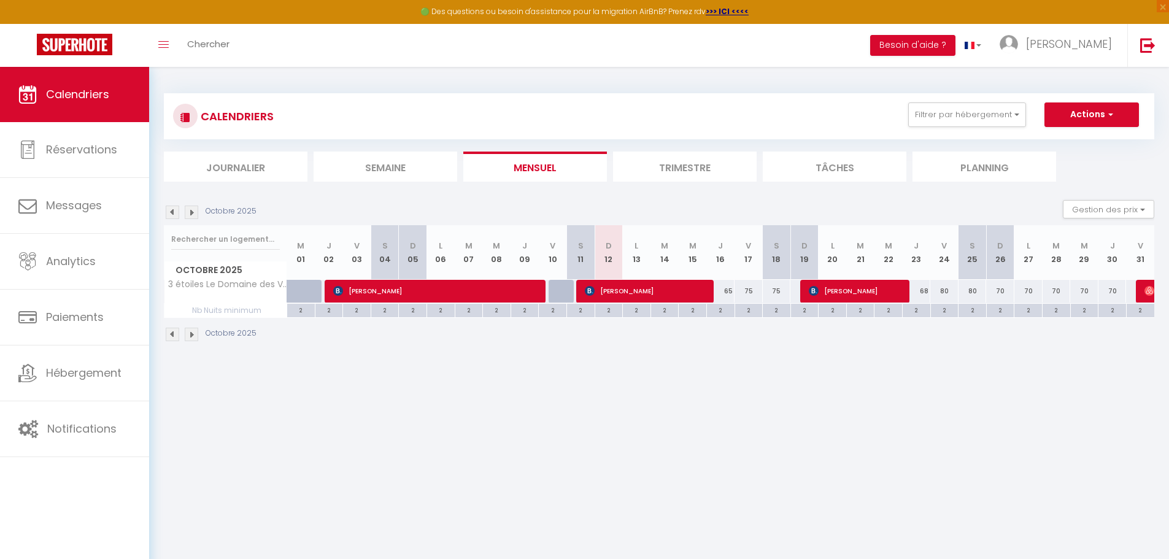
click at [194, 332] on img at bounding box center [191, 334] width 13 height 13
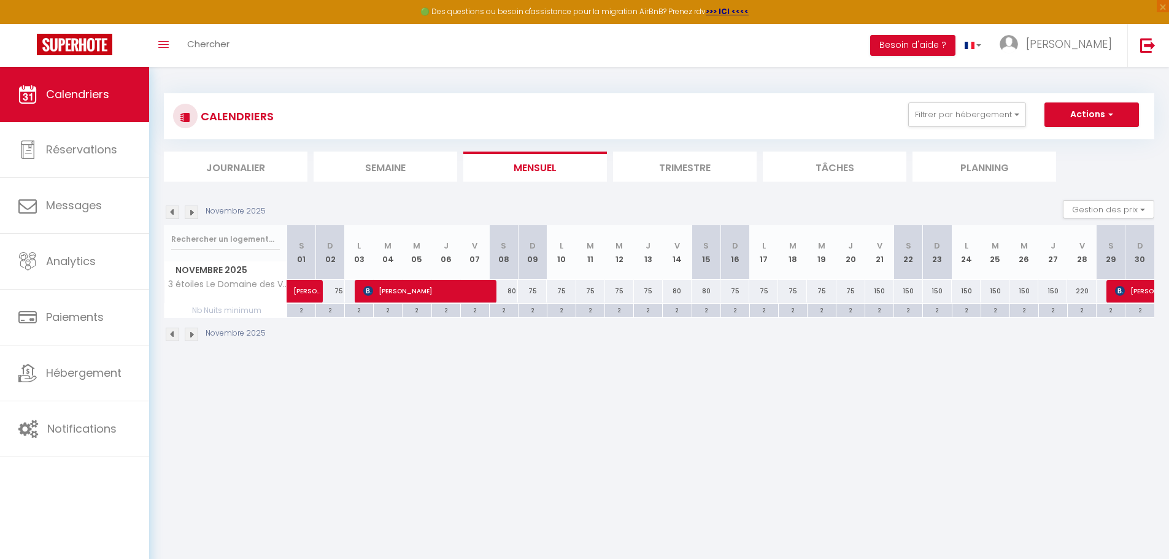
click at [194, 332] on img at bounding box center [191, 334] width 13 height 13
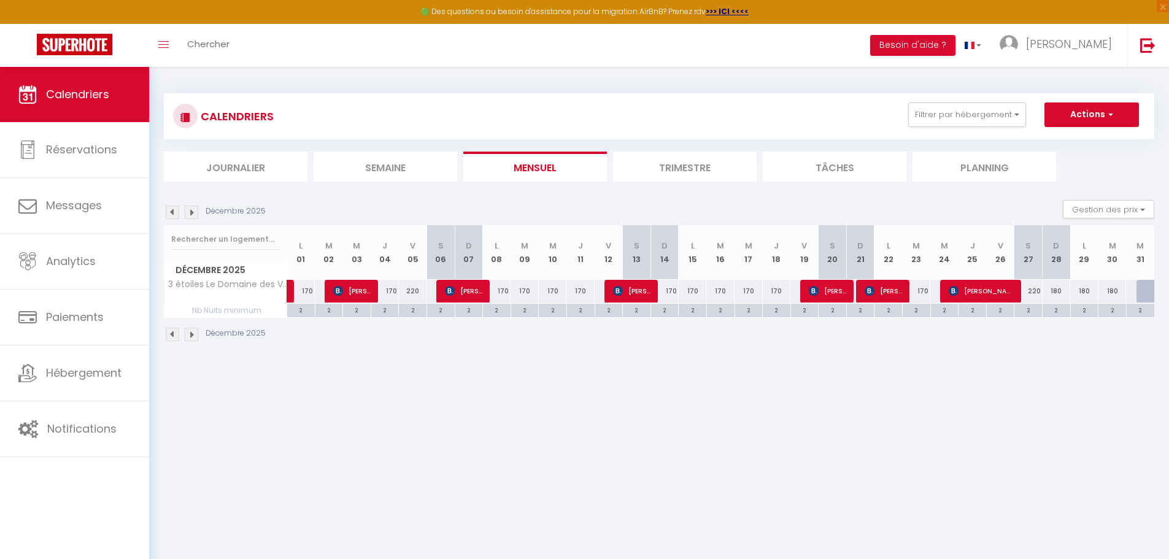
click at [301, 308] on div "2" at bounding box center [301, 310] width 28 height 12
type input "2"
type input "Lun 01 Décembre 2025"
type input "[DATE] Décembre 2025"
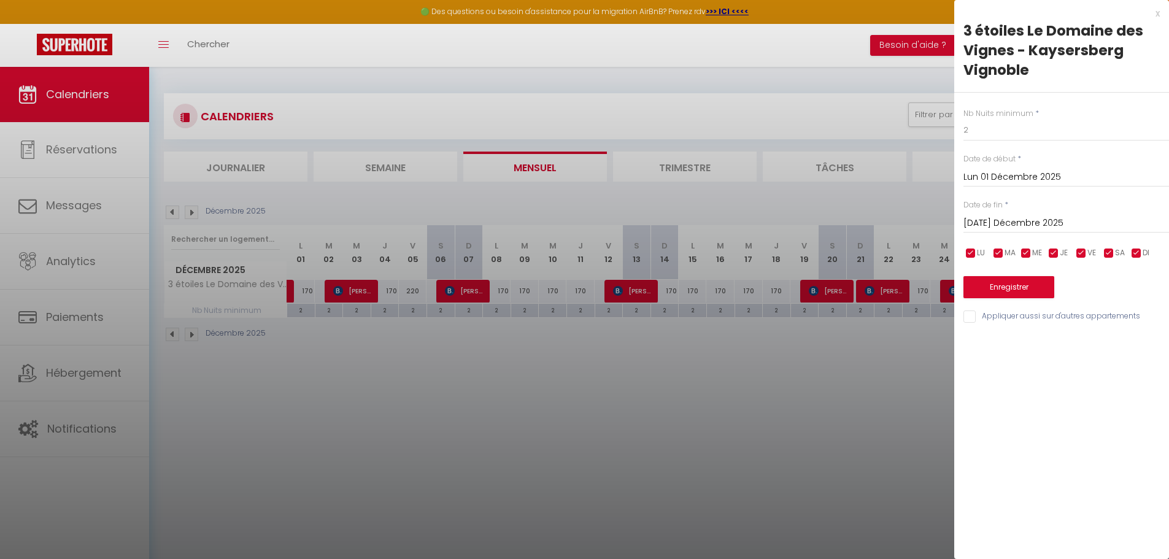
click at [1157, 15] on div "x" at bounding box center [1056, 13] width 205 height 15
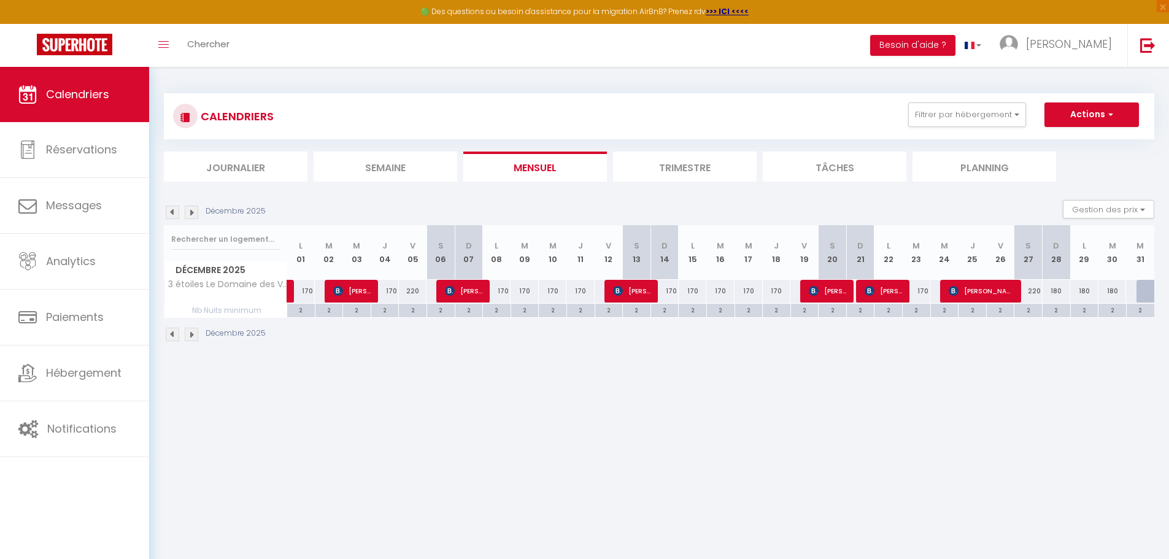
click at [602, 108] on div "CALENDRIERS Filtrer par hébergement Les remparts Les Remparts Autres Maison Als…" at bounding box center [659, 116] width 972 height 28
click at [307, 311] on div "2" at bounding box center [301, 310] width 28 height 12
type input "2"
type input "Lun 01 Décembre 2025"
type input "[DATE] Décembre 2025"
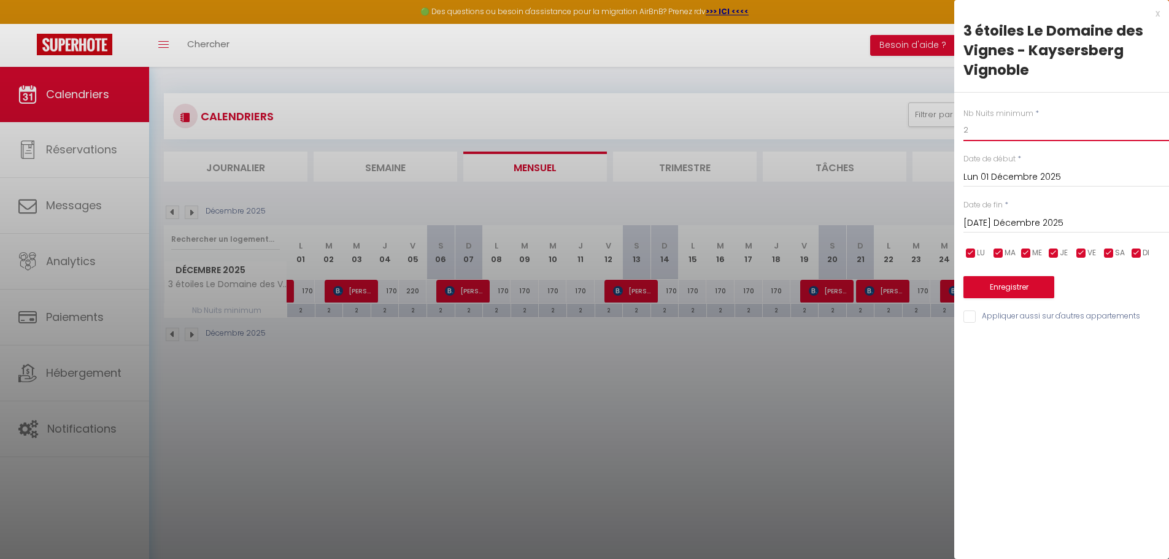
drag, startPoint x: 993, startPoint y: 130, endPoint x: 950, endPoint y: 131, distance: 43.0
click at [950, 131] on body "🟢 Des questions ou besoin d'assistance pour la migration AirBnB? Prenez rdv >>>…" at bounding box center [584, 346] width 1169 height 559
type input "1"
click at [1017, 292] on button "Enregistrer" at bounding box center [1008, 287] width 91 height 22
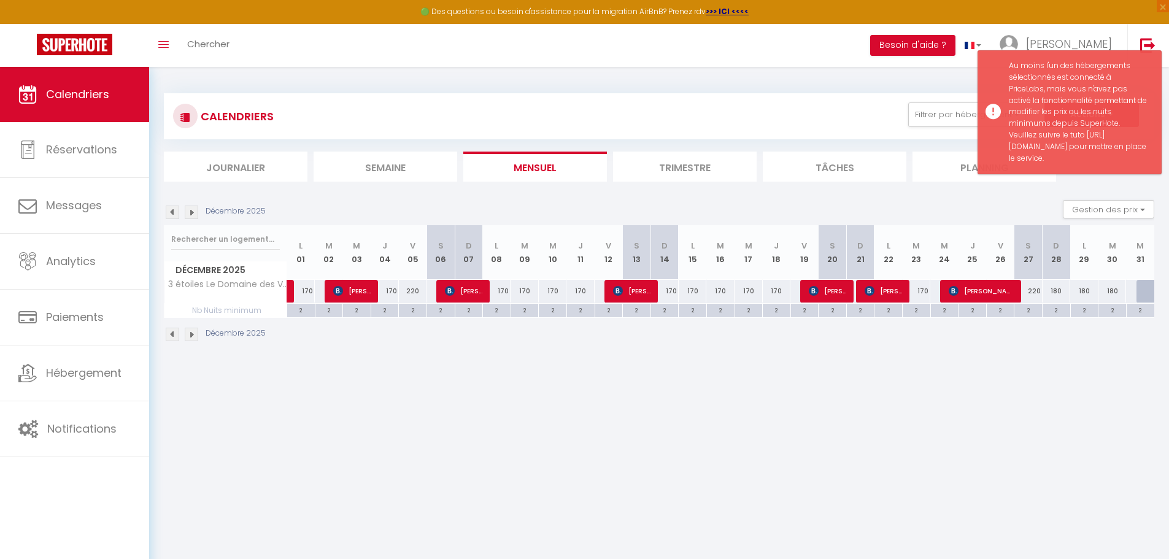
click at [558, 380] on body "🟢 Des questions ou besoin d'assistance pour la migration AirBnB? Prenez rdv >>>…" at bounding box center [584, 346] width 1169 height 559
